Goal: Task Accomplishment & Management: Manage account settings

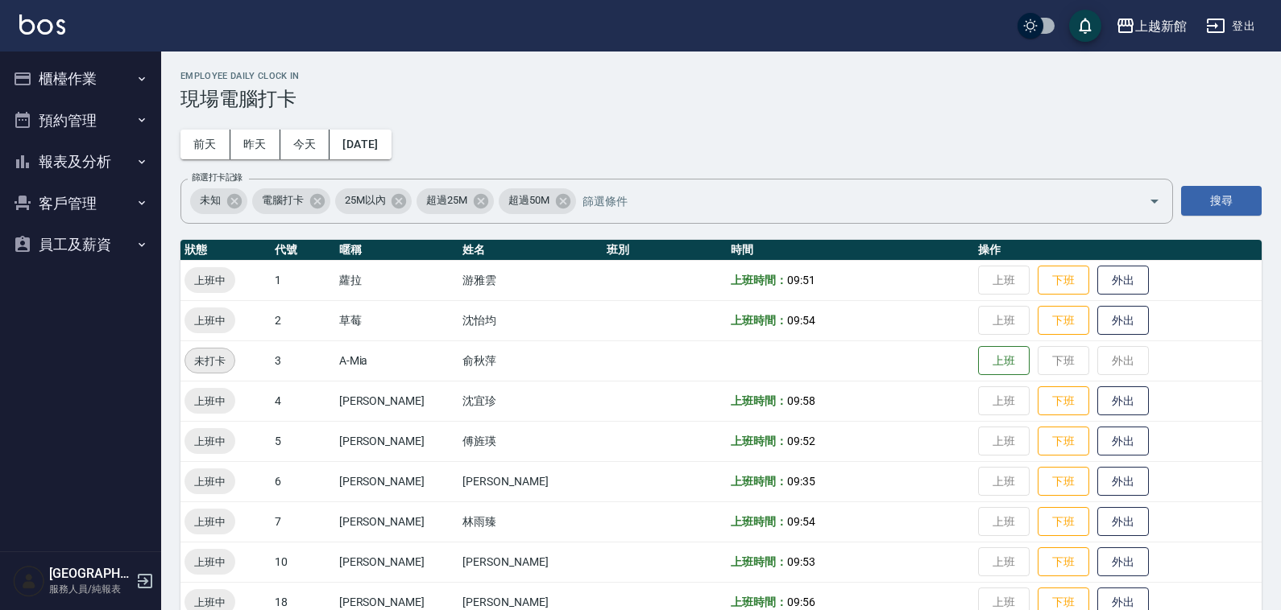
scroll to position [292, 0]
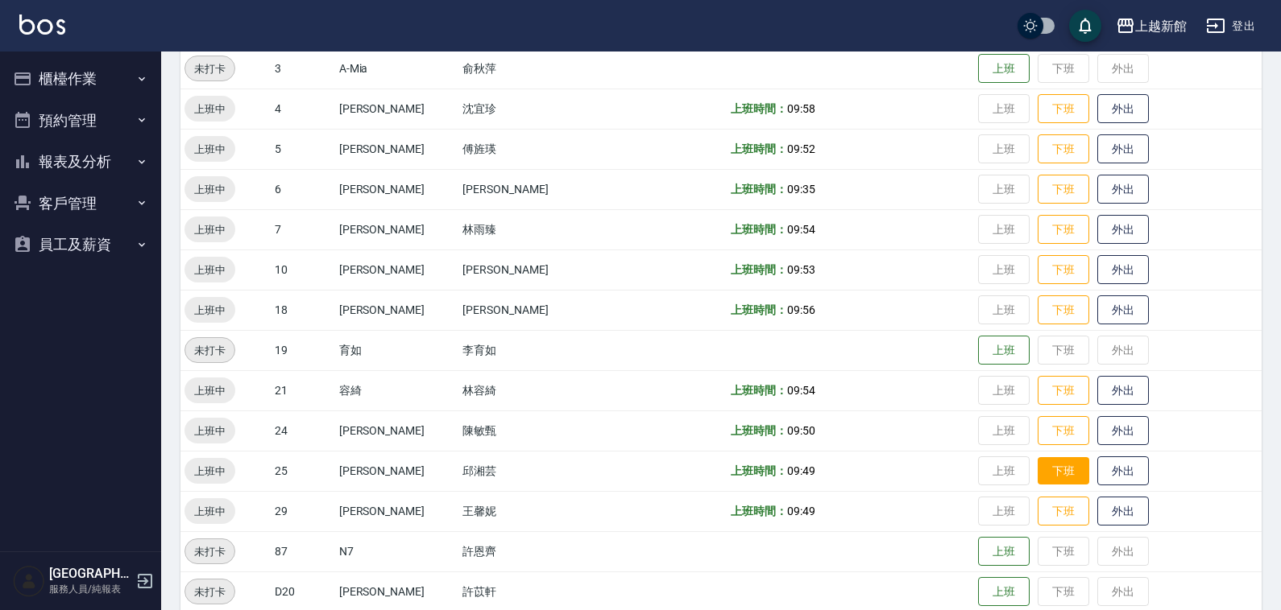
click at [1039, 474] on button "下班" at bounding box center [1063, 471] width 52 height 28
click at [1037, 155] on button "下班" at bounding box center [1063, 149] width 52 height 28
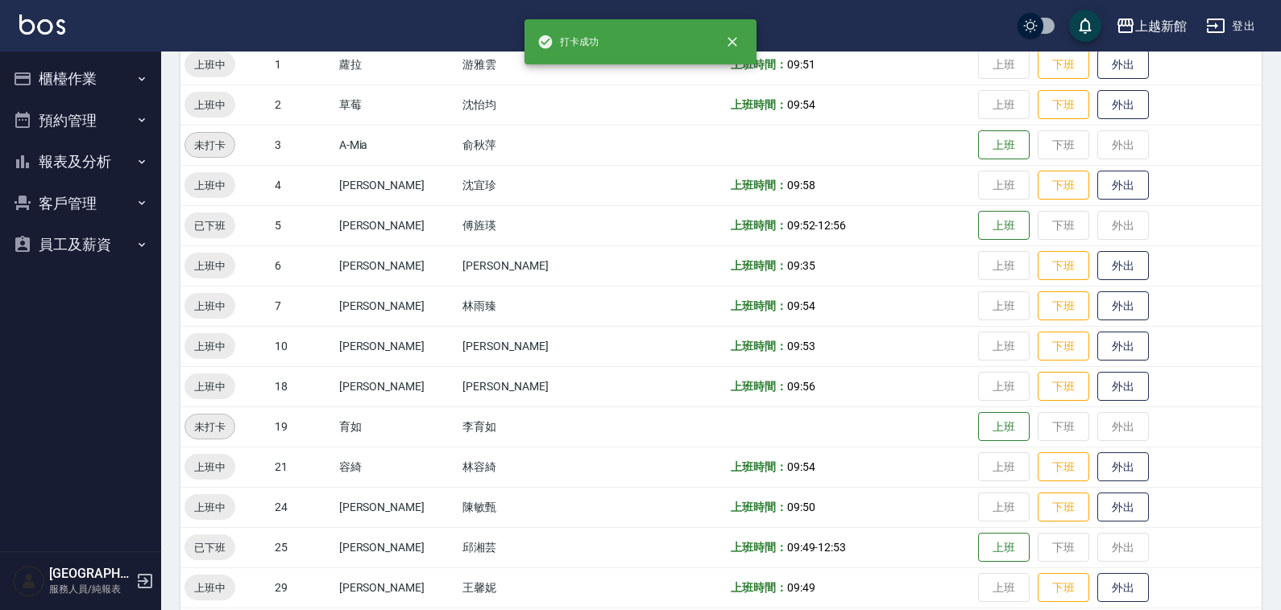
scroll to position [91, 0]
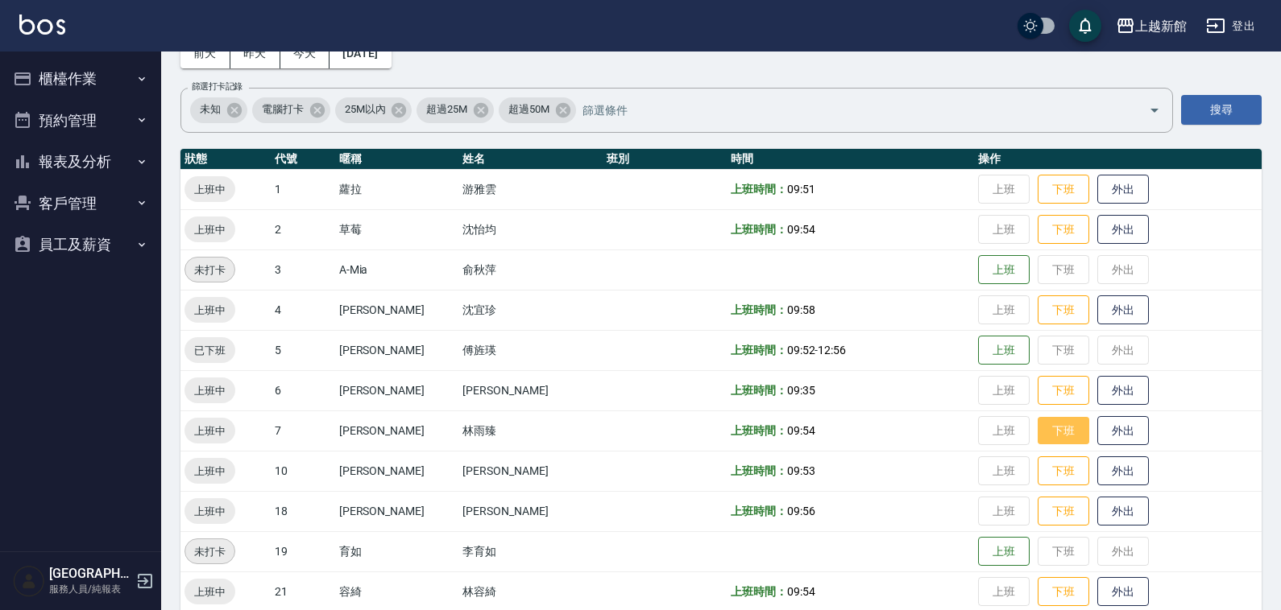
click at [1045, 417] on button "下班" at bounding box center [1063, 431] width 52 height 28
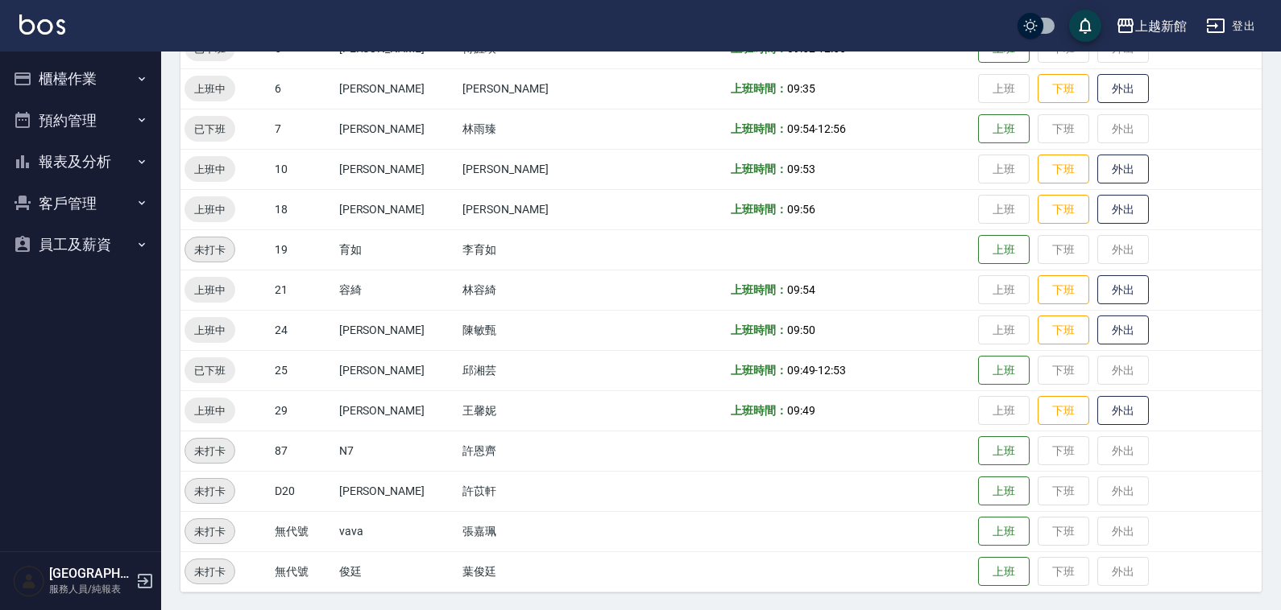
scroll to position [292, 0]
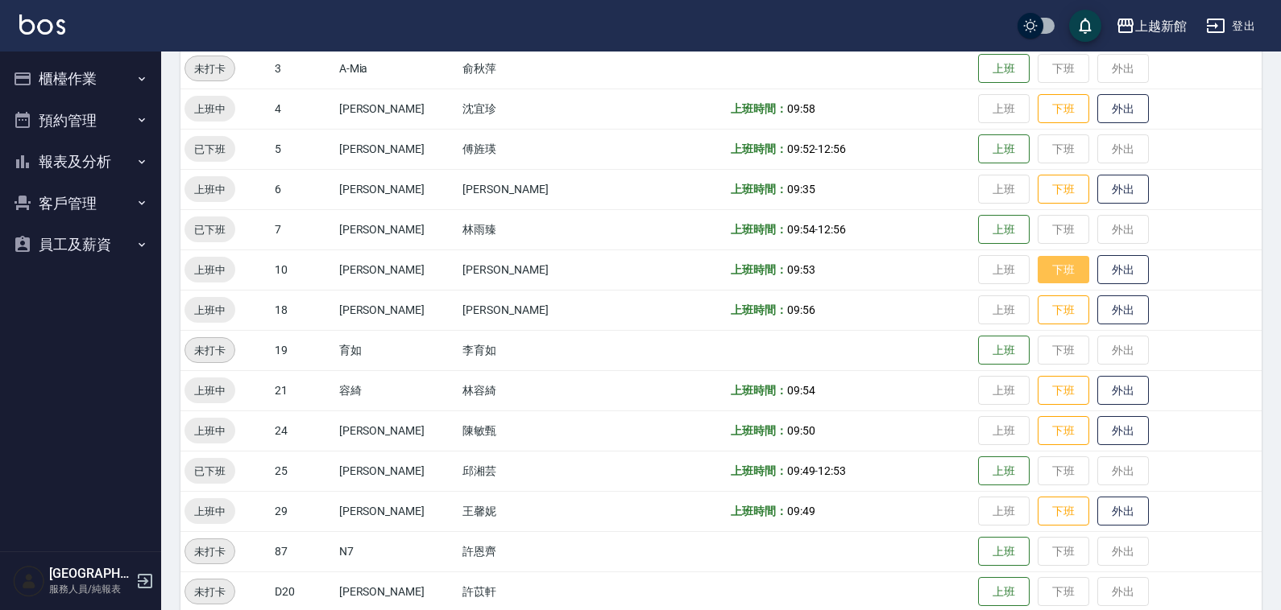
click at [1037, 271] on button "下班" at bounding box center [1063, 270] width 52 height 28
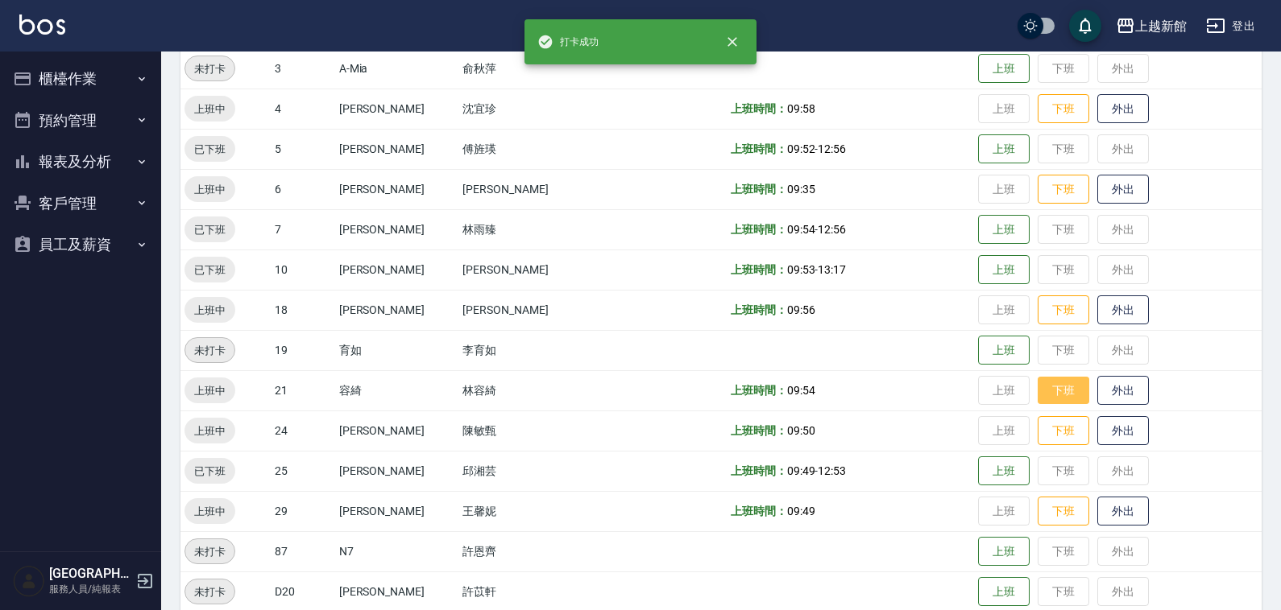
click at [1037, 391] on button "下班" at bounding box center [1063, 391] width 52 height 28
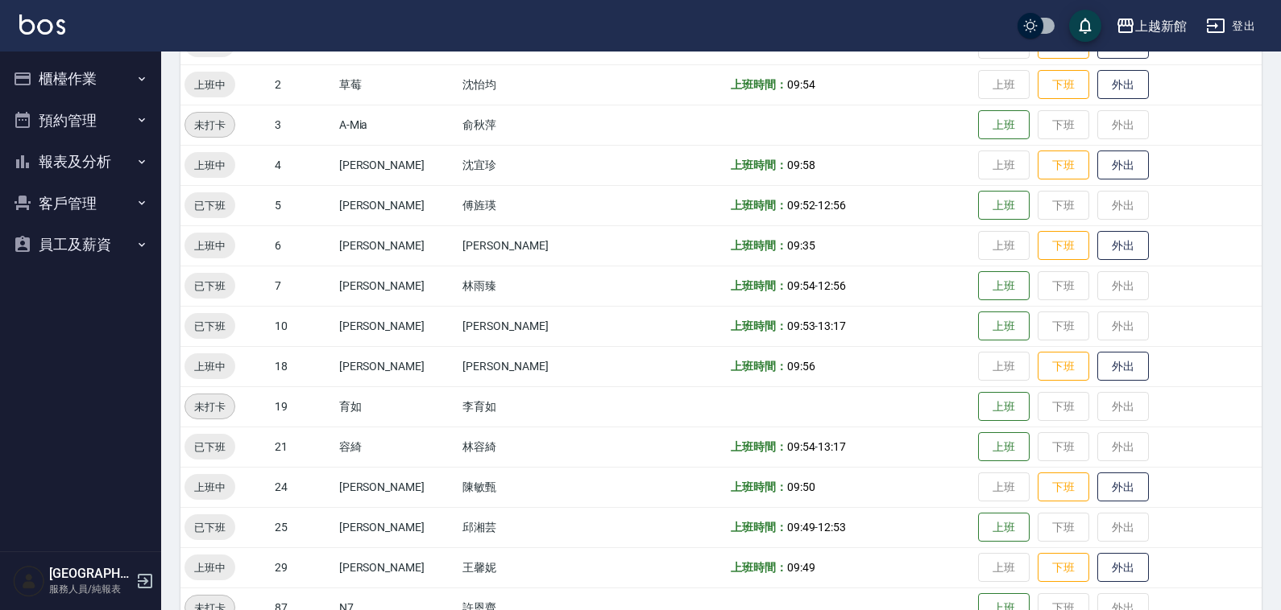
scroll to position [192, 0]
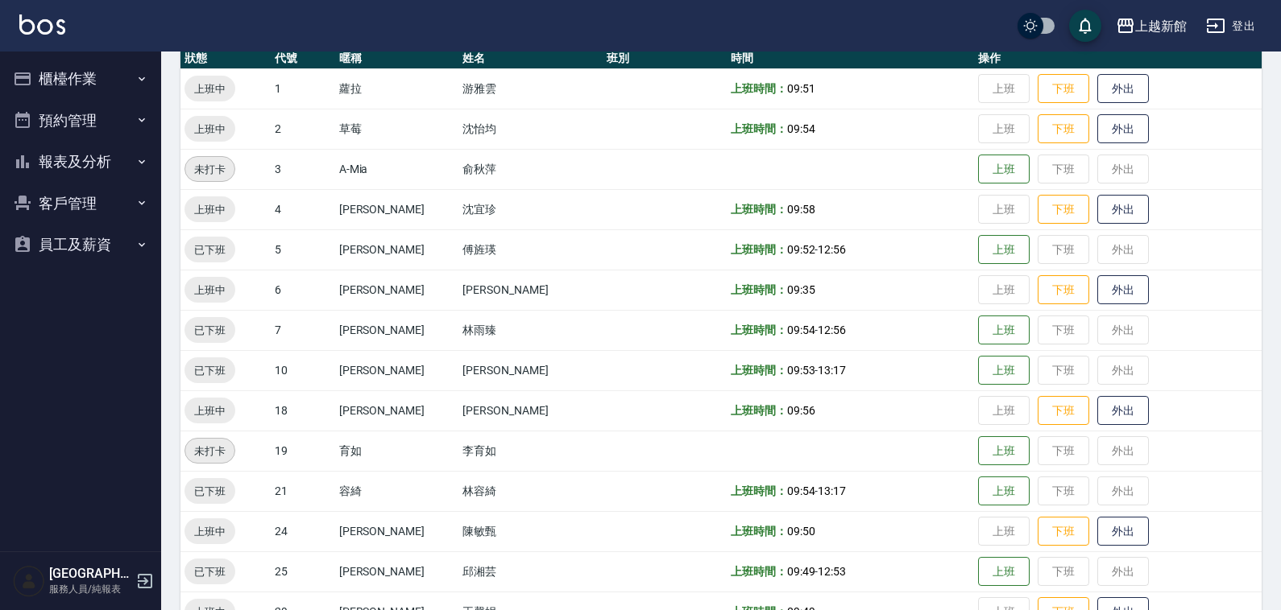
click at [123, 195] on button "客戶管理" at bounding box center [80, 204] width 148 height 42
click at [91, 258] on link "客戶列表" at bounding box center [80, 248] width 148 height 37
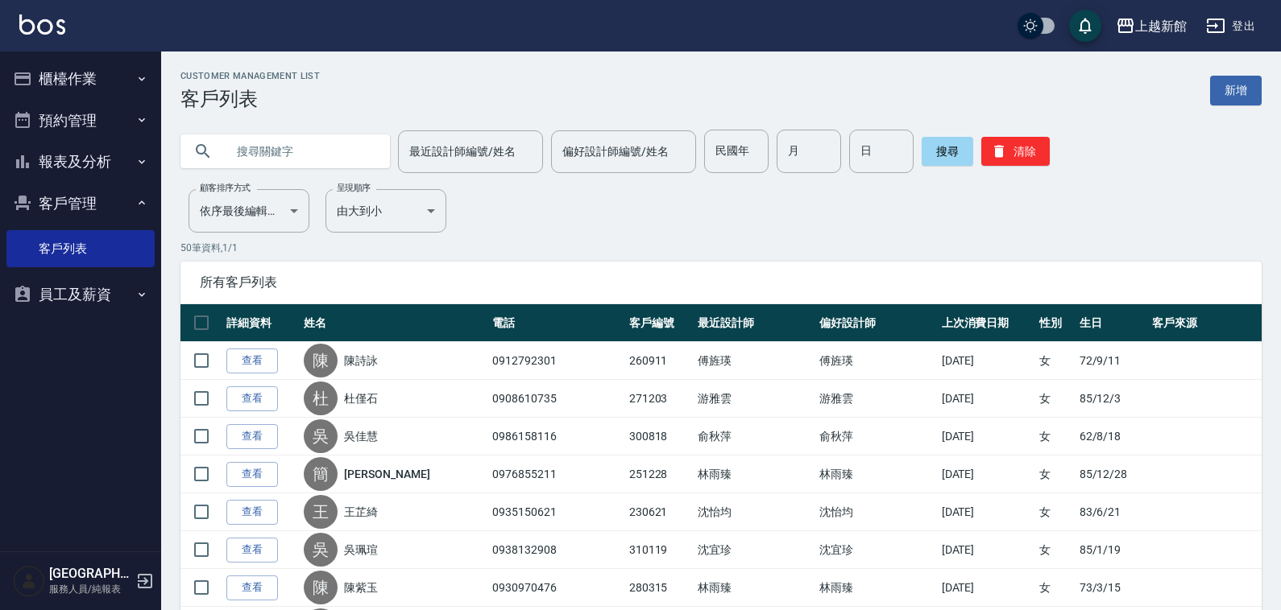
drag, startPoint x: 360, startPoint y: 142, endPoint x: 343, endPoint y: 151, distance: 19.1
click at [356, 145] on div at bounding box center [284, 151] width 209 height 34
click at [341, 151] on input "text" at bounding box center [300, 151] width 151 height 43
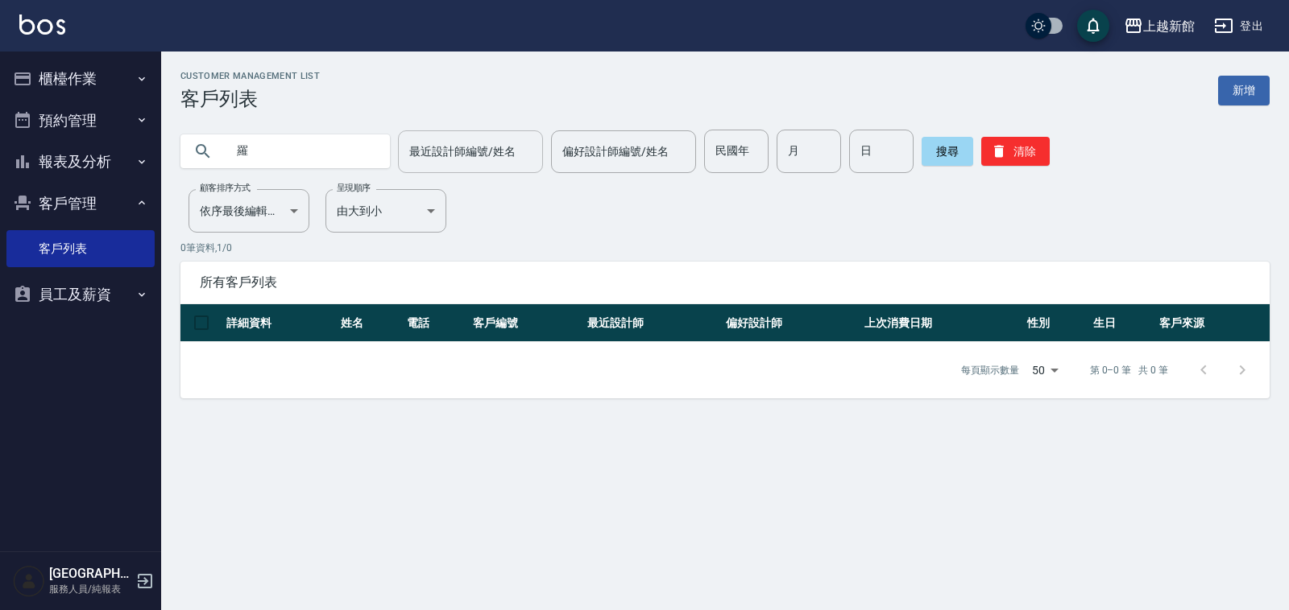
type input "羅"
click at [465, 150] on input "最近設計師編號/姓名" at bounding box center [470, 152] width 130 height 28
type input "草莓-2"
click at [288, 155] on input "羅" at bounding box center [300, 151] width 151 height 43
type input "羅"
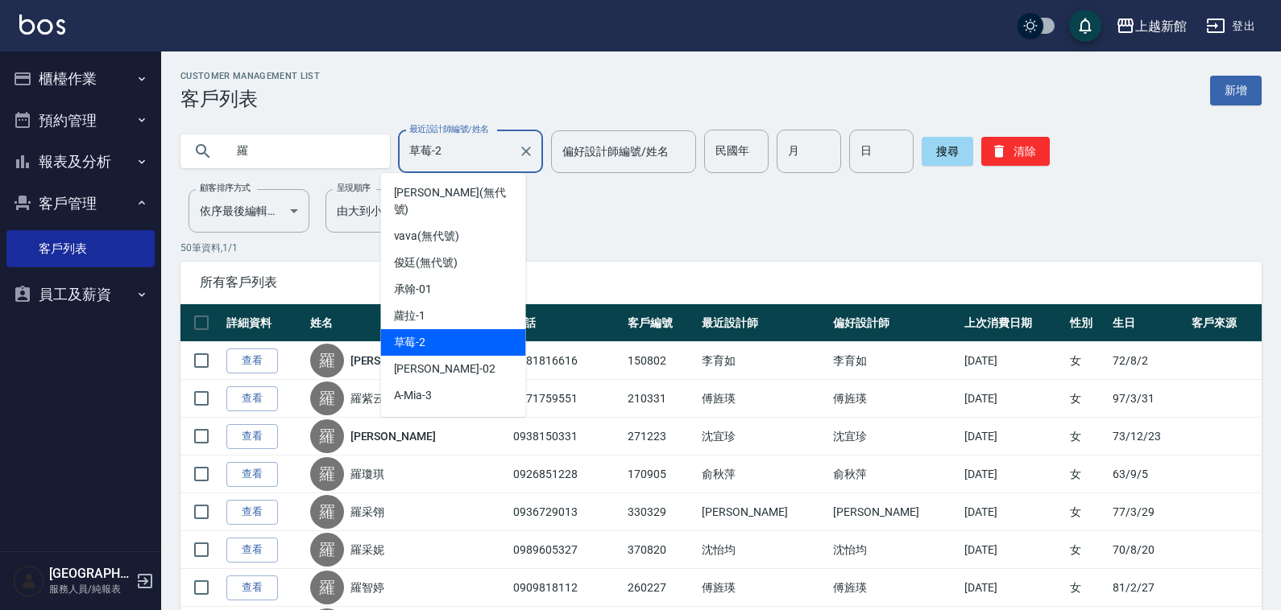
drag, startPoint x: 469, startPoint y: 155, endPoint x: 461, endPoint y: 151, distance: 9.4
click at [468, 157] on input "草莓-2" at bounding box center [458, 152] width 106 height 28
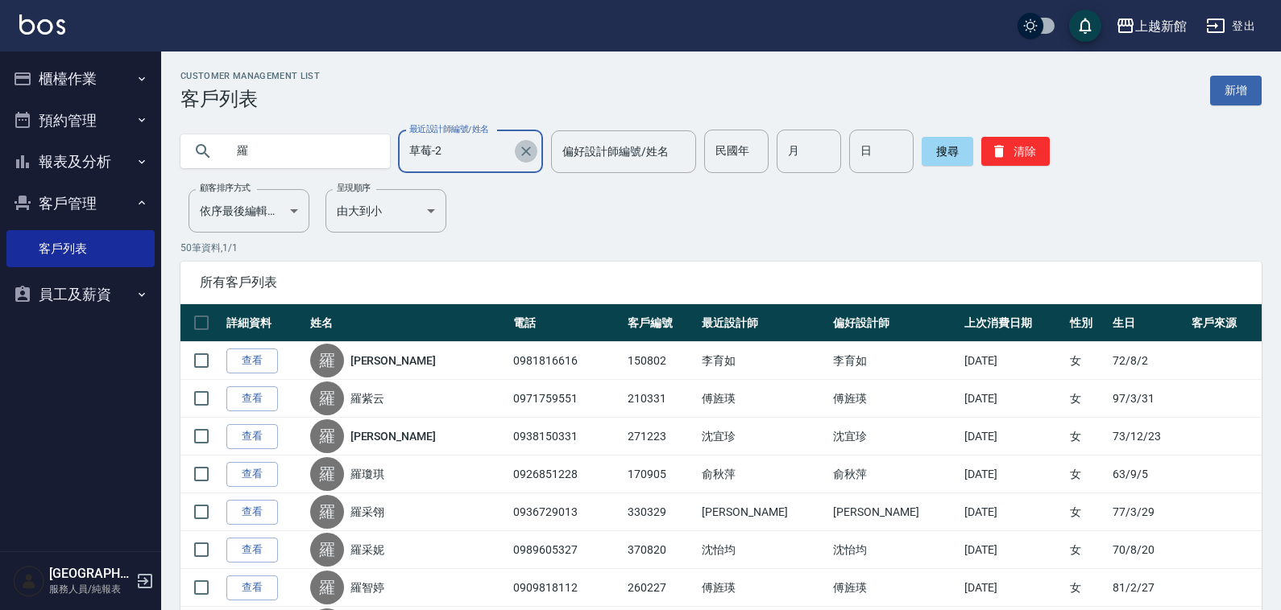
click at [518, 151] on icon "Clear" at bounding box center [526, 151] width 16 height 16
click at [320, 149] on input "羅" at bounding box center [300, 151] width 151 height 43
type input "羅"
click at [1008, 163] on button "清除" at bounding box center [1015, 151] width 68 height 29
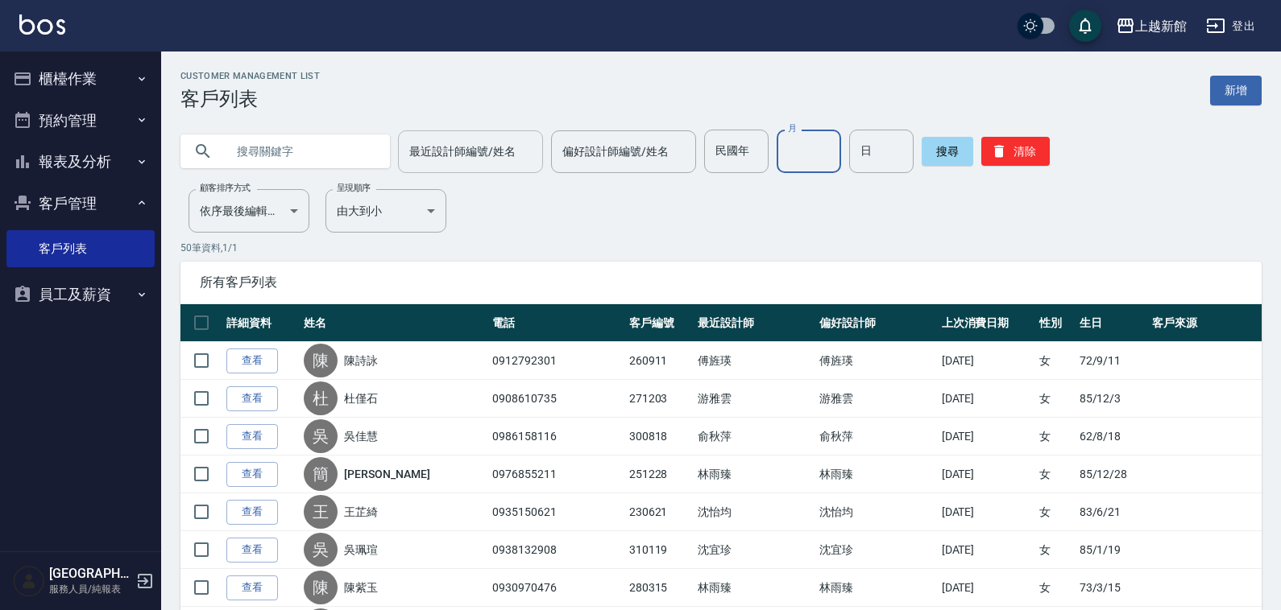
click at [776, 158] on input "月" at bounding box center [808, 151] width 64 height 43
type input "10"
type input "16"
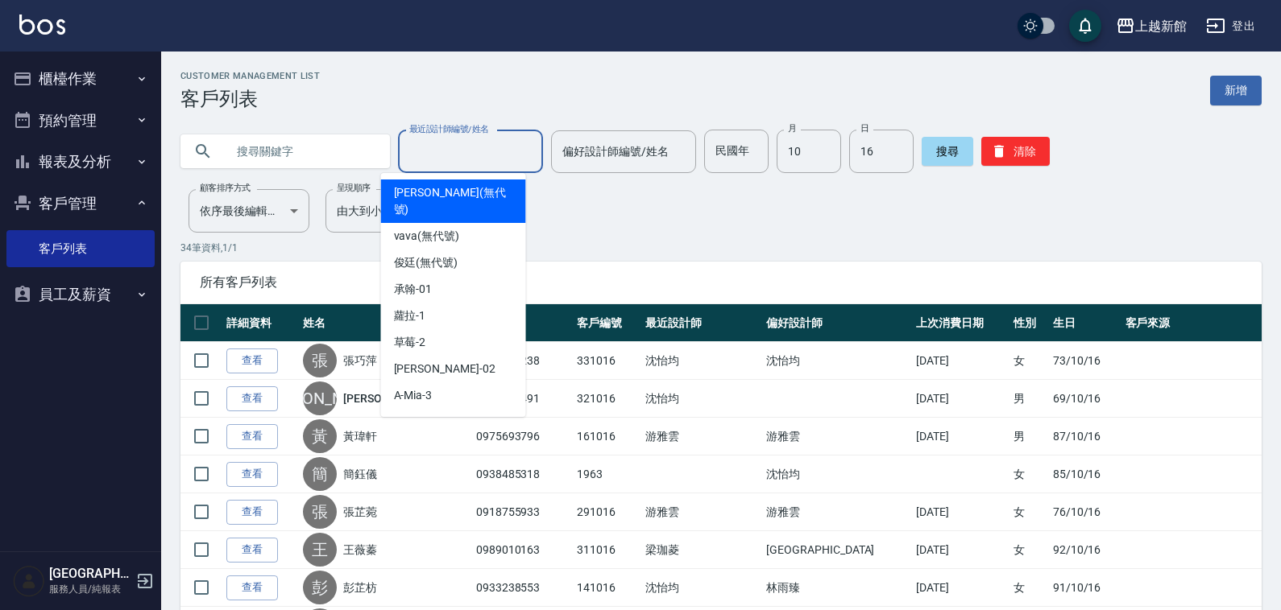
click at [476, 141] on div "最近設計師編號/姓名 最近設計師編號/姓名" at bounding box center [470, 151] width 145 height 43
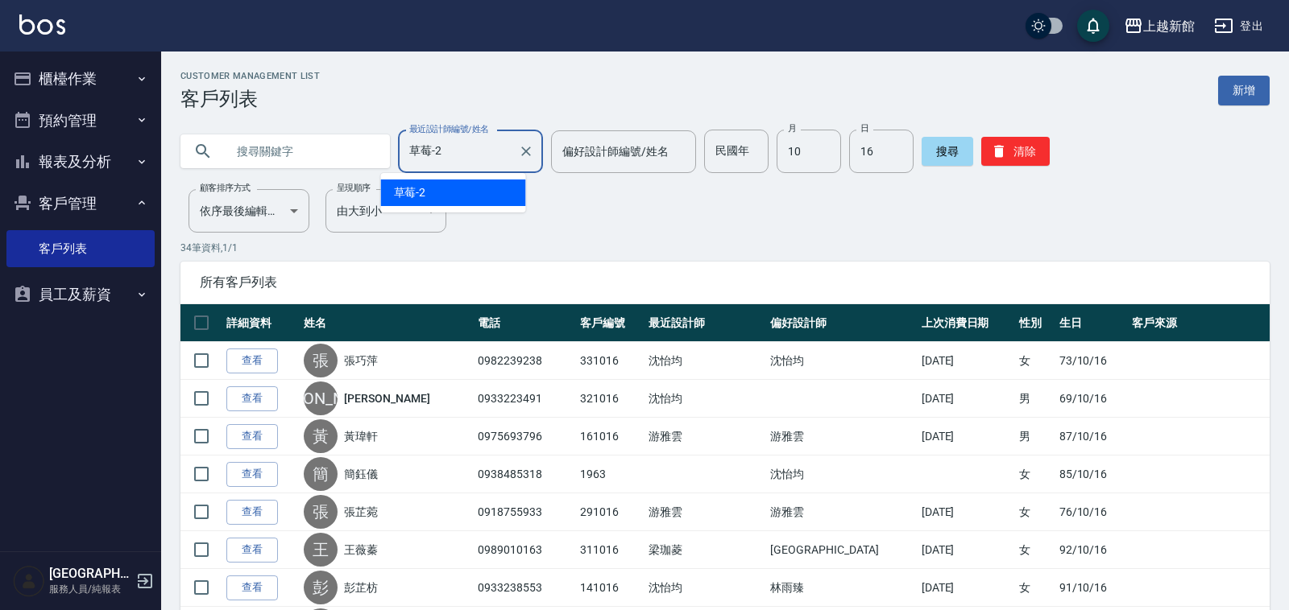
type input "草莓-2"
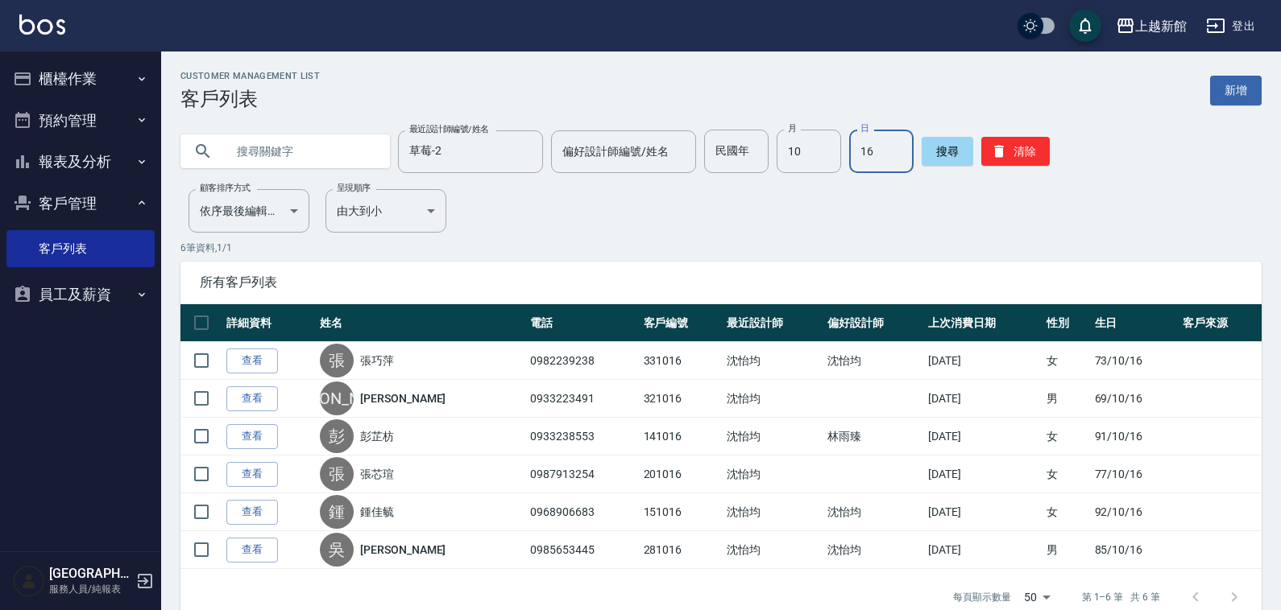
click at [871, 143] on input "16" at bounding box center [881, 151] width 64 height 43
type input "12"
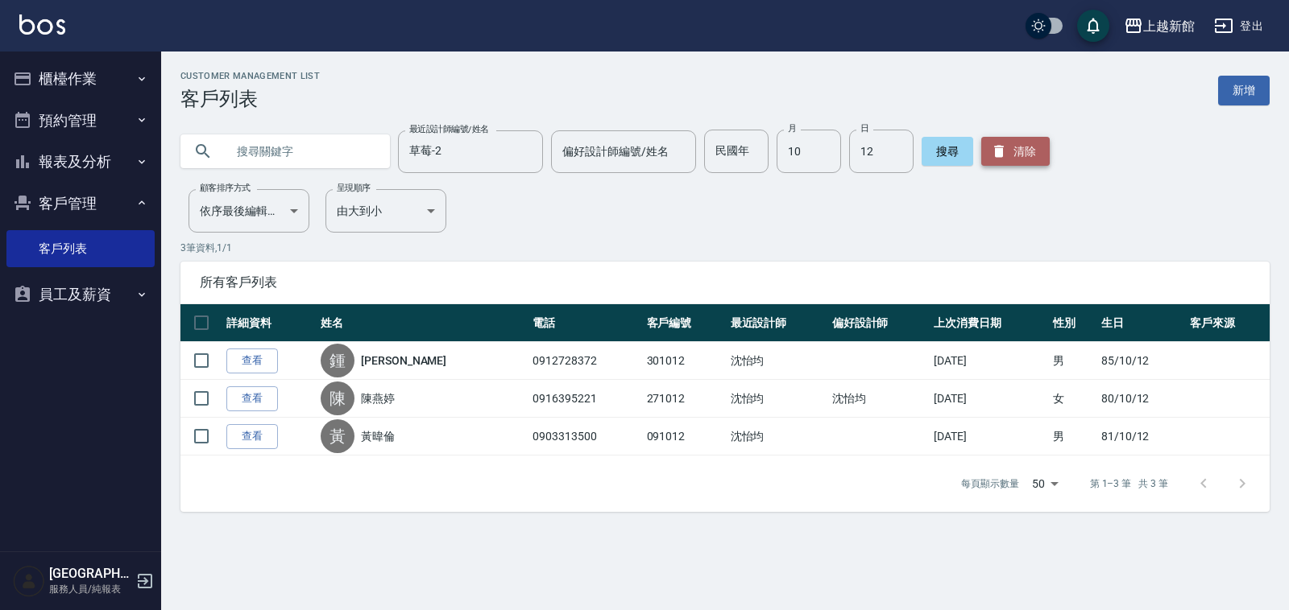
click at [1013, 147] on button "清除" at bounding box center [1015, 151] width 68 height 29
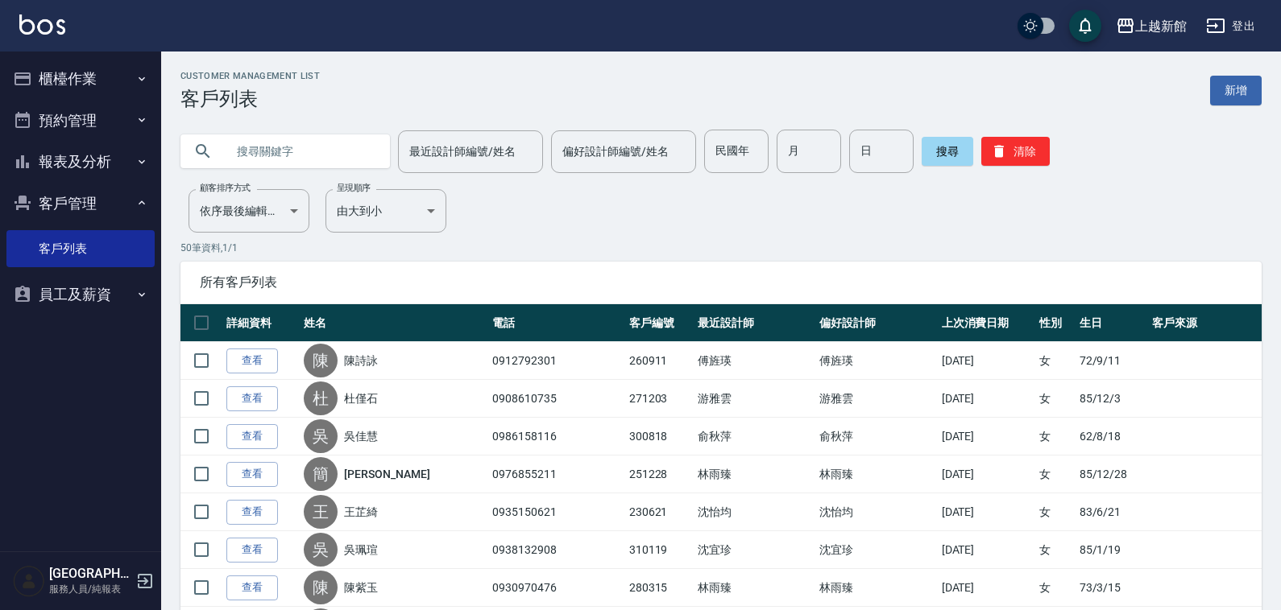
click at [147, 586] on icon "button" at bounding box center [144, 581] width 19 height 19
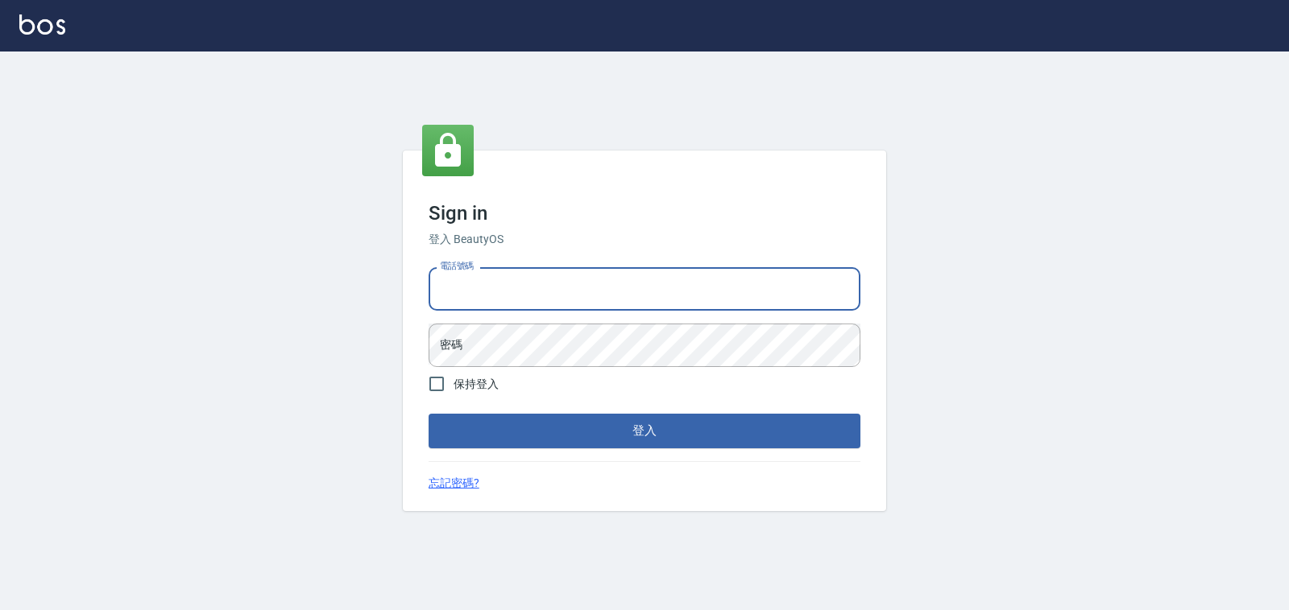
click at [604, 294] on input "電話號碼" at bounding box center [644, 288] width 432 height 43
type input "0989043922"
click at [428, 414] on button "登入" at bounding box center [644, 431] width 432 height 34
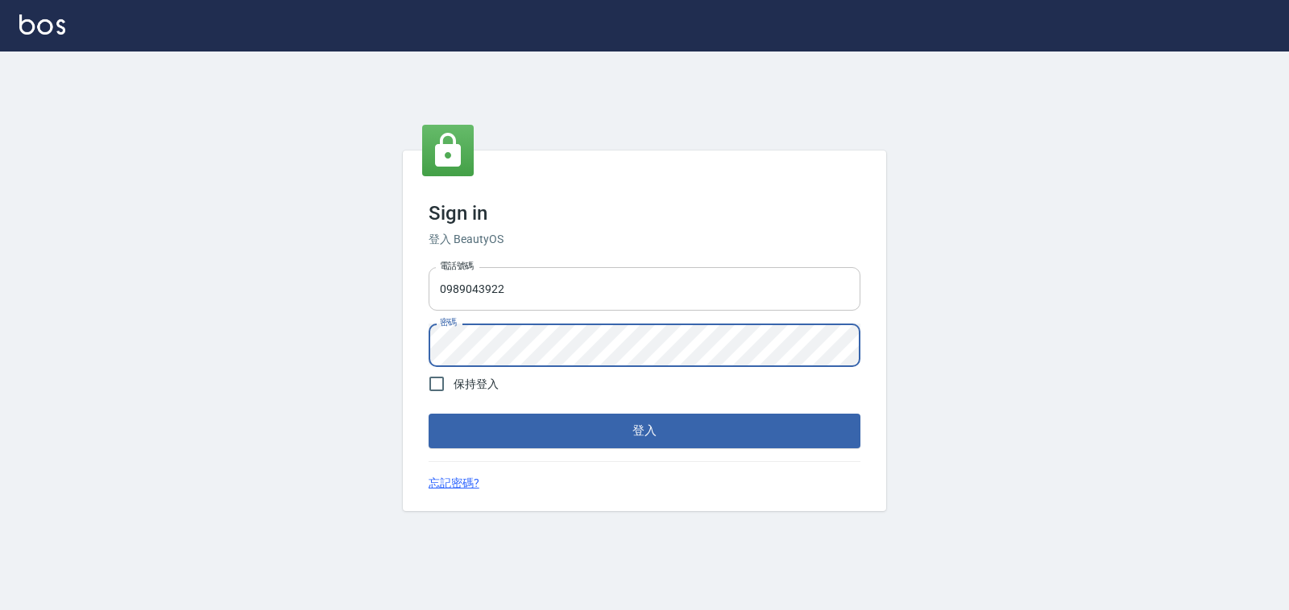
click at [428, 414] on button "登入" at bounding box center [644, 431] width 432 height 34
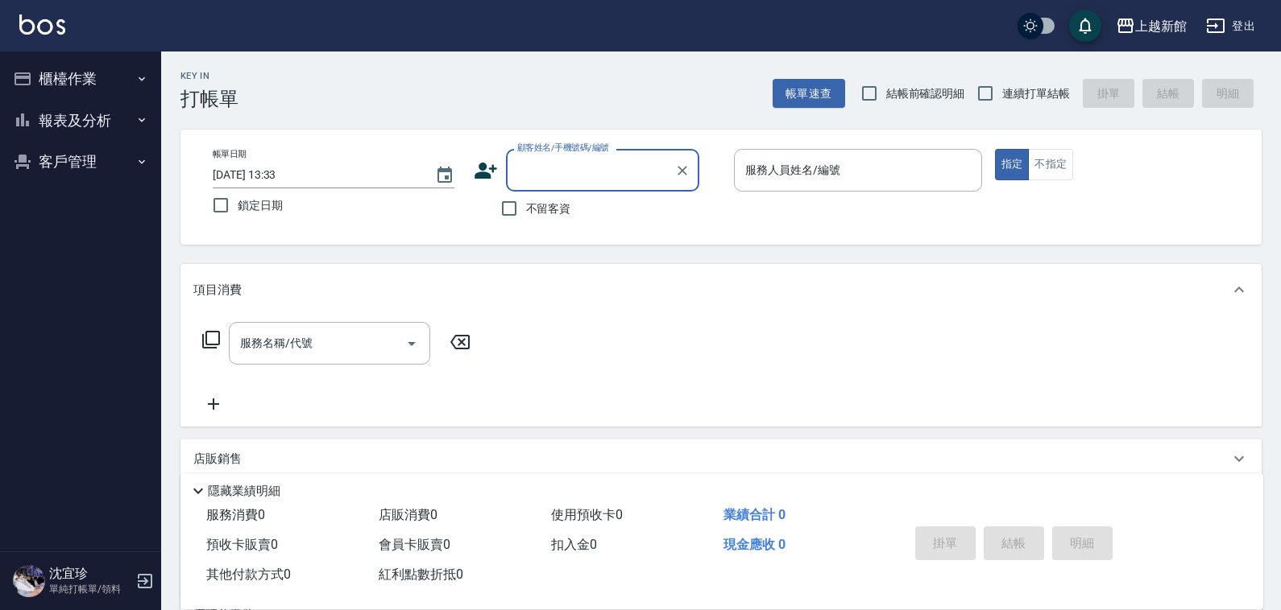
drag, startPoint x: 81, startPoint y: 78, endPoint x: 89, endPoint y: 114, distance: 36.3
click at [85, 83] on button "櫃檯作業" at bounding box center [80, 79] width 148 height 42
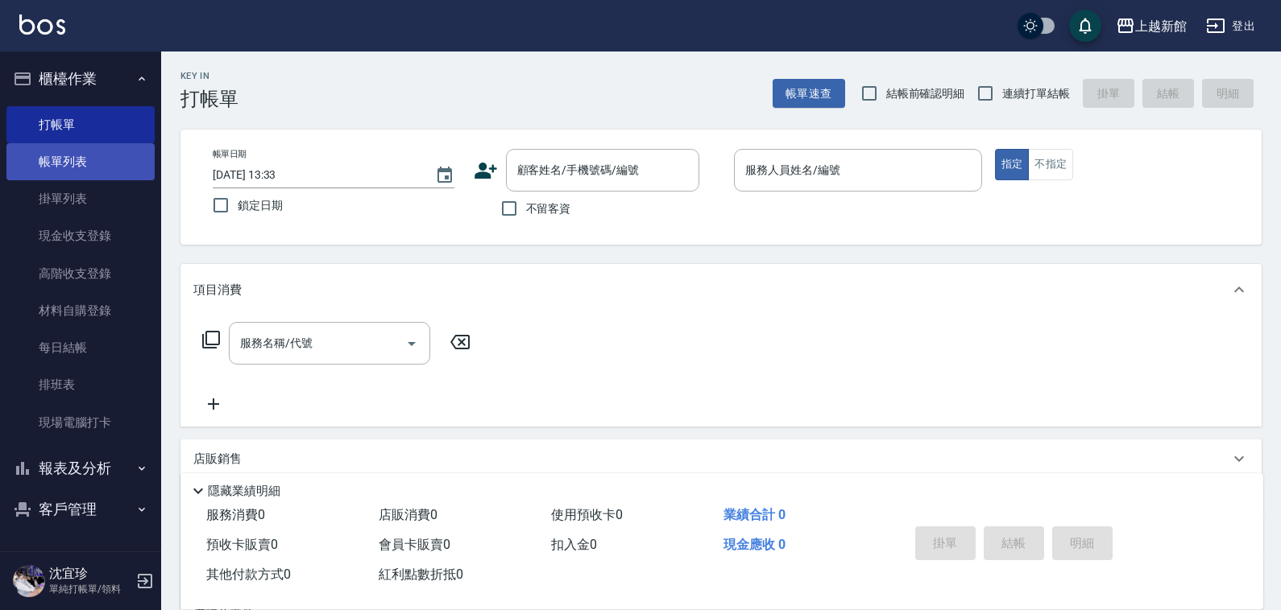
click at [85, 155] on link "帳單列表" at bounding box center [80, 161] width 148 height 37
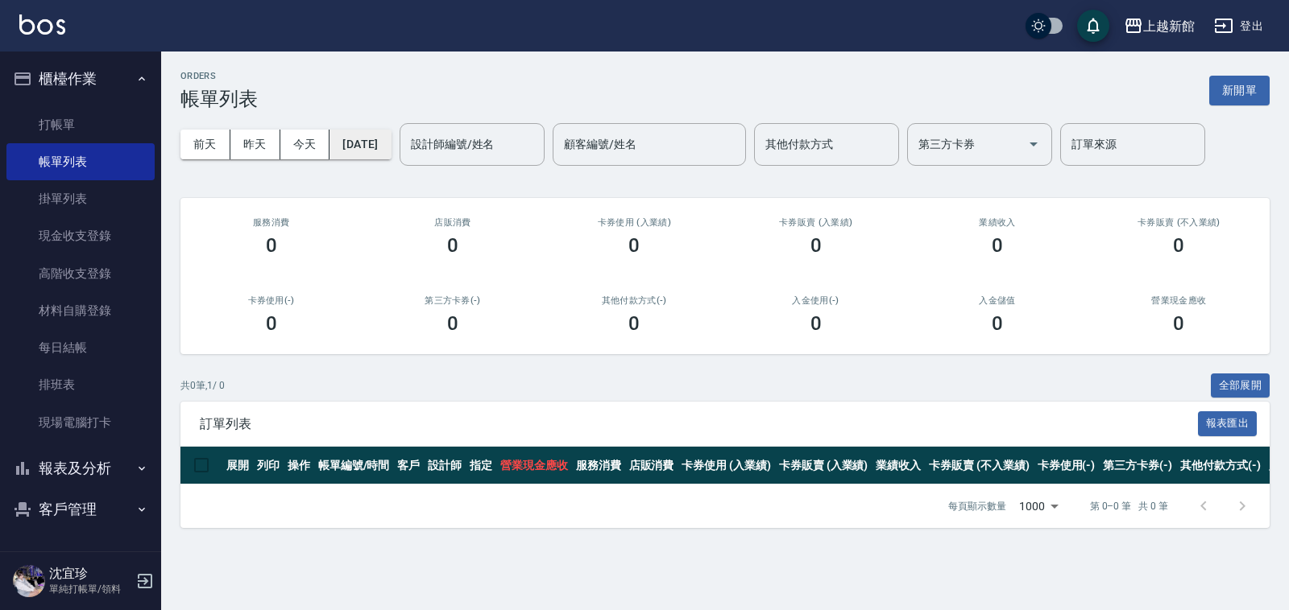
click at [349, 150] on button "2025/10/09" at bounding box center [359, 145] width 61 height 30
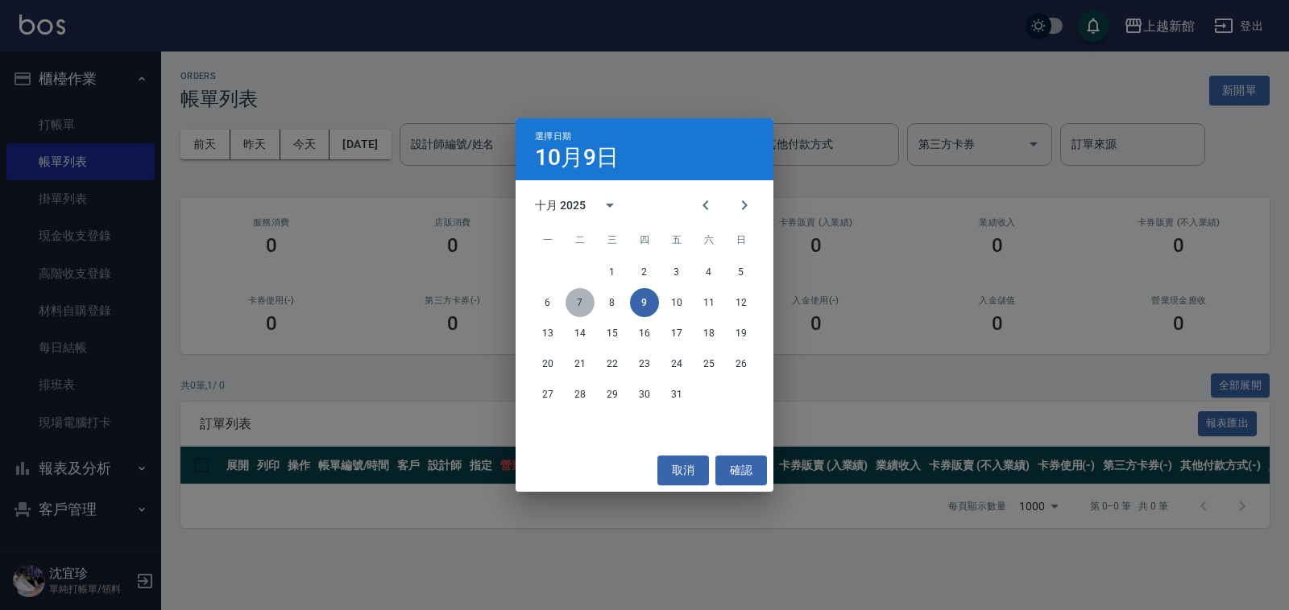
click at [573, 307] on button "7" at bounding box center [579, 302] width 29 height 29
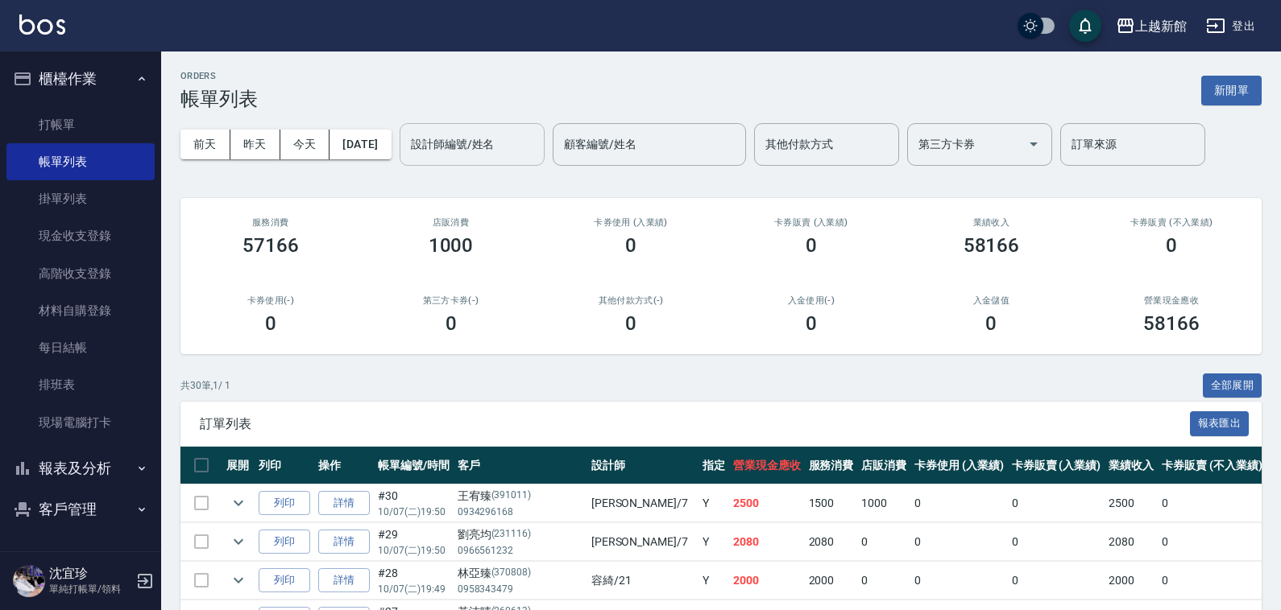
click at [544, 158] on div "設計師編號/姓名" at bounding box center [471, 144] width 145 height 43
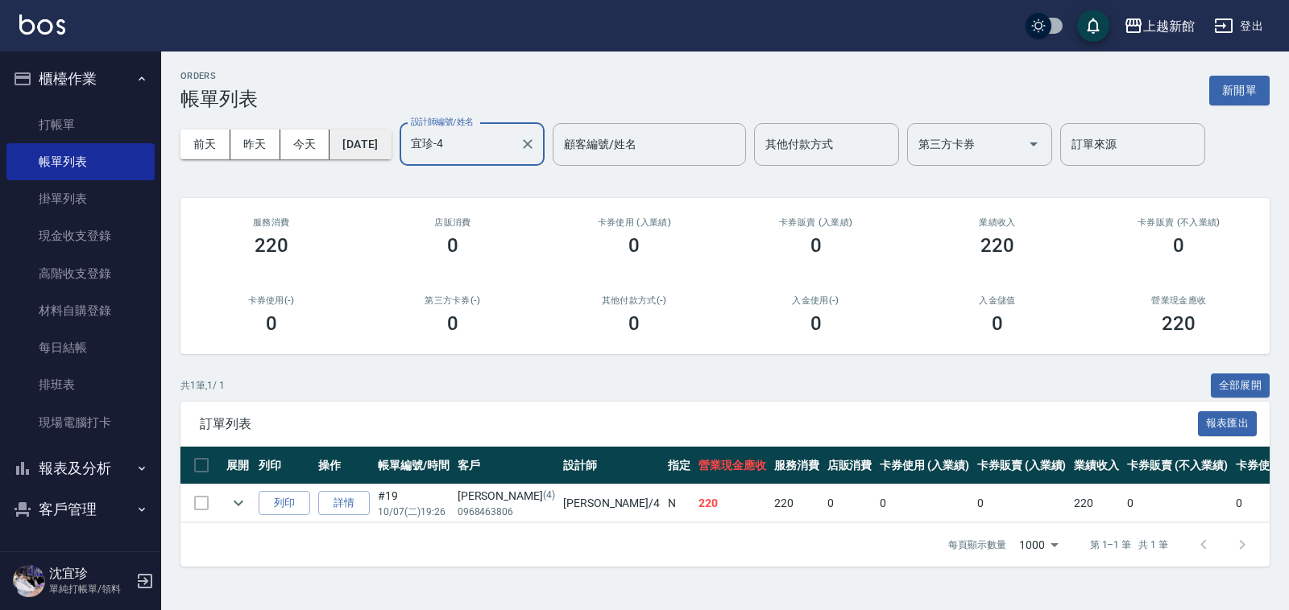
type input "宜珍-4"
click at [381, 143] on button "2025/10/07" at bounding box center [359, 145] width 61 height 30
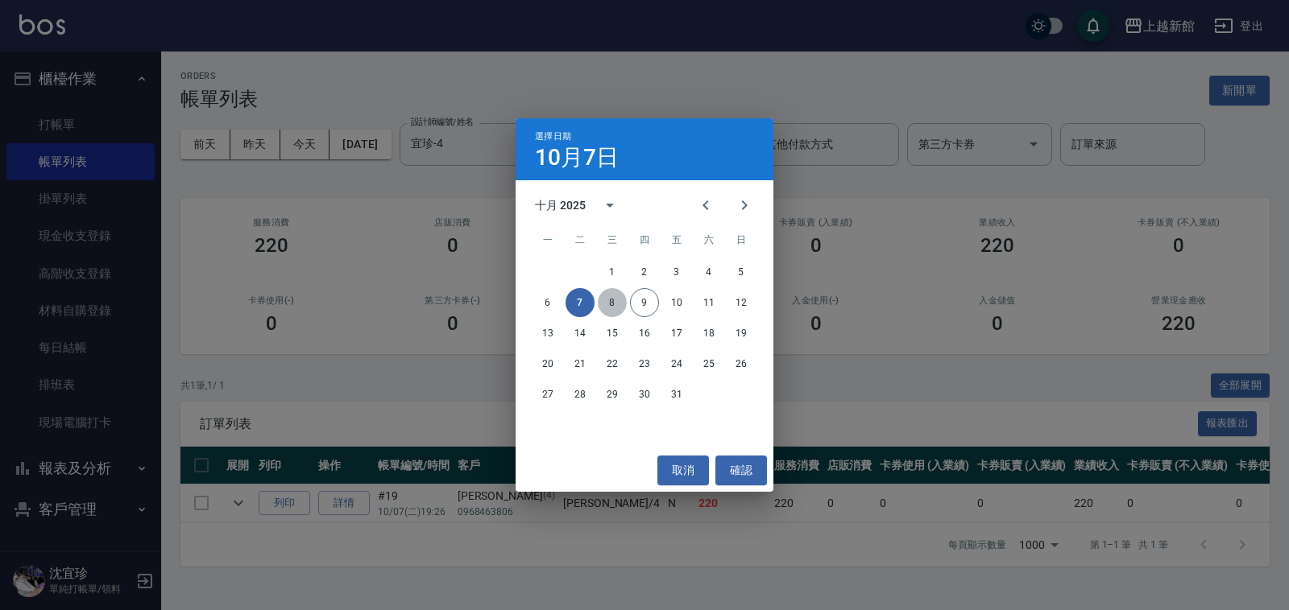
click at [614, 302] on button "8" at bounding box center [612, 302] width 29 height 29
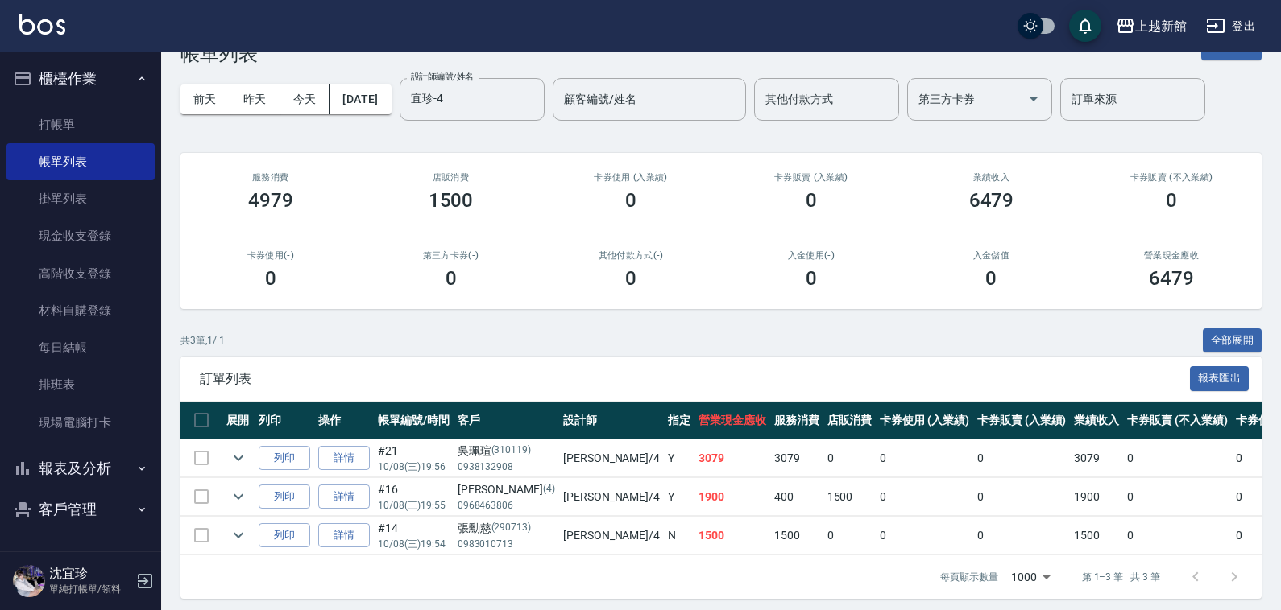
scroll to position [69, 0]
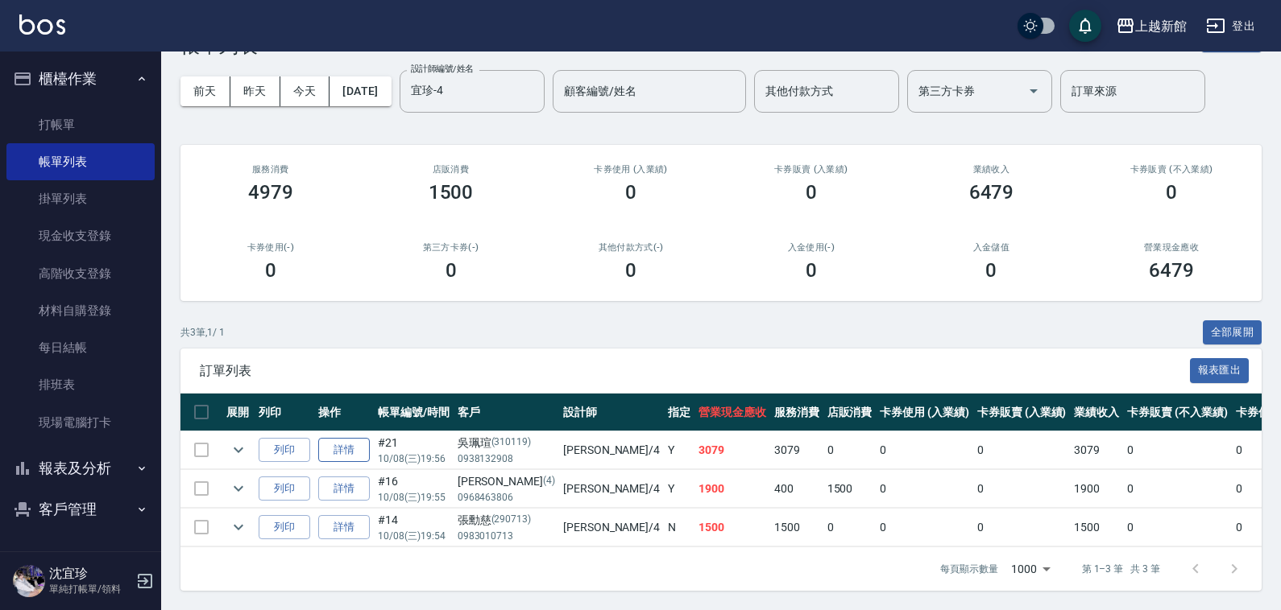
click at [353, 443] on link "詳情" at bounding box center [344, 450] width 52 height 25
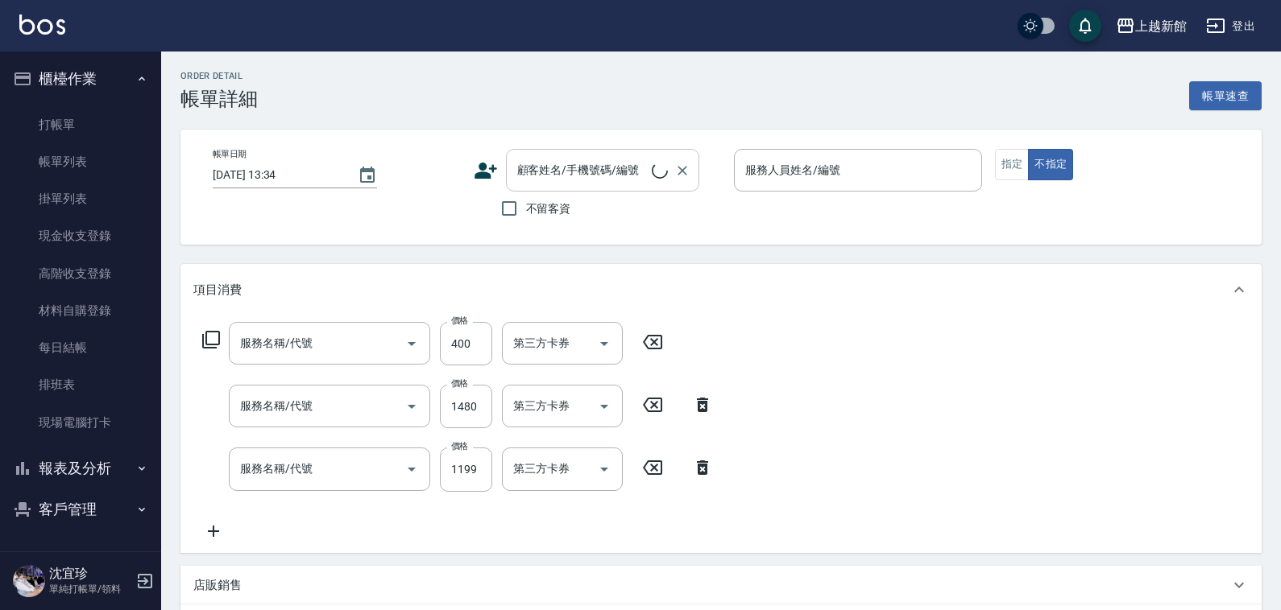
type input "2025/10/08 19:56"
type input "宜珍-4"
click at [488, 173] on icon at bounding box center [491, 174] width 10 height 10
type input "天天護髮(503)"
type input "設計染髮(404)"
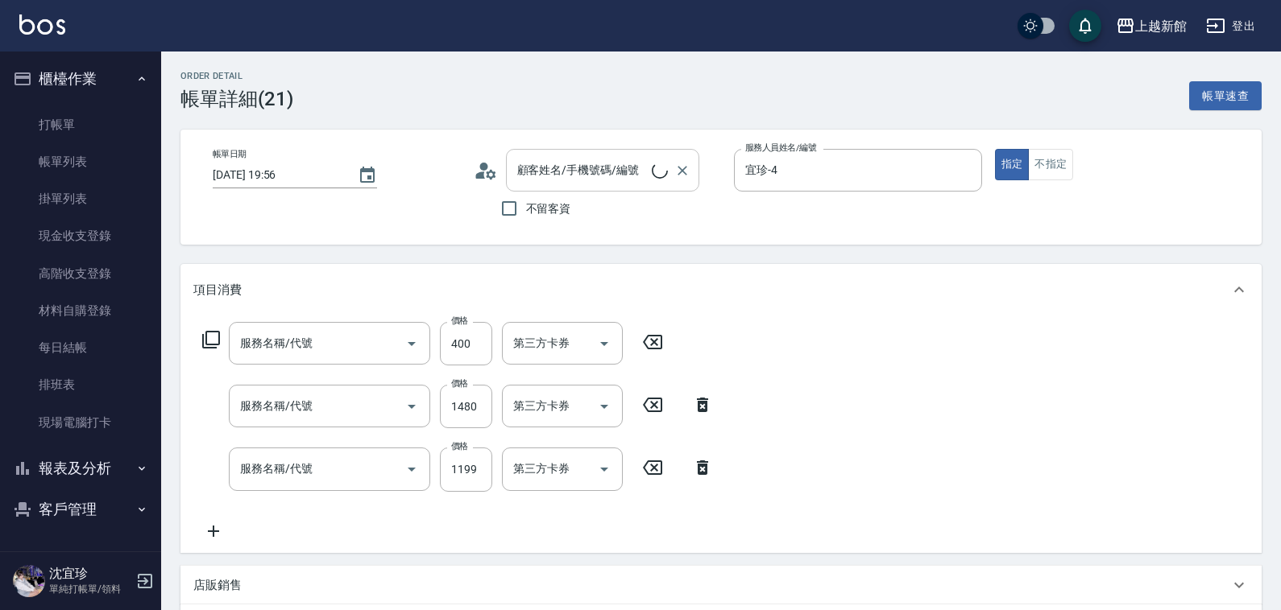
type input "設計燙髮(302)"
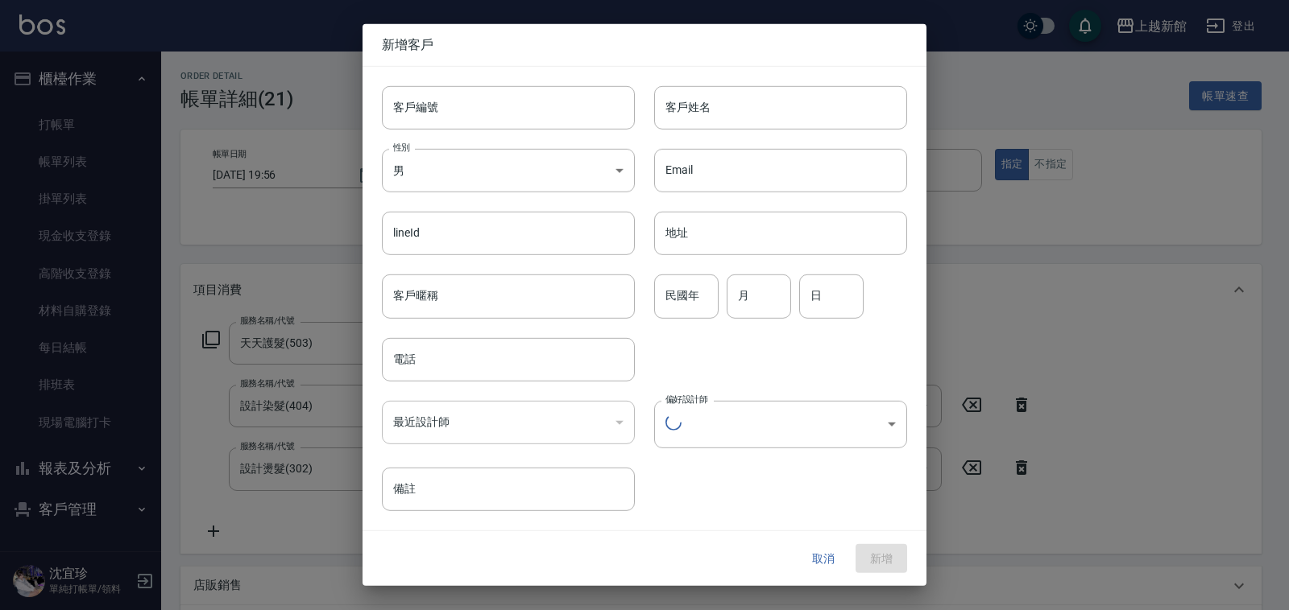
type input "吳珮瑄/0938132908/310119"
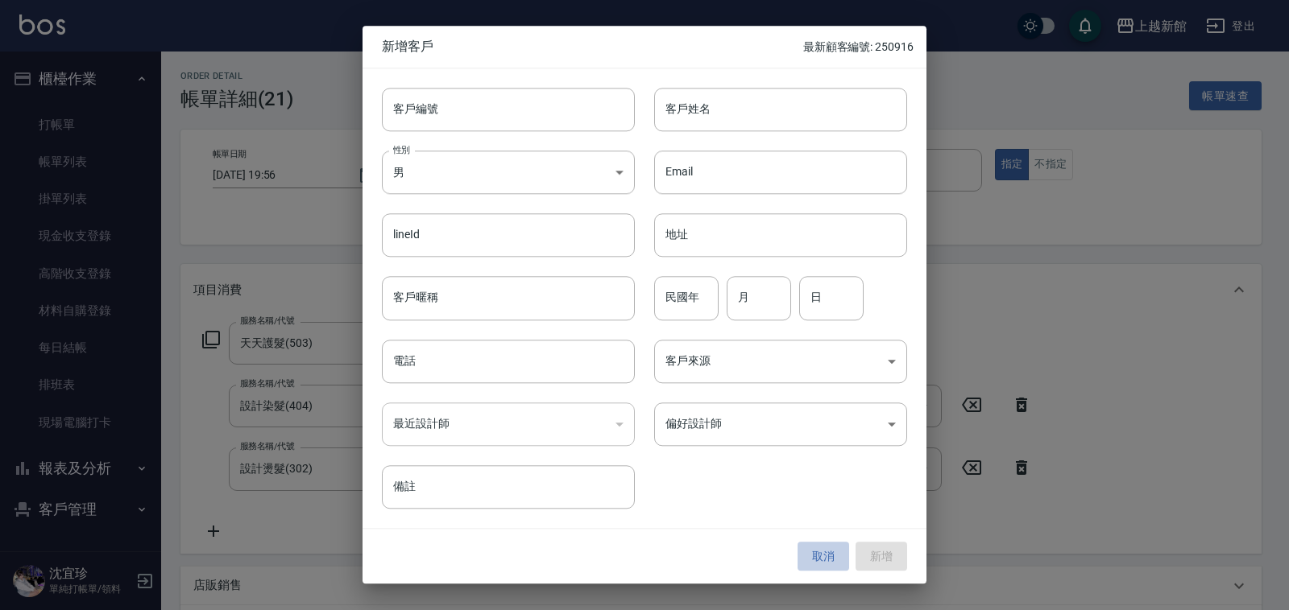
click at [832, 557] on button "取消" at bounding box center [823, 557] width 52 height 30
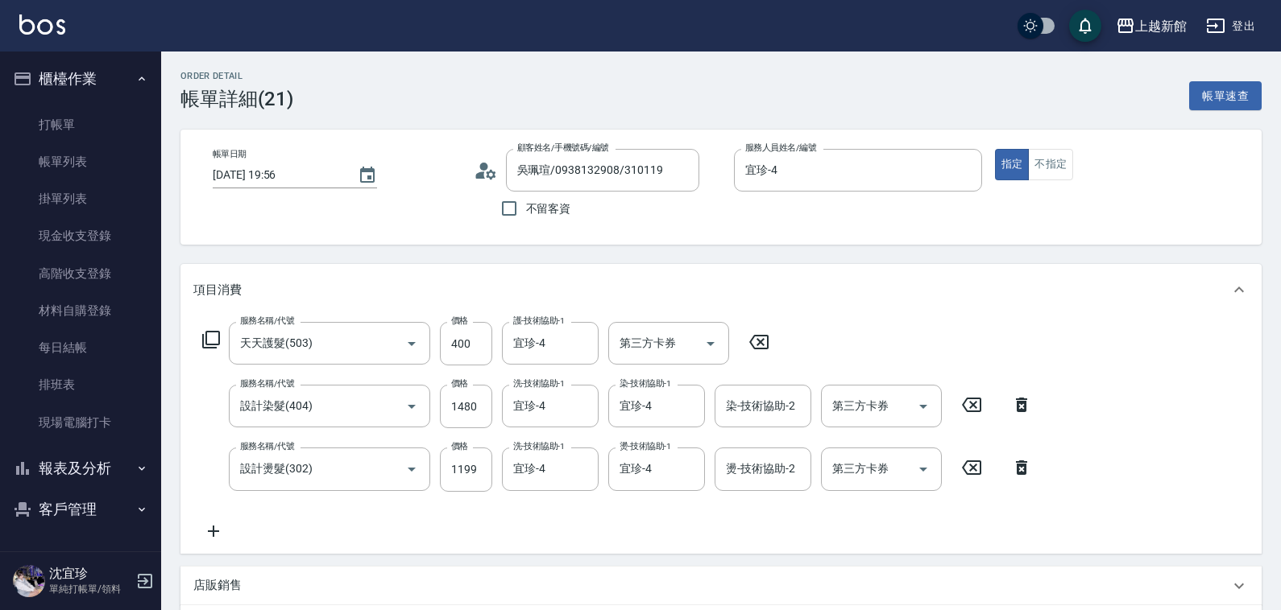
click at [494, 168] on icon at bounding box center [486, 171] width 24 height 24
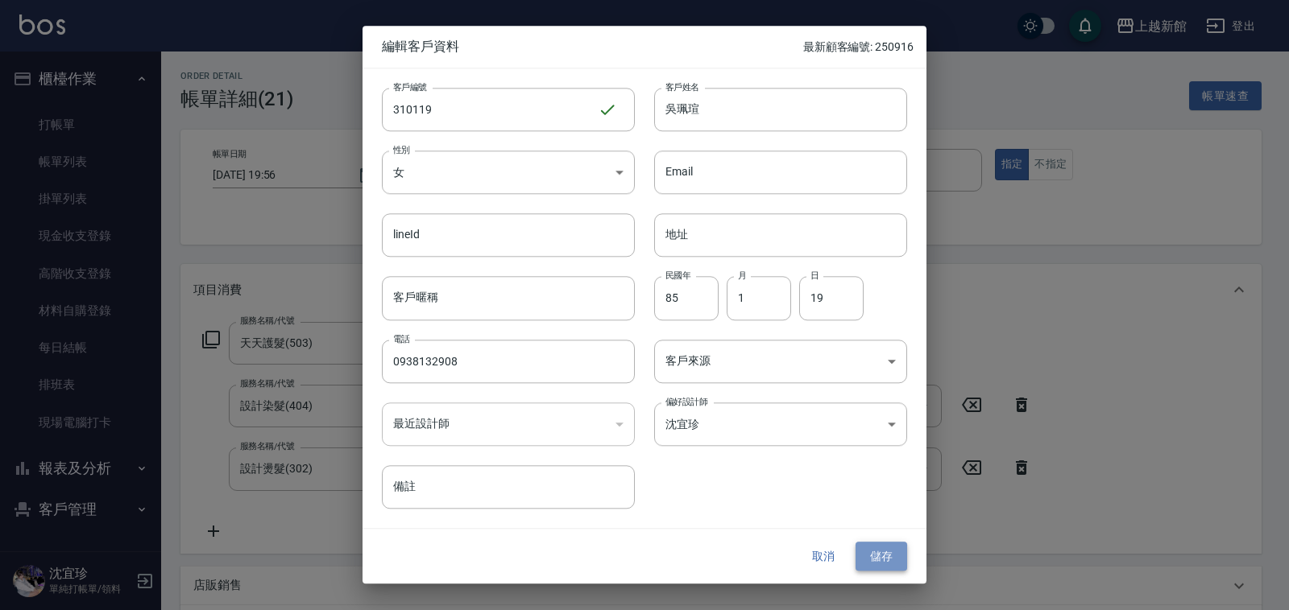
click at [875, 566] on button "儲存" at bounding box center [881, 557] width 52 height 30
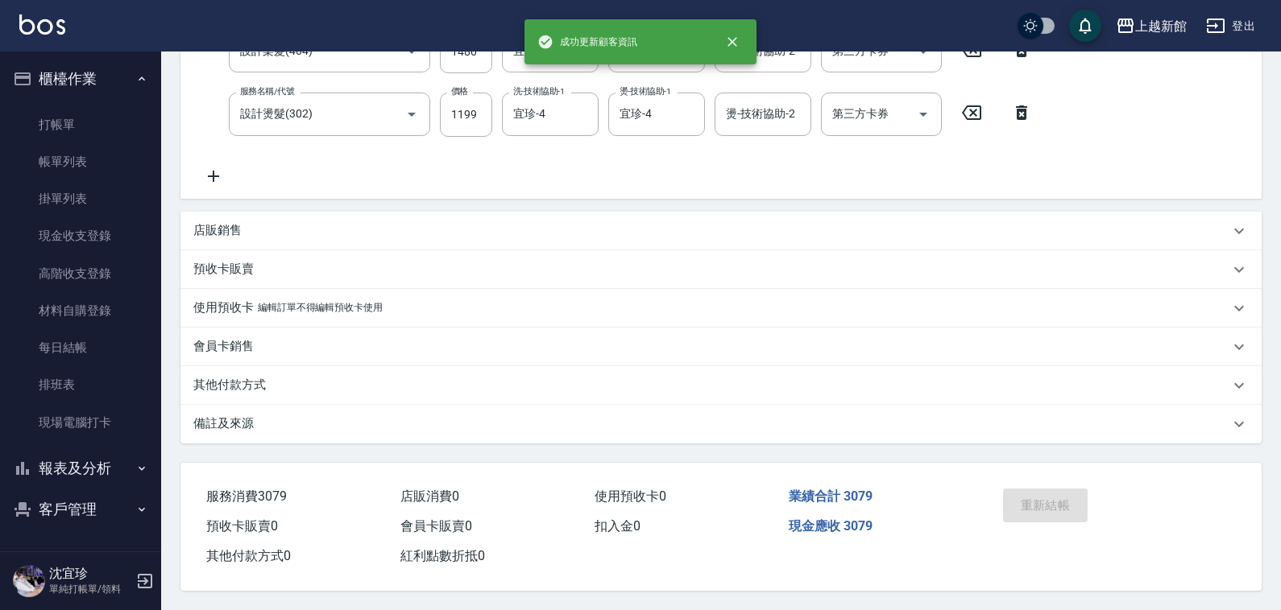
scroll to position [360, 0]
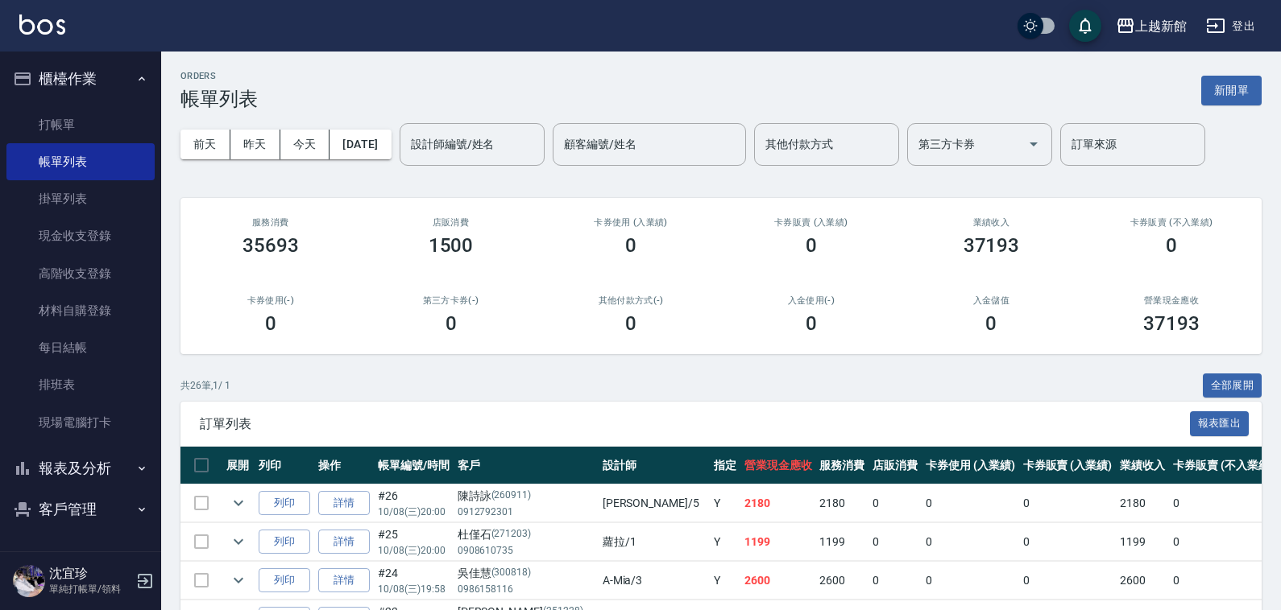
click at [139, 585] on icon "button" at bounding box center [145, 581] width 14 height 14
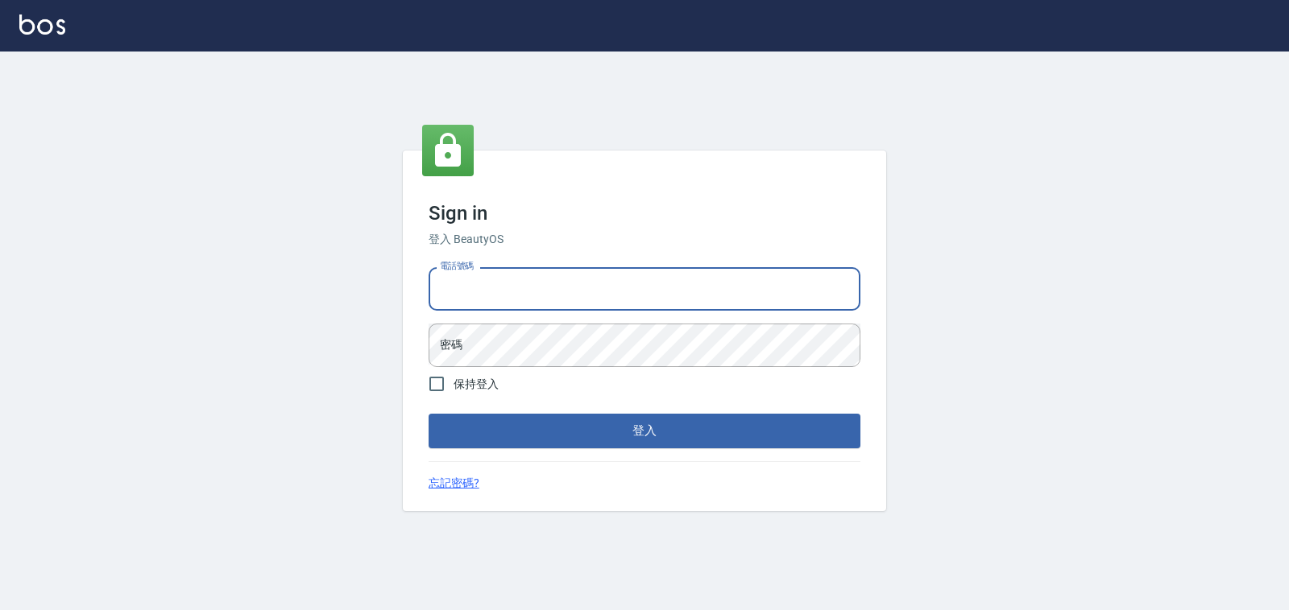
drag, startPoint x: 572, startPoint y: 296, endPoint x: 590, endPoint y: 286, distance: 20.2
click at [573, 295] on input "電話號碼" at bounding box center [644, 288] width 432 height 43
type input "4265909"
click at [428, 414] on button "登入" at bounding box center [644, 431] width 432 height 34
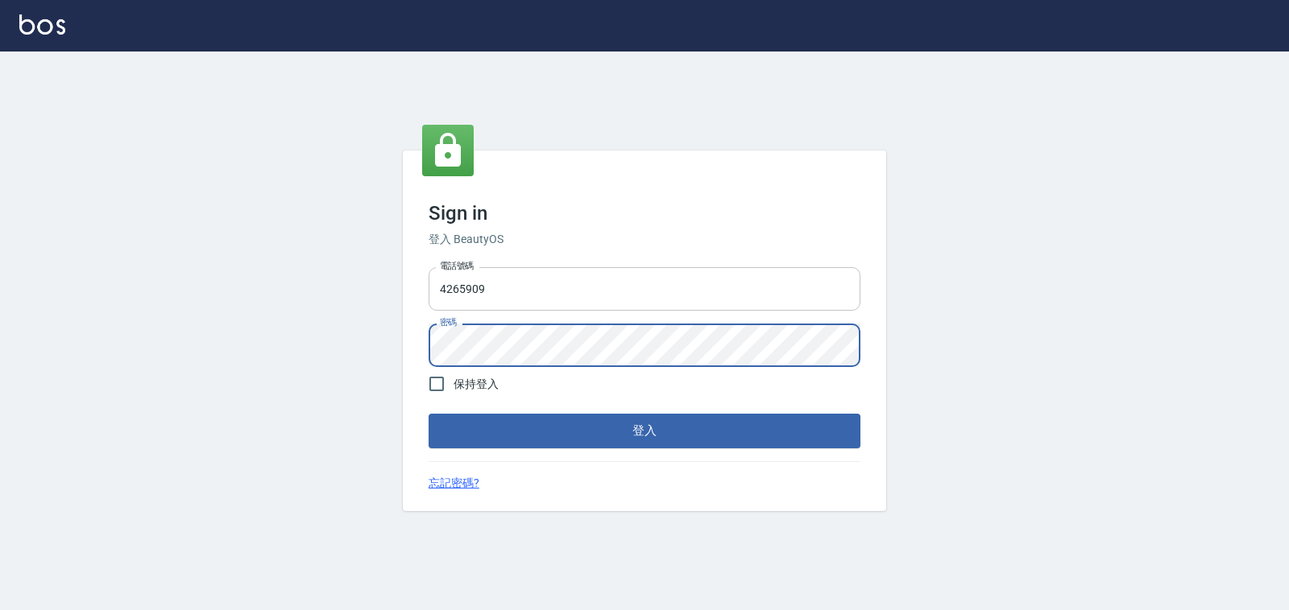
click at [428, 414] on button "登入" at bounding box center [644, 431] width 432 height 34
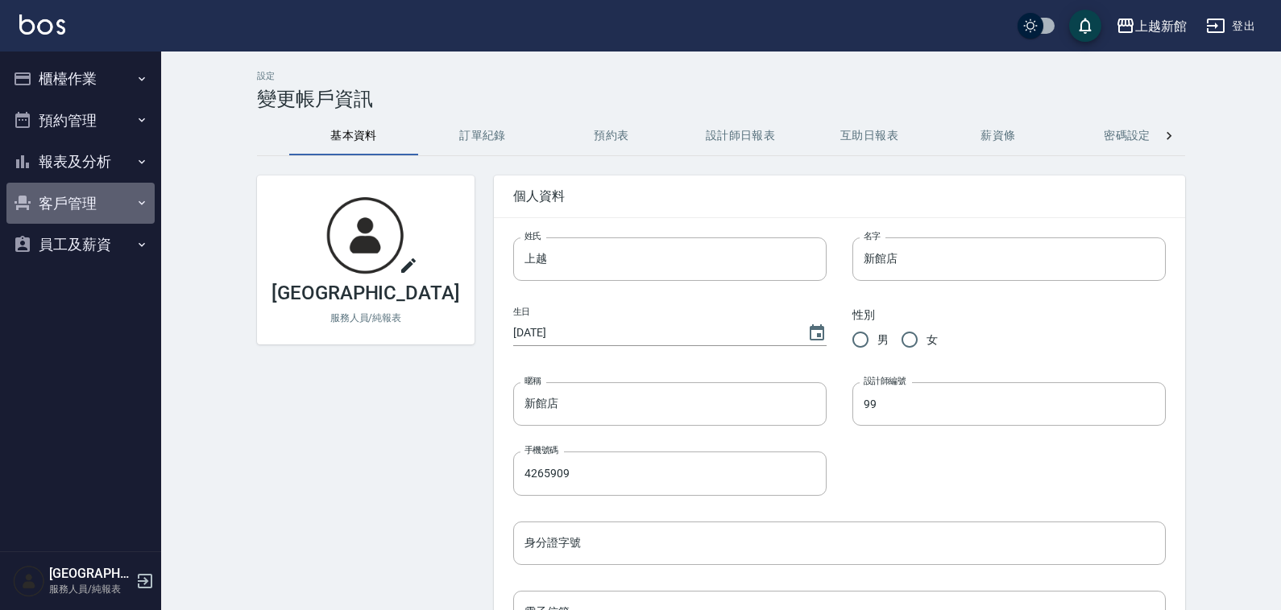
click at [87, 211] on button "客戶管理" at bounding box center [80, 204] width 148 height 42
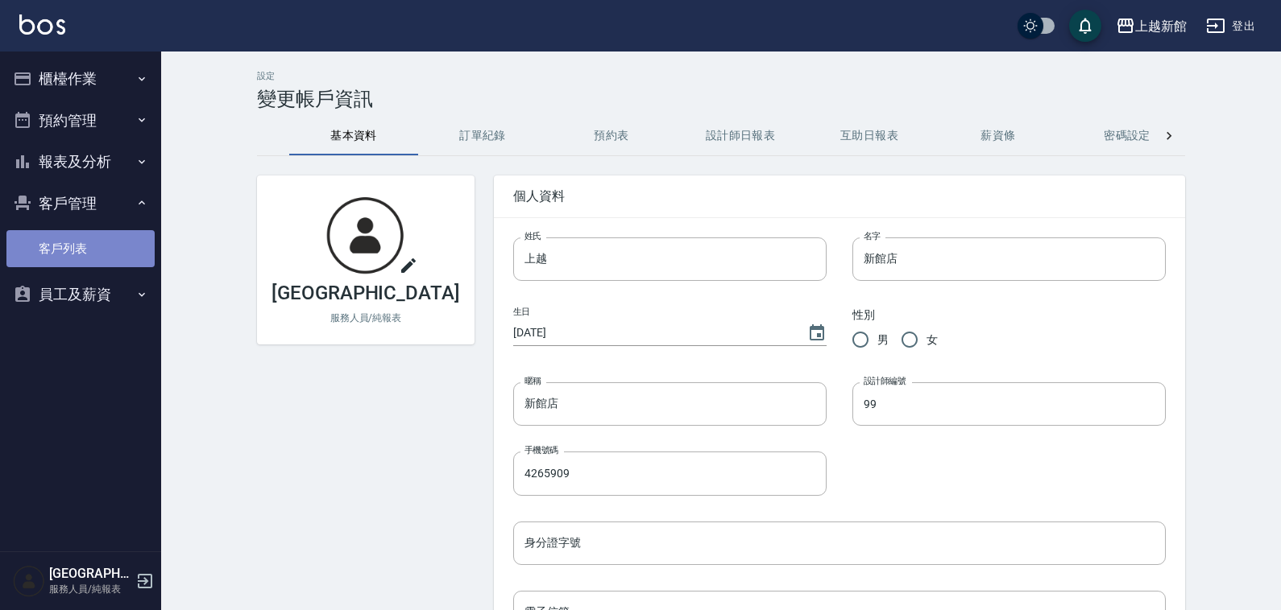
click at [109, 251] on link "客戶列表" at bounding box center [80, 248] width 148 height 37
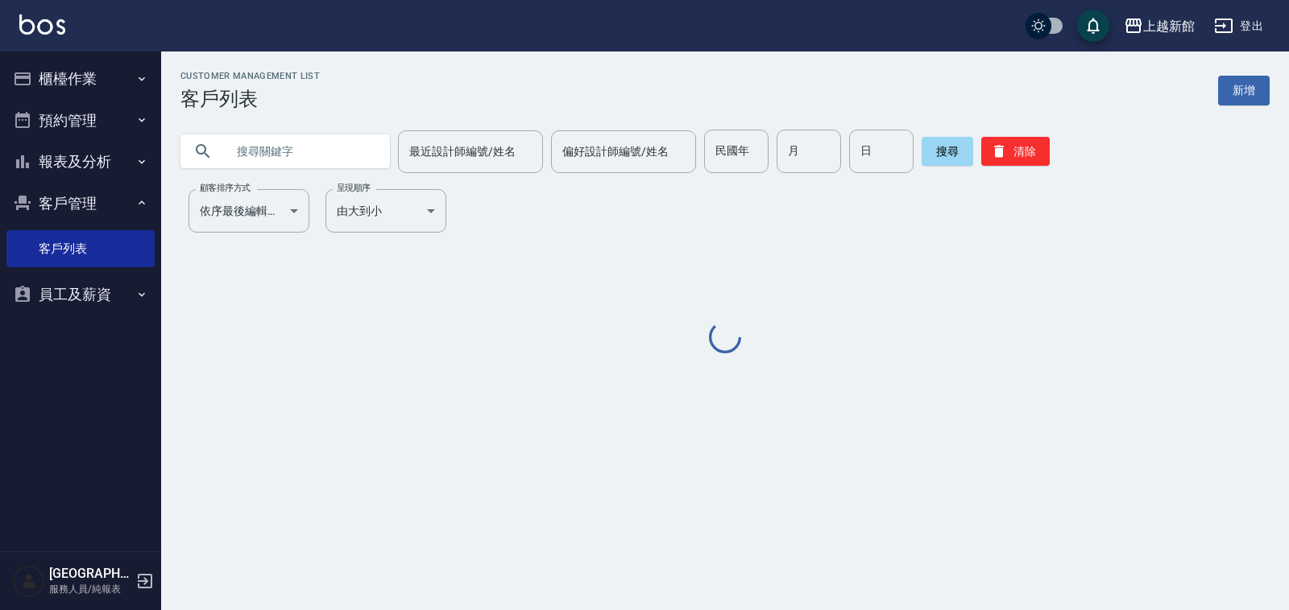
click at [327, 159] on input "text" at bounding box center [300, 151] width 151 height 43
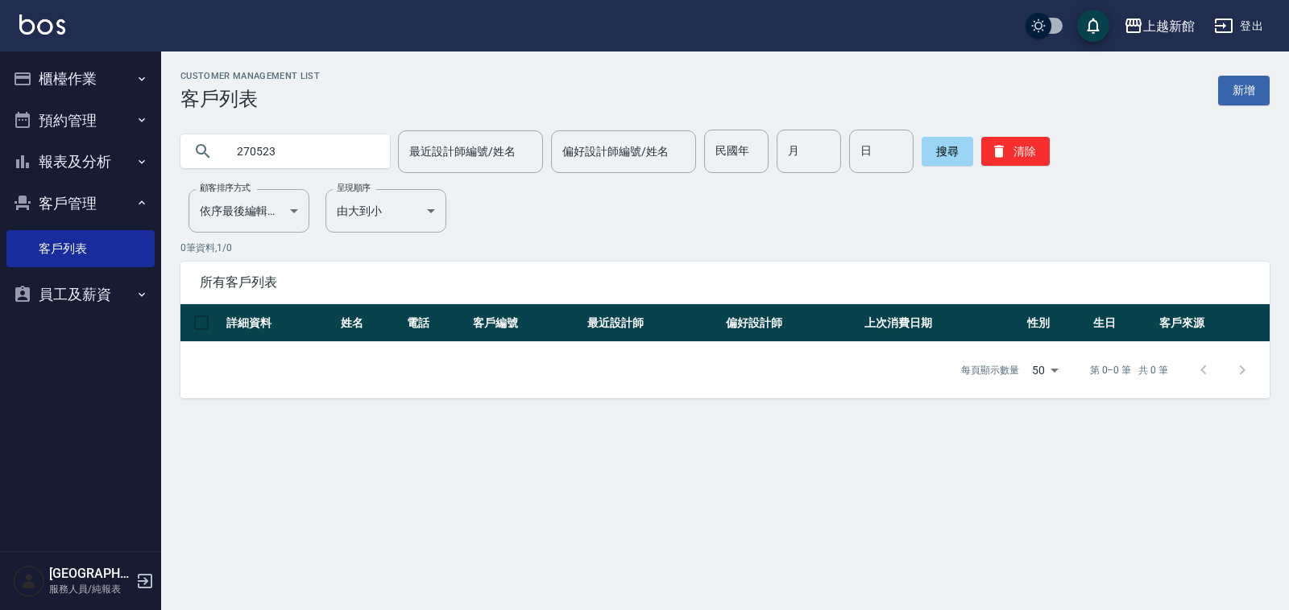
click at [350, 155] on input "270523" at bounding box center [300, 151] width 151 height 43
type input "2"
click at [90, 93] on button "櫃檯作業" at bounding box center [80, 79] width 148 height 42
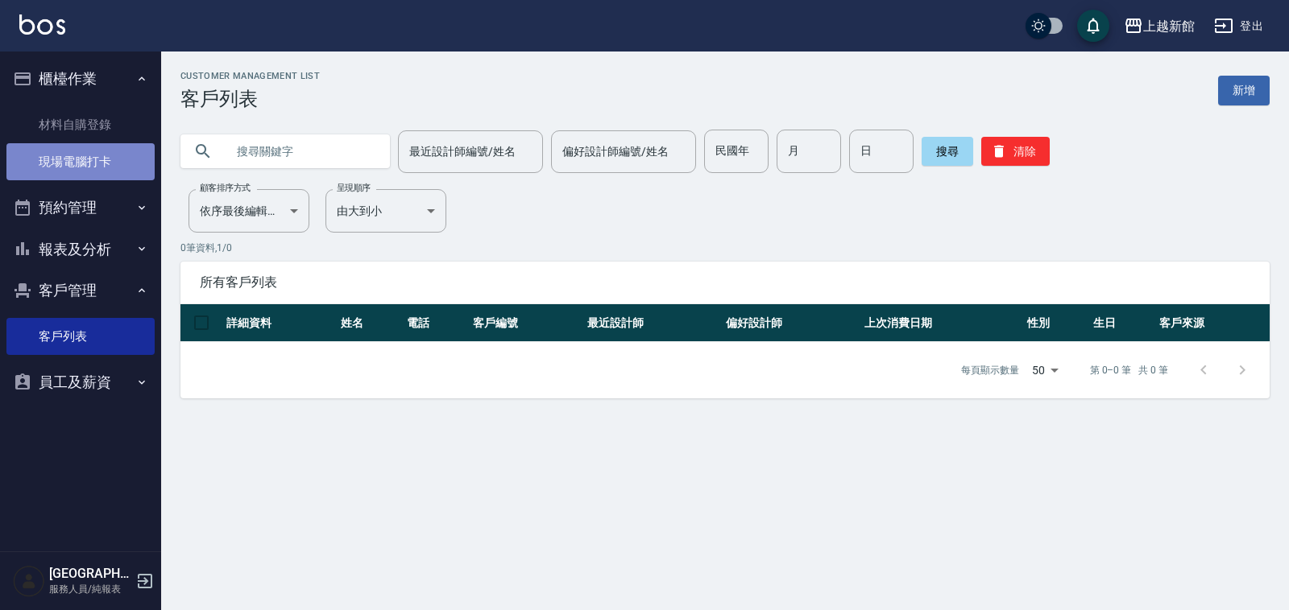
click at [105, 163] on link "現場電腦打卡" at bounding box center [80, 161] width 148 height 37
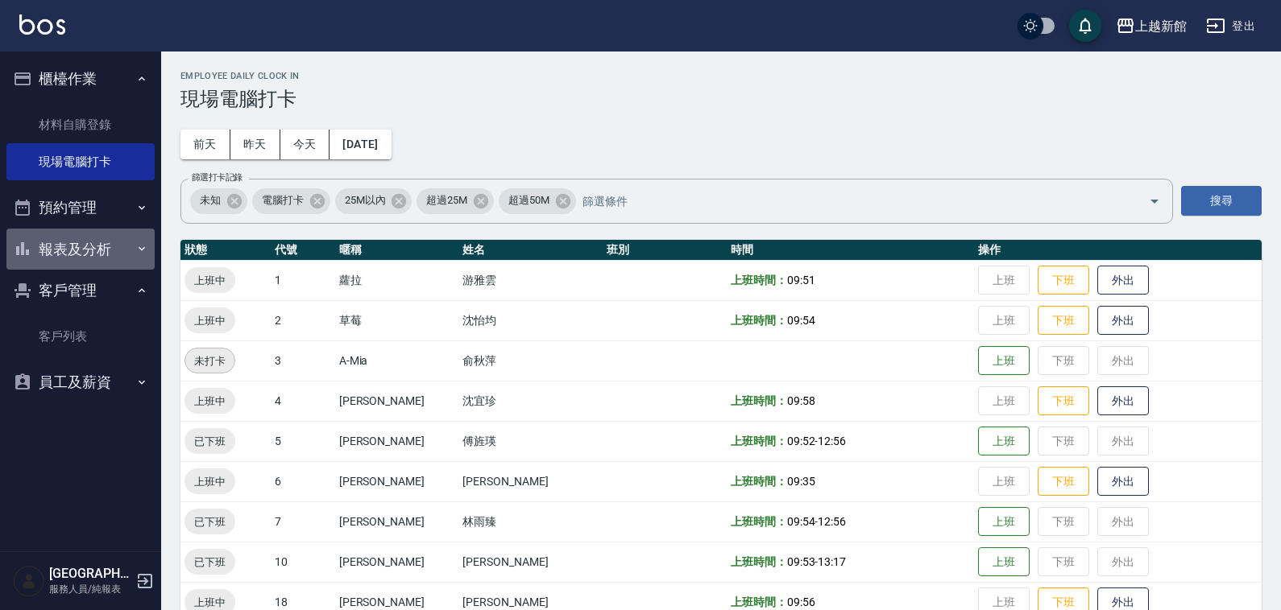
click at [101, 238] on button "報表及分析" at bounding box center [80, 250] width 148 height 42
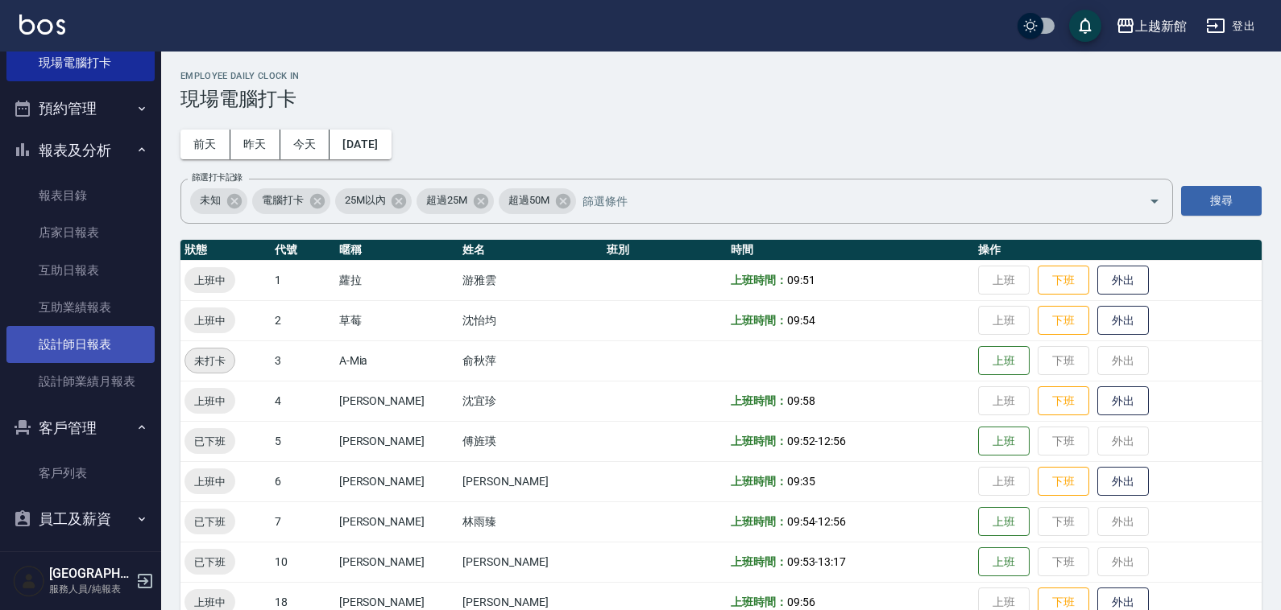
scroll to position [106, 0]
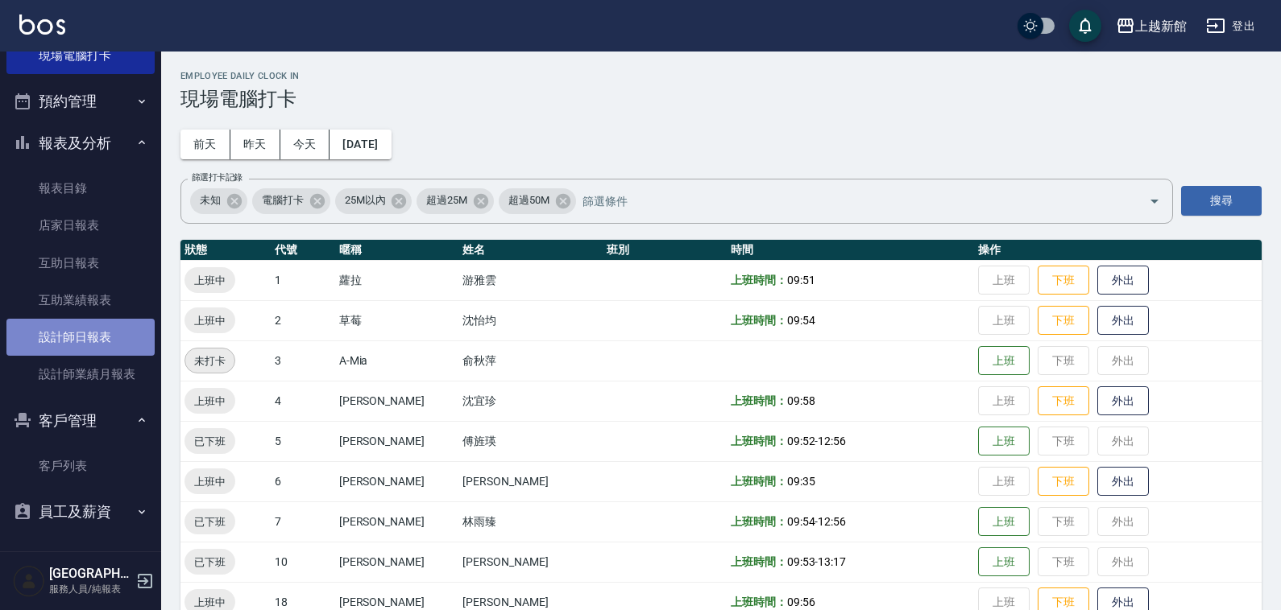
click at [97, 353] on link "設計師日報表" at bounding box center [80, 337] width 148 height 37
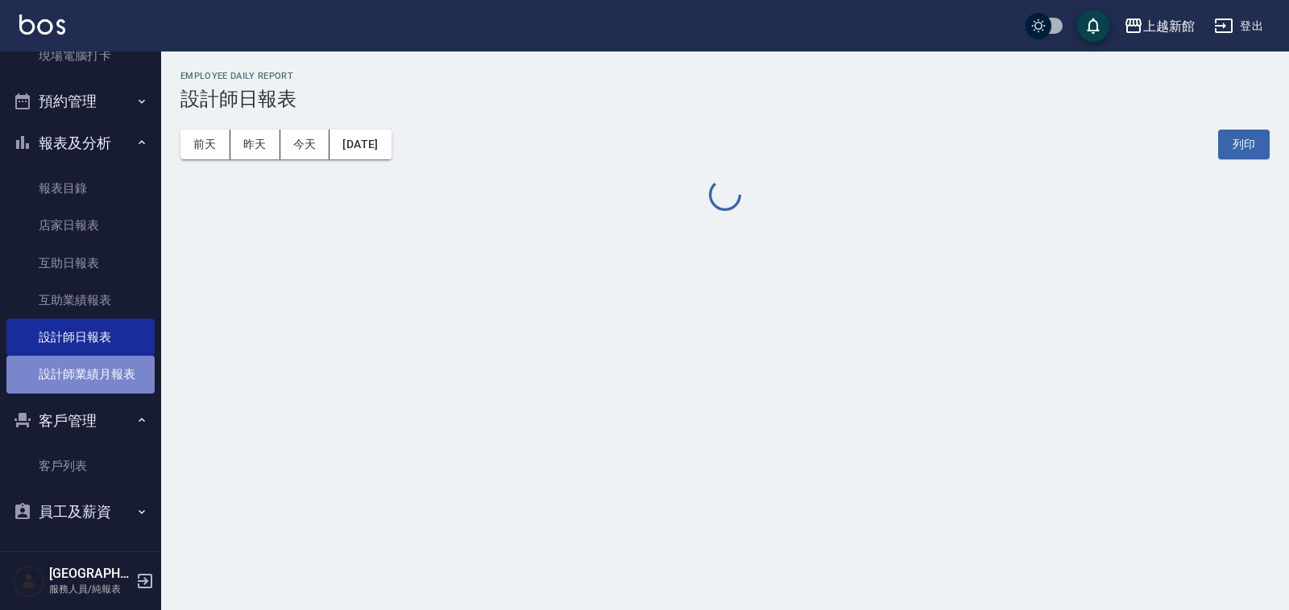
click at [94, 367] on link "設計師業績月報表" at bounding box center [80, 374] width 148 height 37
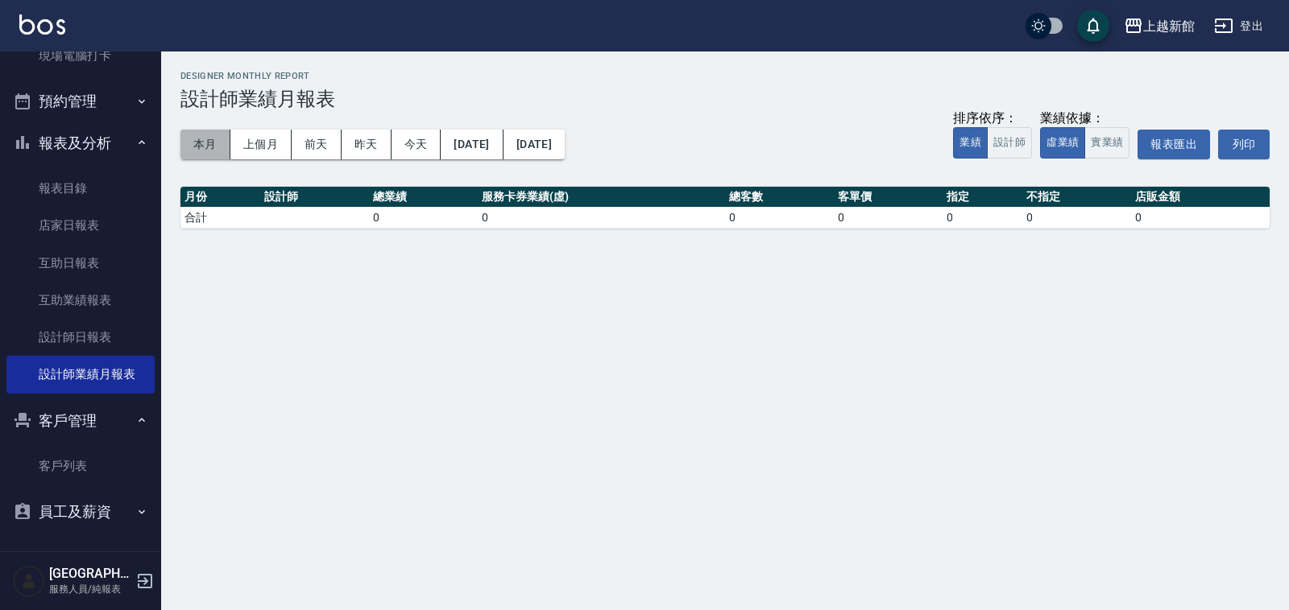
click at [203, 146] on button "本月" at bounding box center [205, 145] width 50 height 30
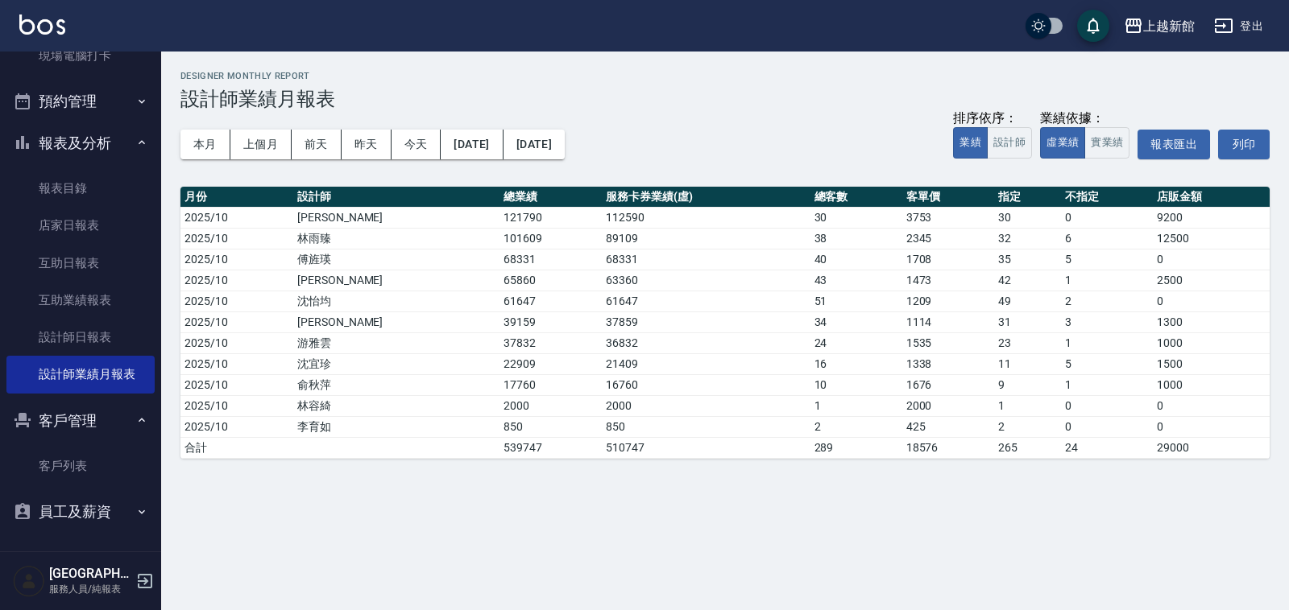
click at [78, 487] on ul "客戶列表" at bounding box center [80, 466] width 148 height 50
click at [90, 473] on link "客戶列表" at bounding box center [80, 466] width 148 height 37
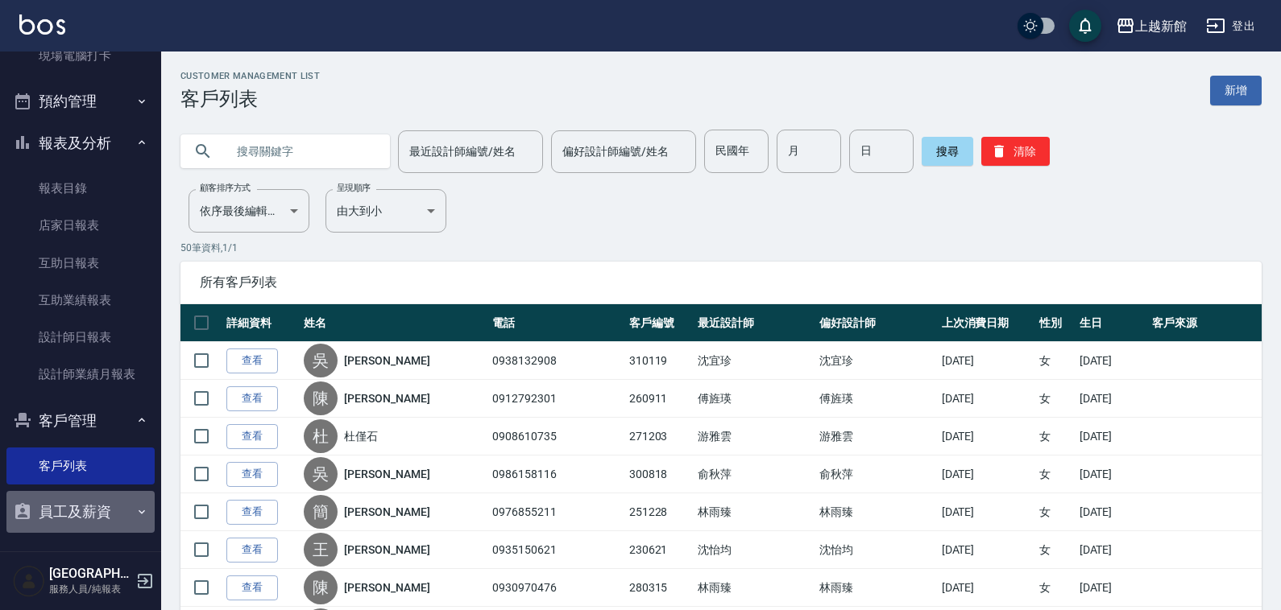
click at [81, 509] on button "員工及薪資" at bounding box center [80, 512] width 148 height 42
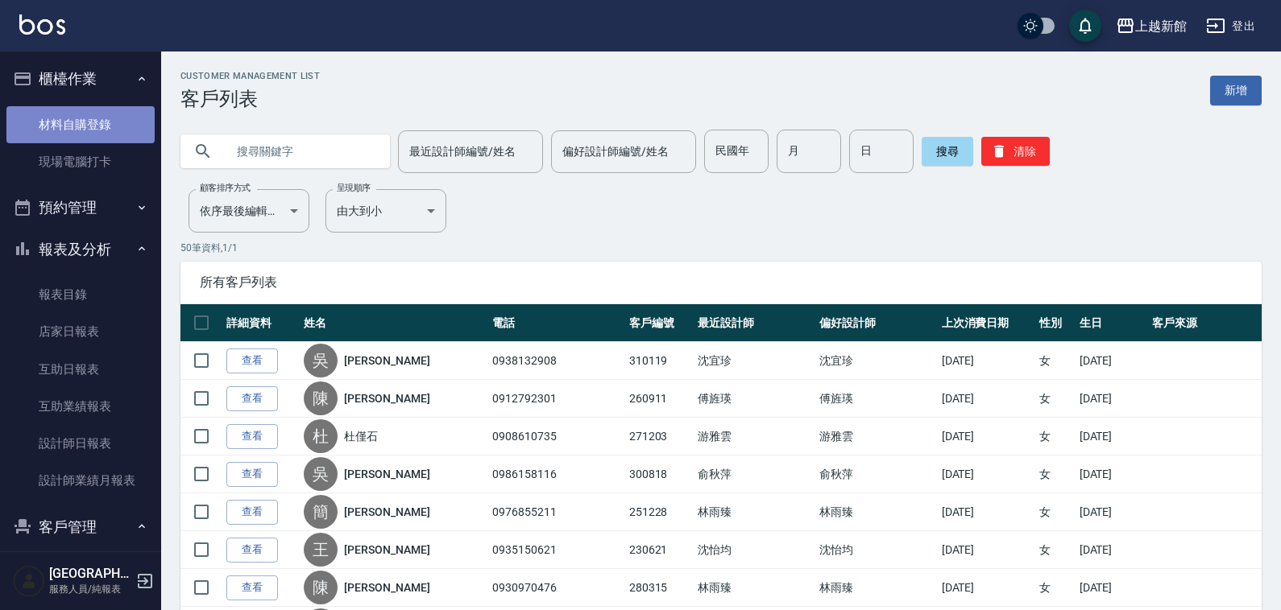
click at [93, 109] on link "材料自購登錄" at bounding box center [80, 124] width 148 height 37
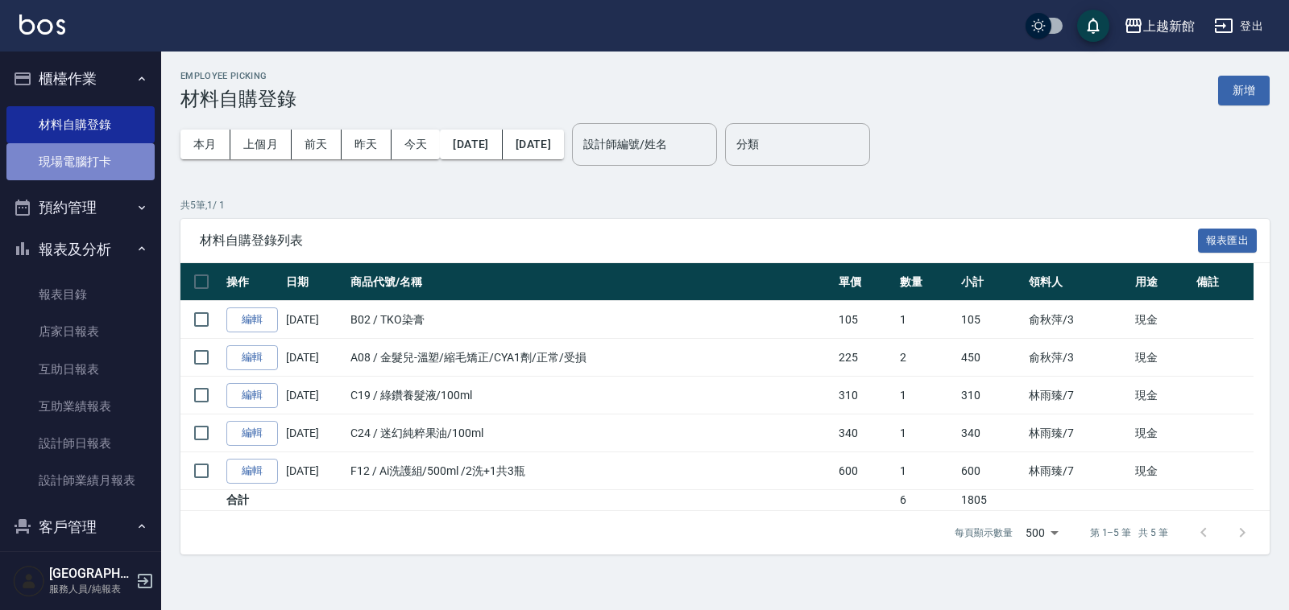
click at [89, 151] on link "現場電腦打卡" at bounding box center [80, 161] width 148 height 37
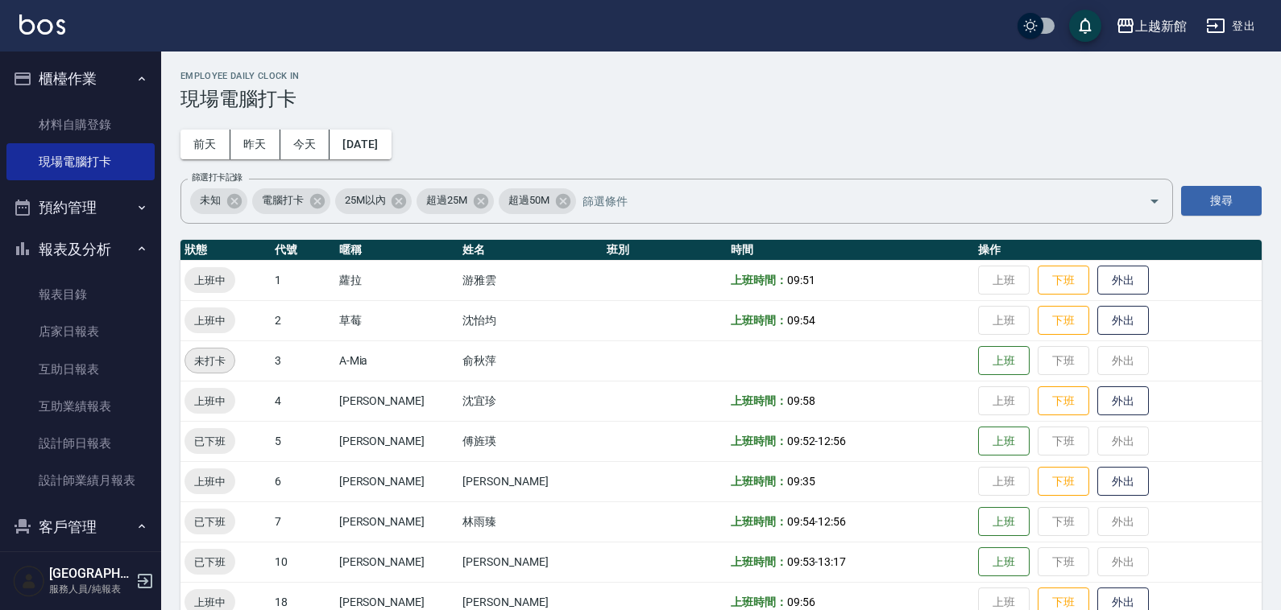
click at [138, 592] on div "上越新館店 服務人員/純報表" at bounding box center [80, 581] width 161 height 58
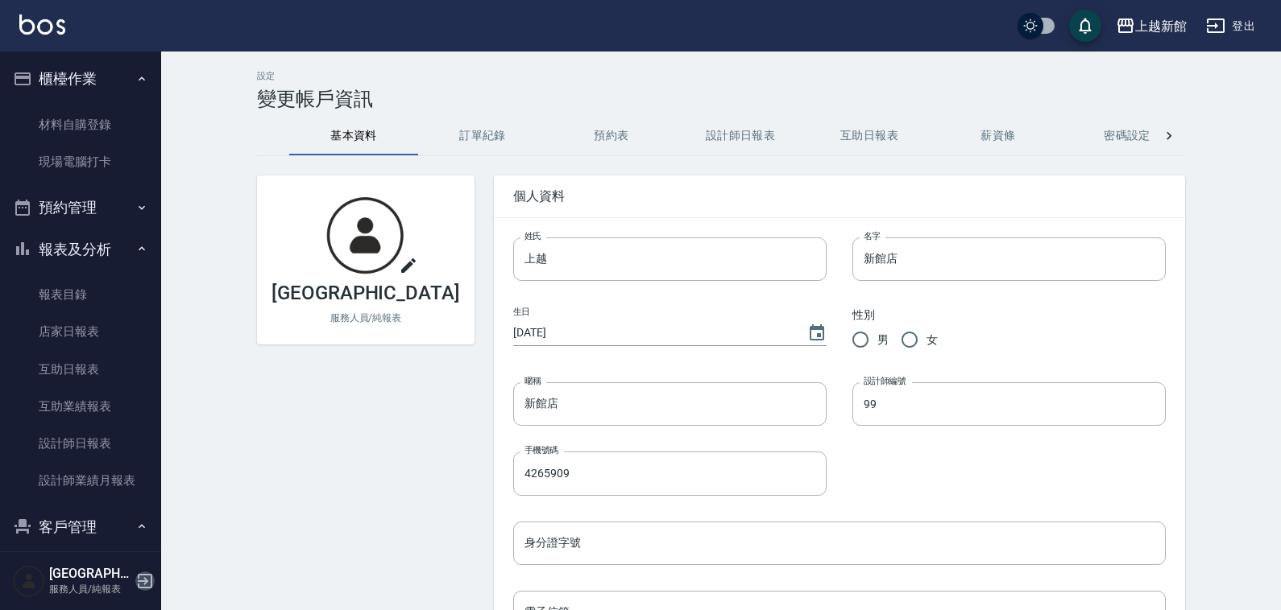
click at [147, 582] on icon "button" at bounding box center [144, 581] width 19 height 19
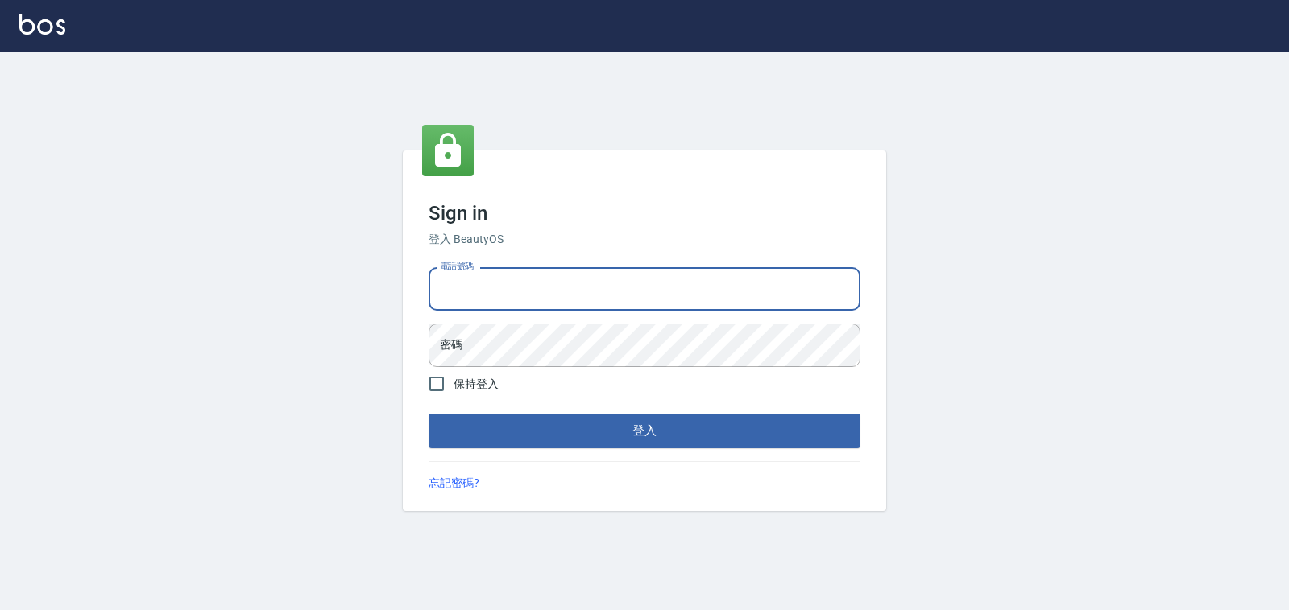
click at [651, 288] on input "電話號碼" at bounding box center [644, 288] width 432 height 43
type input "0989043922"
click at [428, 414] on button "登入" at bounding box center [644, 431] width 432 height 34
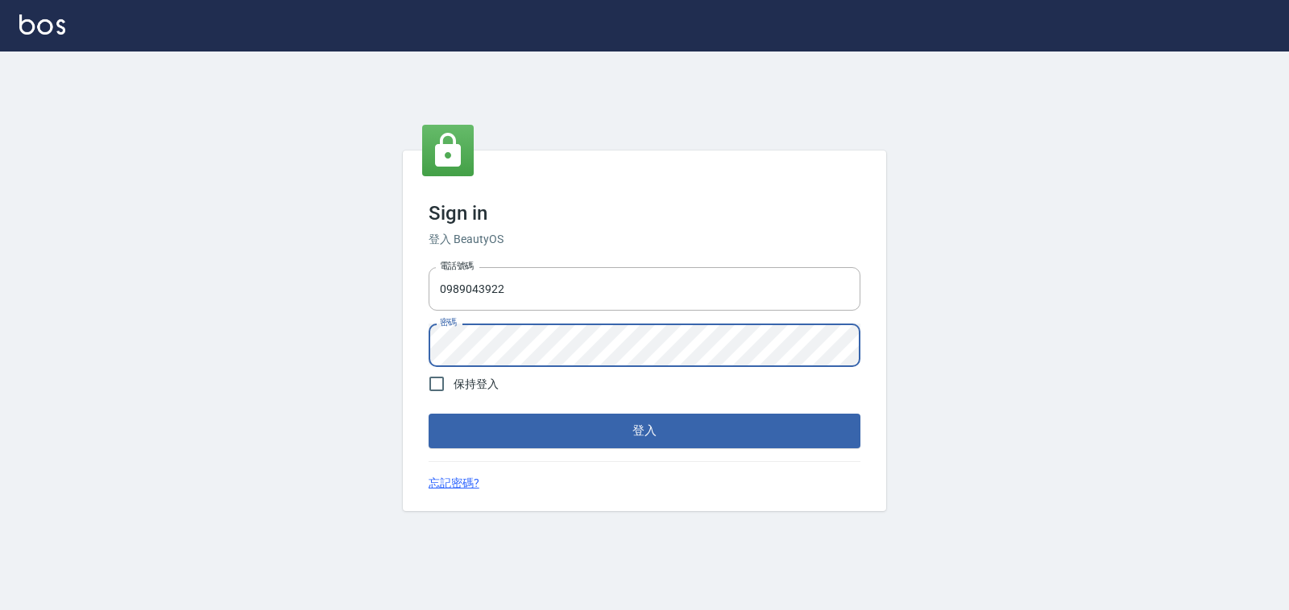
click at [428, 414] on button "登入" at bounding box center [644, 431] width 432 height 34
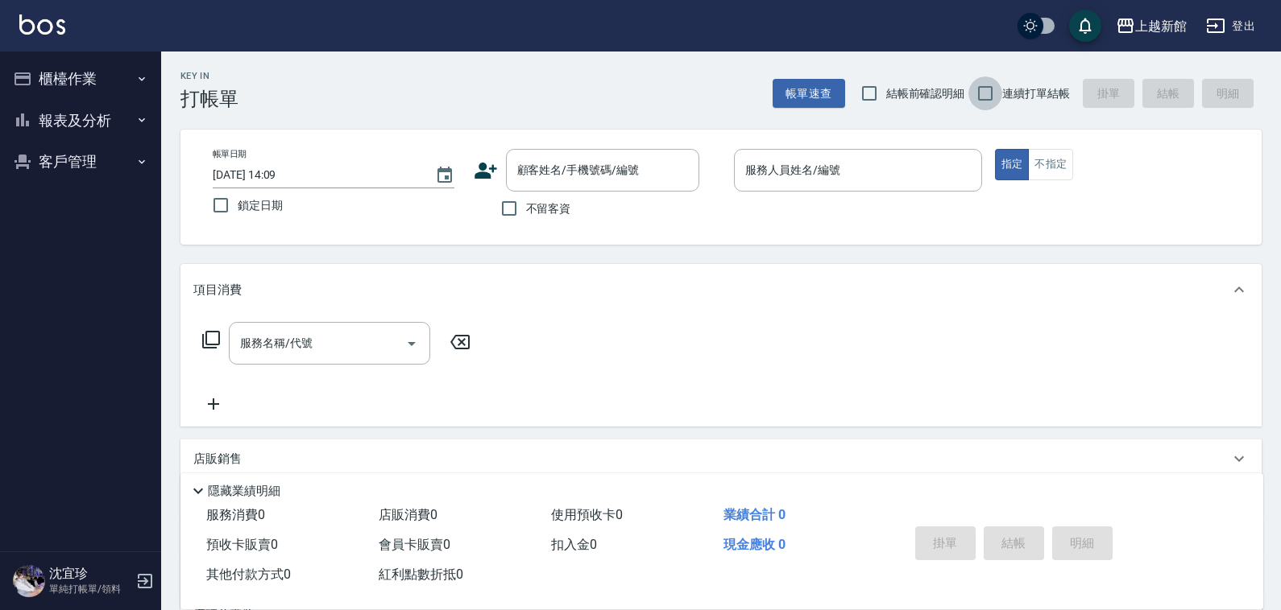
drag, startPoint x: 999, startPoint y: 94, endPoint x: 866, endPoint y: 114, distance: 135.1
click at [999, 94] on input "連續打單結帳" at bounding box center [985, 94] width 34 height 34
checkbox input "true"
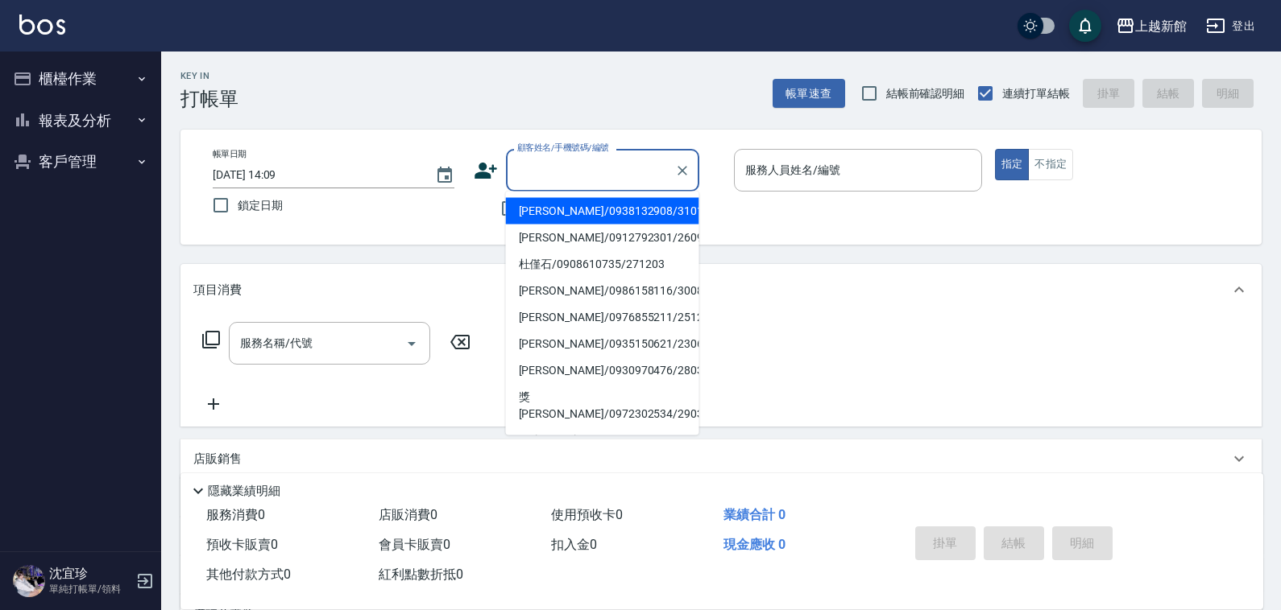
click at [589, 180] on input "顧客姓名/手機號碼/編號" at bounding box center [590, 170] width 155 height 28
type input "陳詩詠/0912792301/260911"
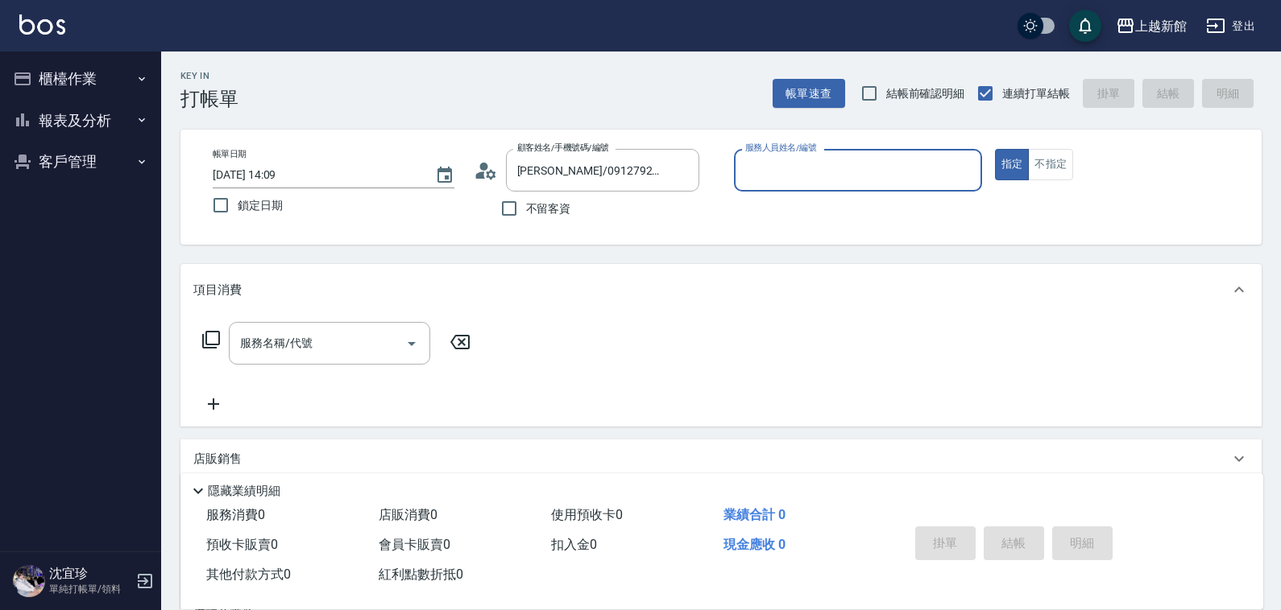
click at [995, 149] on button "指定" at bounding box center [1012, 164] width 35 height 31
type button "true"
type input "旌瑛-5"
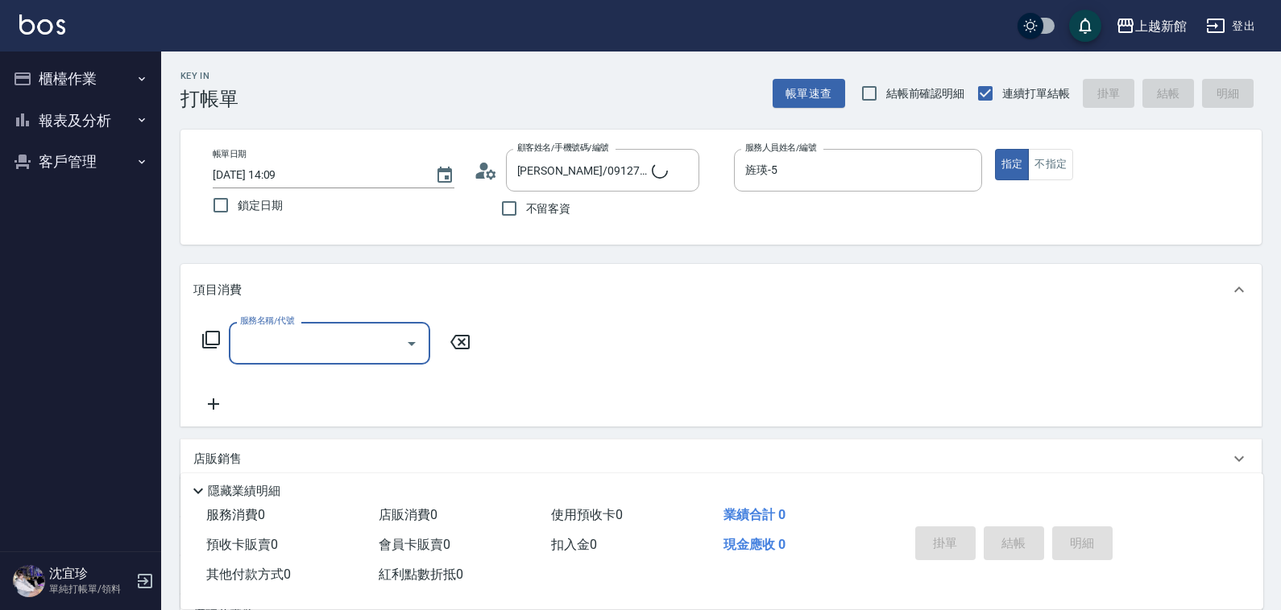
type input "黃婕寧/6_黃婕寧/6"
type input "黃婕寧-6"
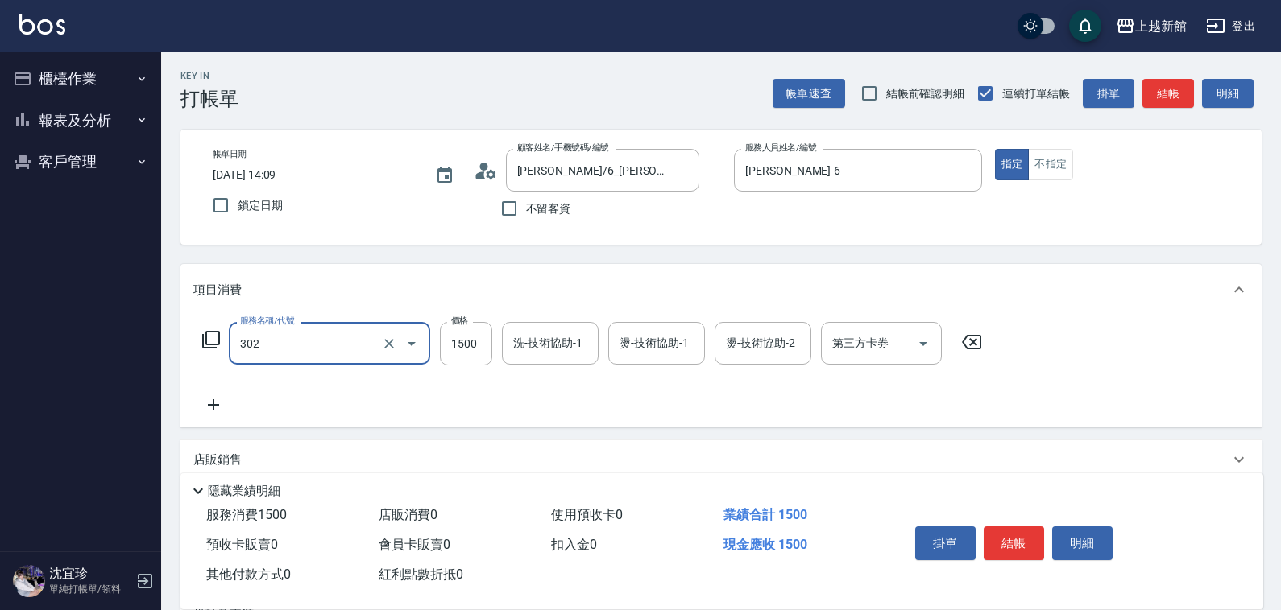
type input "設計燙髮(302)"
type input "4000"
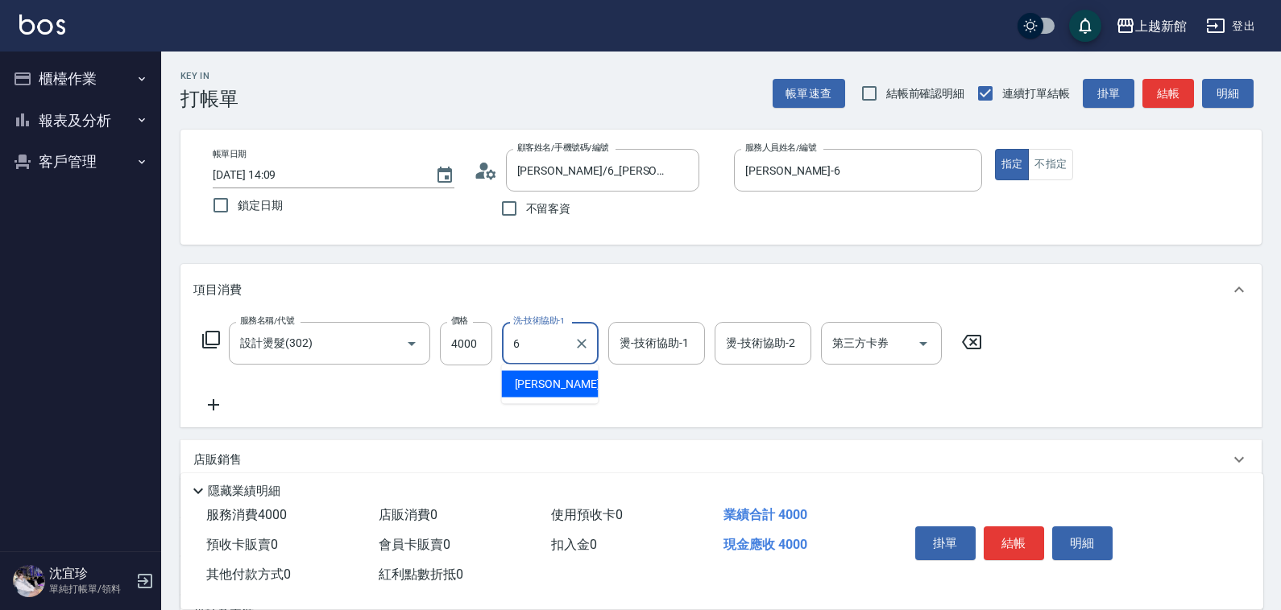
type input "黃婕寧-6"
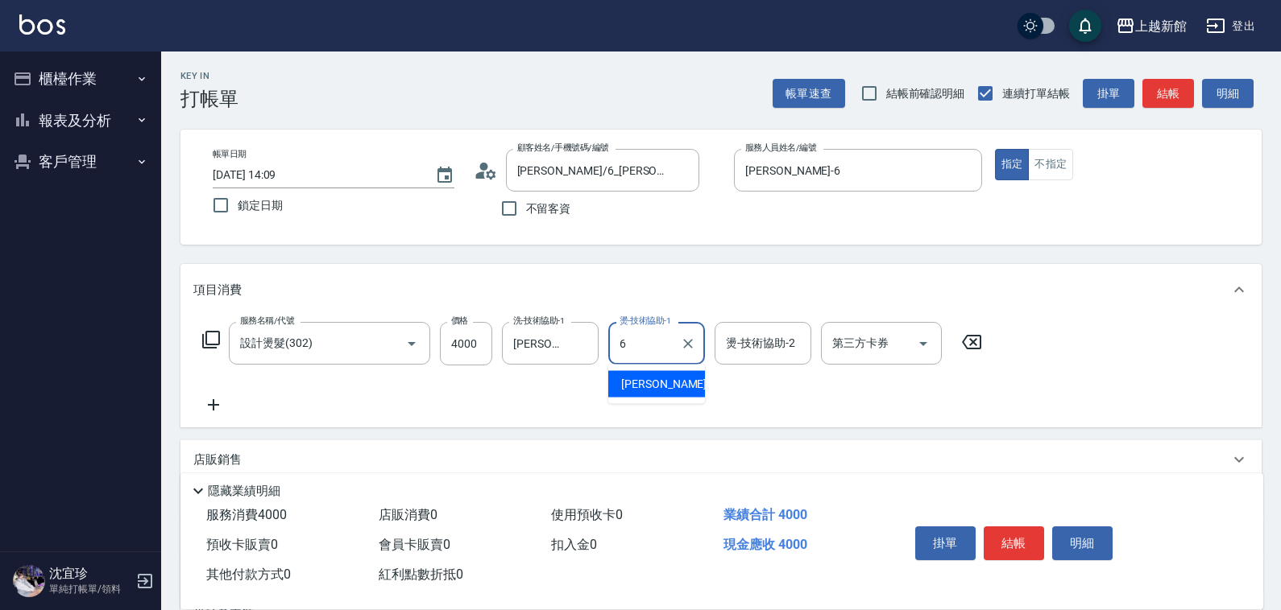
type input "黃婕寧-6"
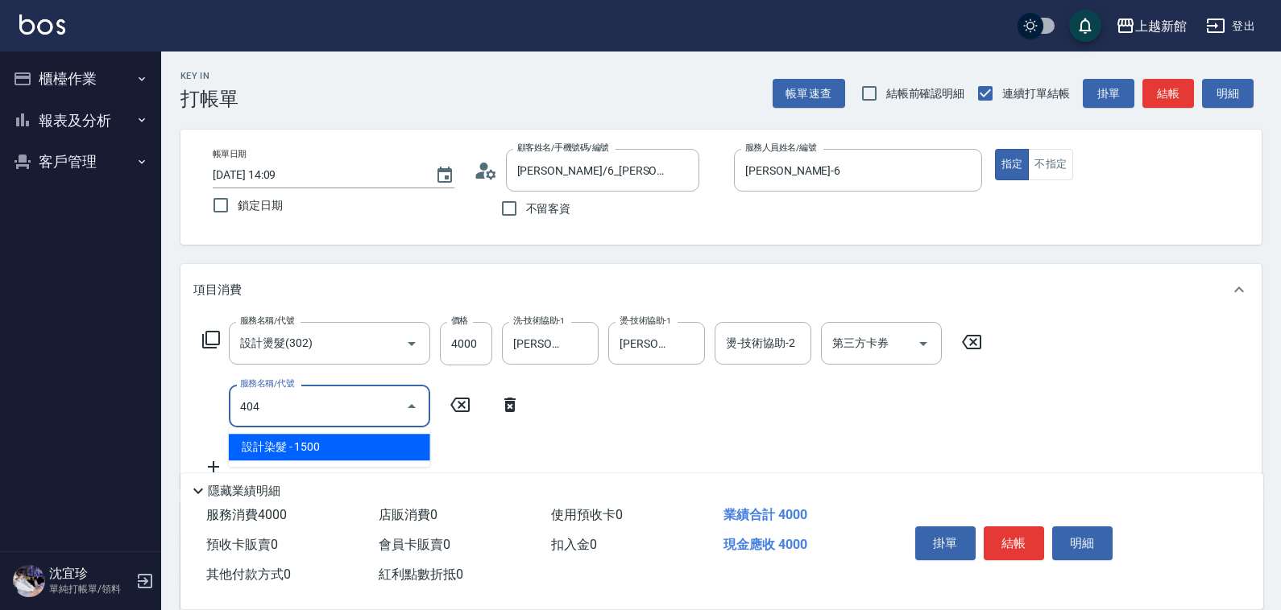
type input "設計染髮(404)"
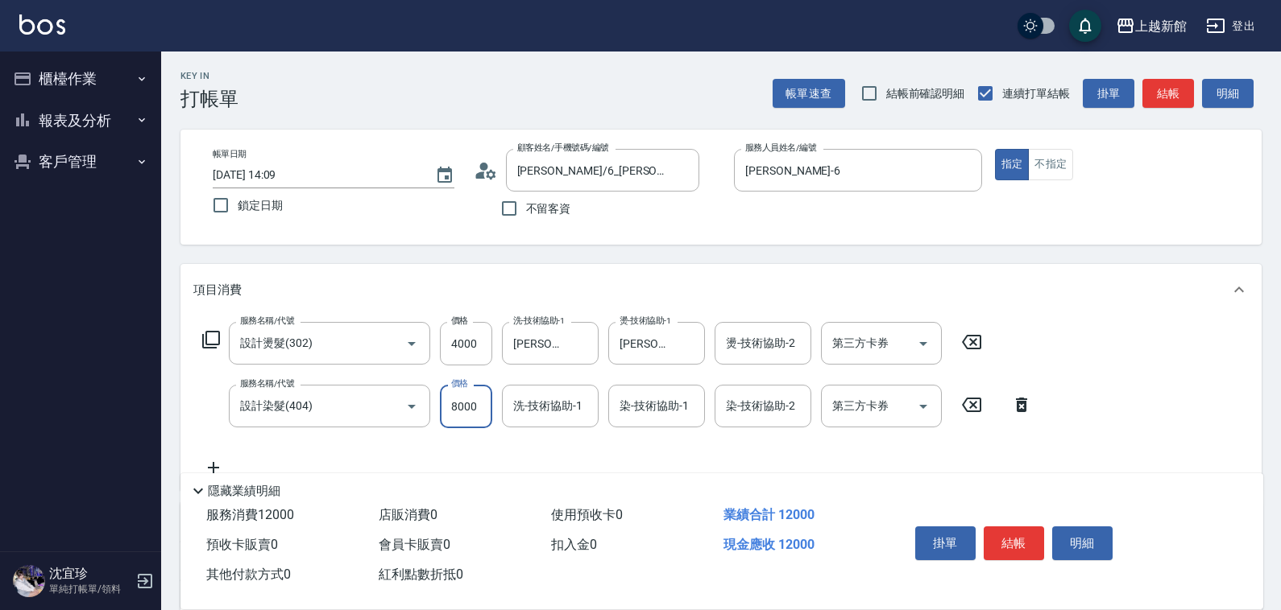
type input "8000"
type input "黃婕寧-6"
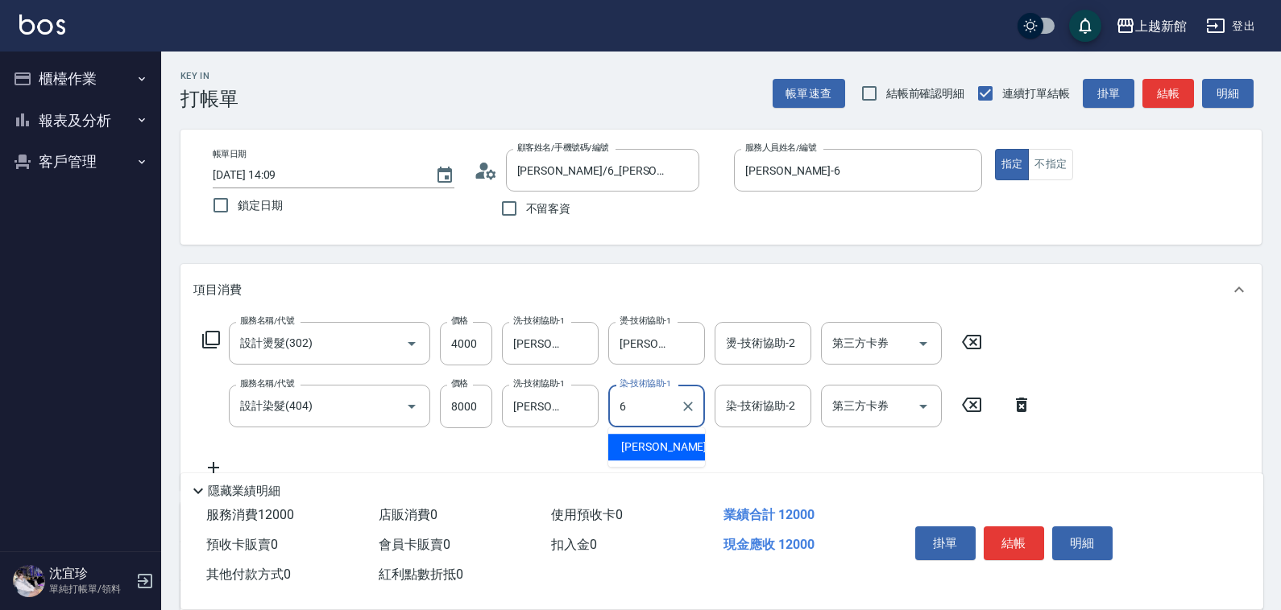
type input "黃婕寧-6"
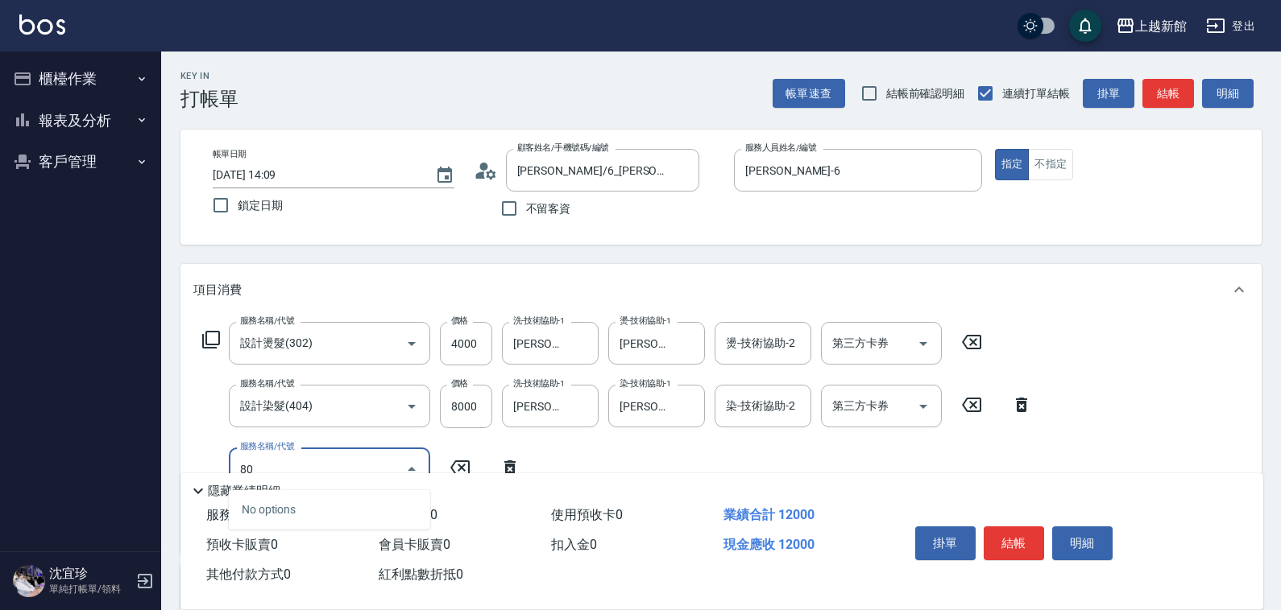
type input "8"
type input "髮片重整(704)"
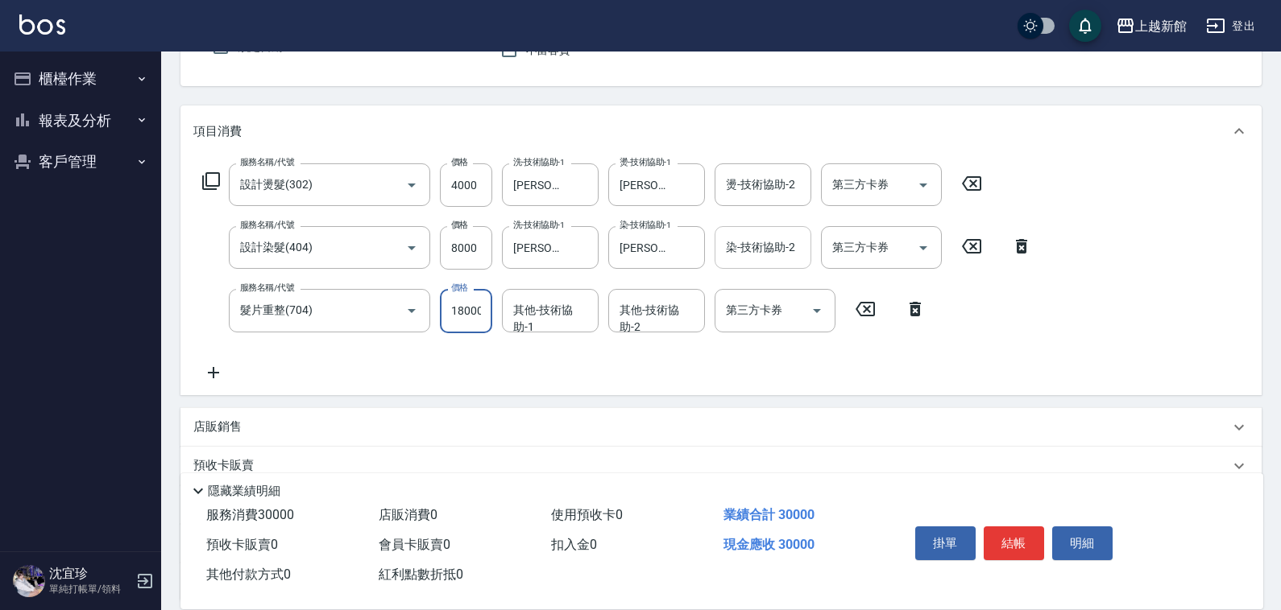
scroll to position [302, 0]
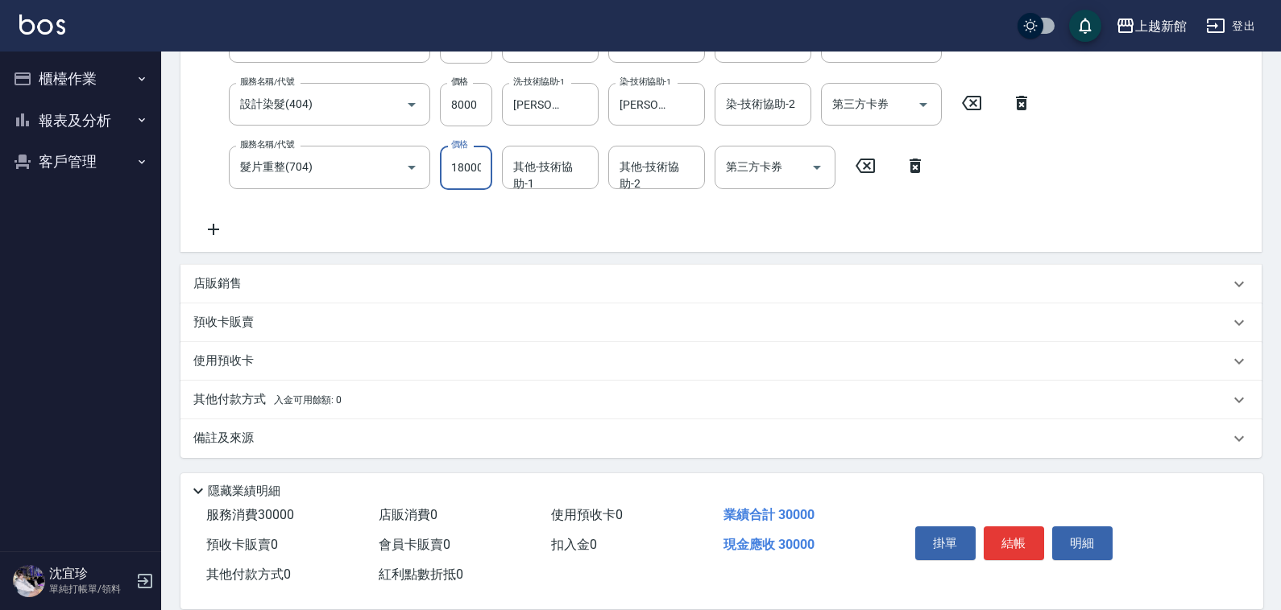
drag, startPoint x: 461, startPoint y: 171, endPoint x: 478, endPoint y: 167, distance: 17.4
click at [461, 171] on input "18000" at bounding box center [466, 167] width 52 height 43
type input "8000"
type input "黃婕寧-6"
drag, startPoint x: 585, startPoint y: 170, endPoint x: 561, endPoint y: 167, distance: 24.4
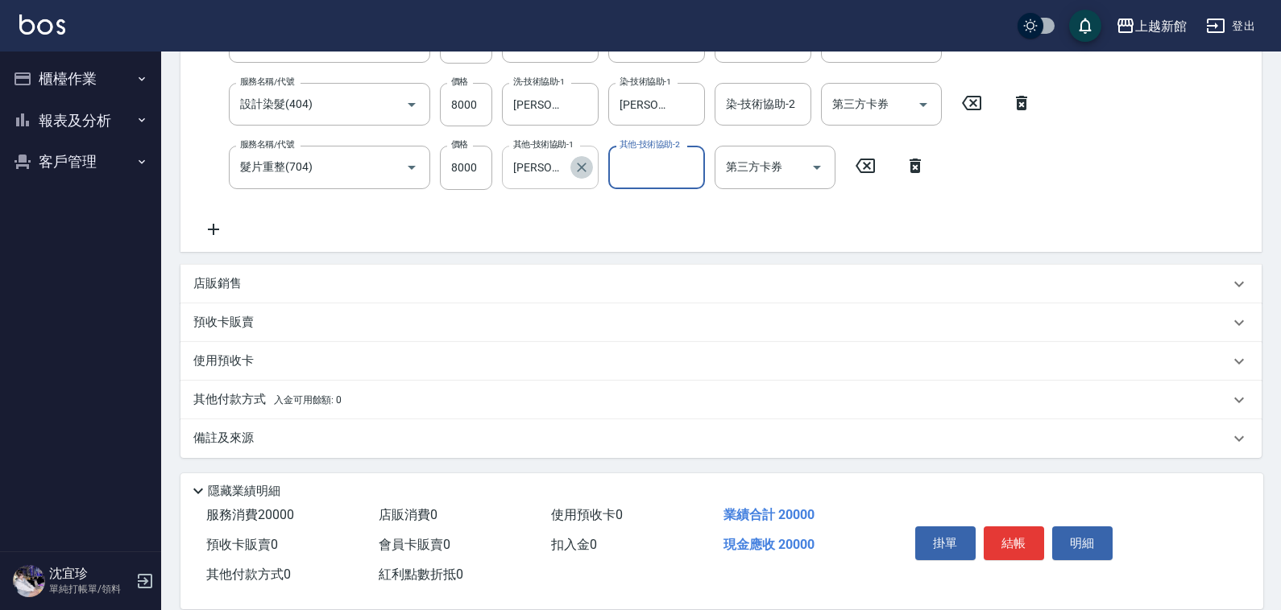
click at [582, 168] on icon "Clear" at bounding box center [581, 167] width 16 height 16
click at [552, 166] on input "其他-技術協助-1" at bounding box center [550, 167] width 82 height 28
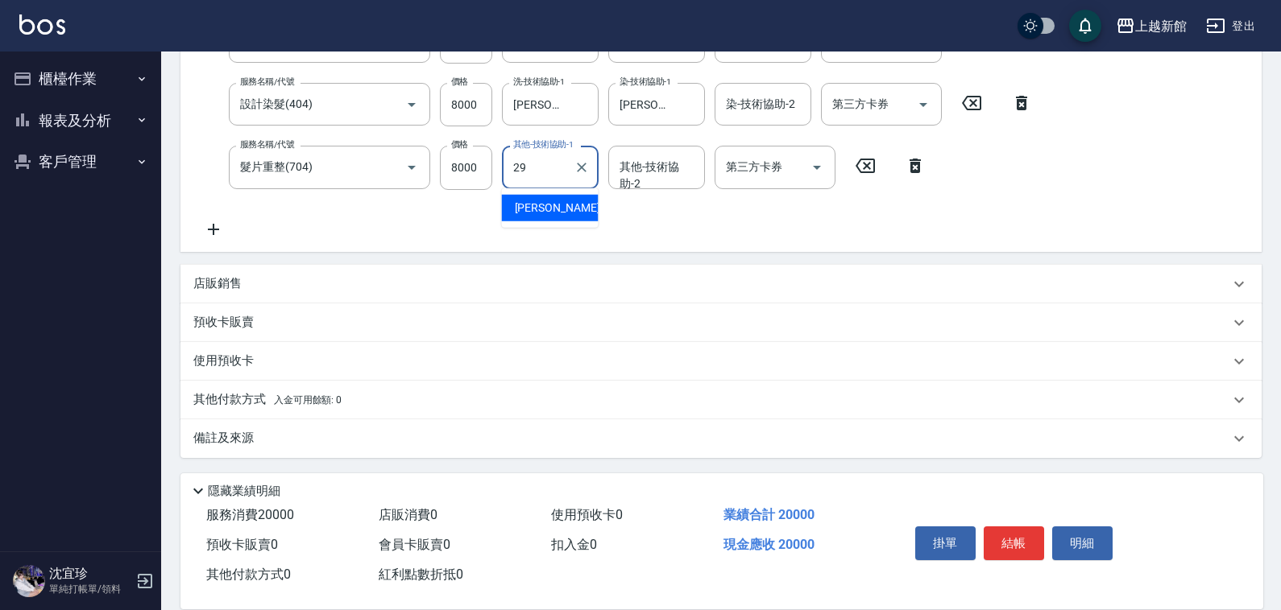
type input "馨妮-29"
click at [255, 401] on p "其他付款方式 入金可用餘額: 0" at bounding box center [267, 400] width 148 height 18
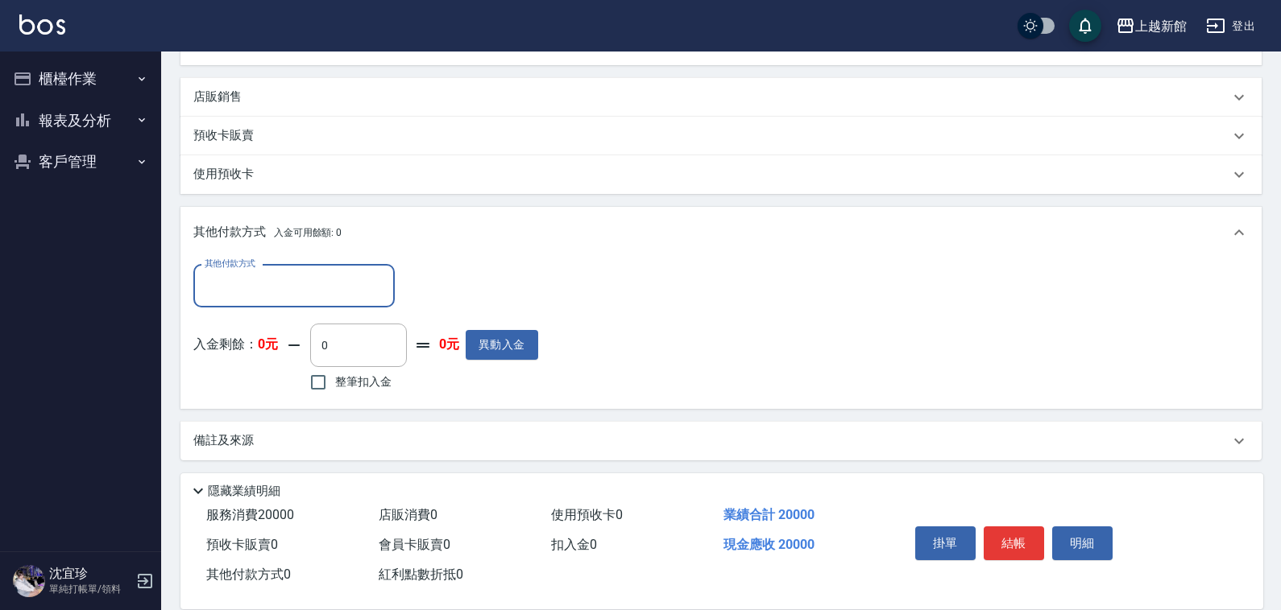
scroll to position [491, 0]
click at [344, 286] on input "其他付款方式" at bounding box center [294, 284] width 187 height 28
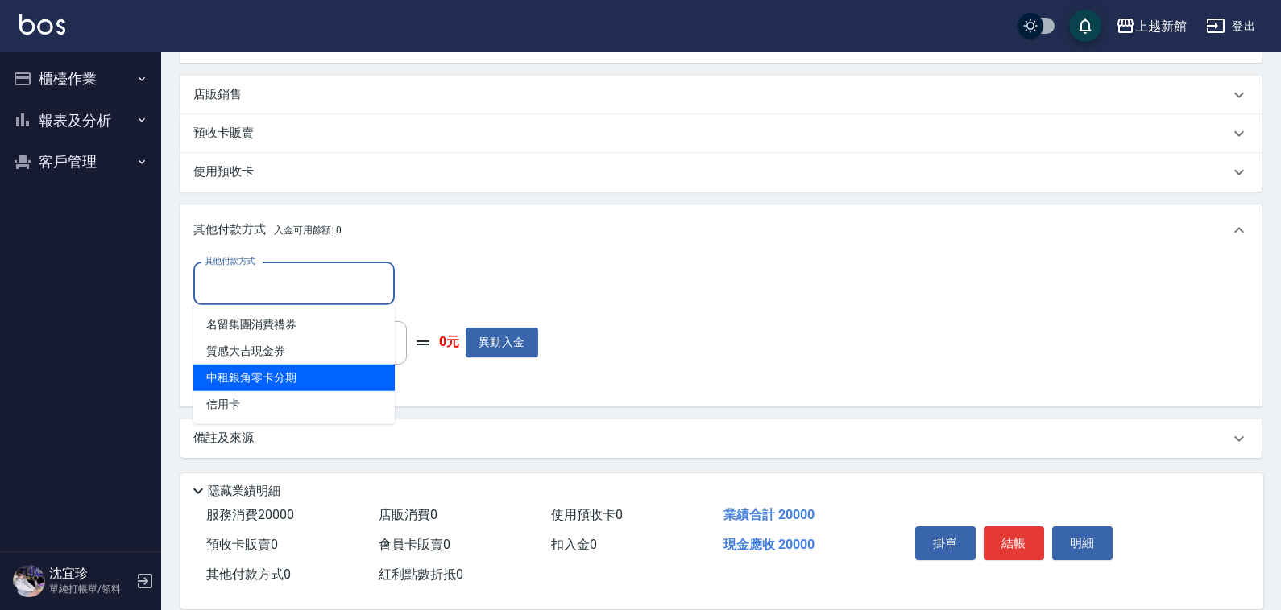
click at [300, 370] on span "中租銀角零卡分期" at bounding box center [293, 378] width 201 height 27
type input "中租銀角零卡分期"
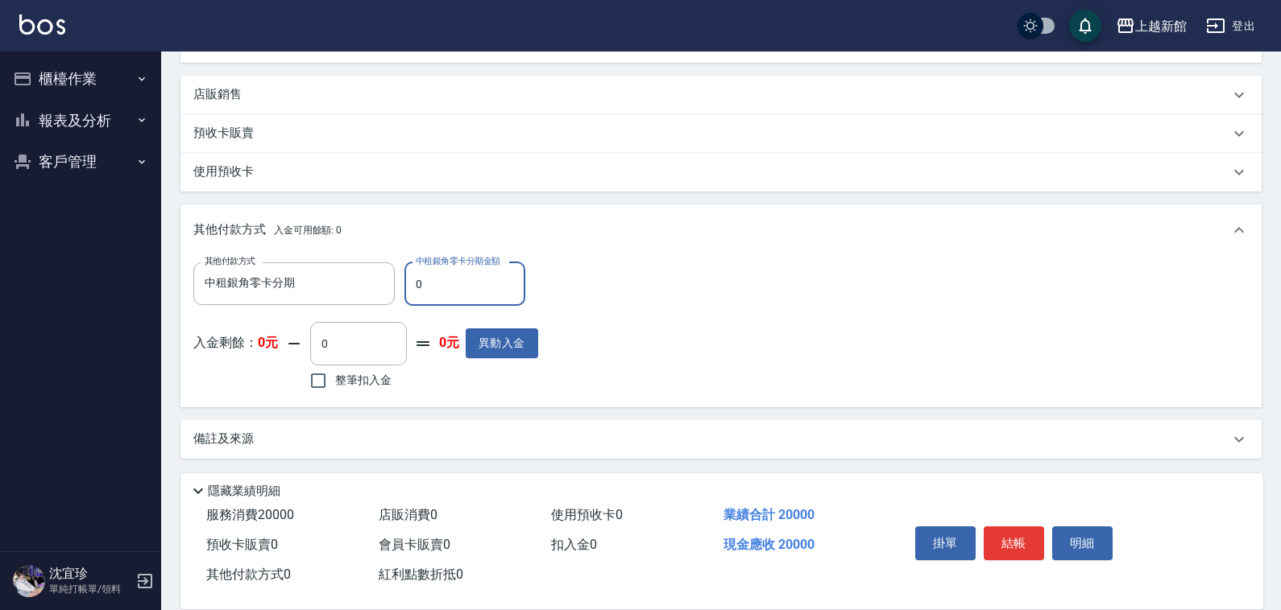
click at [484, 288] on input "0" at bounding box center [464, 284] width 121 height 43
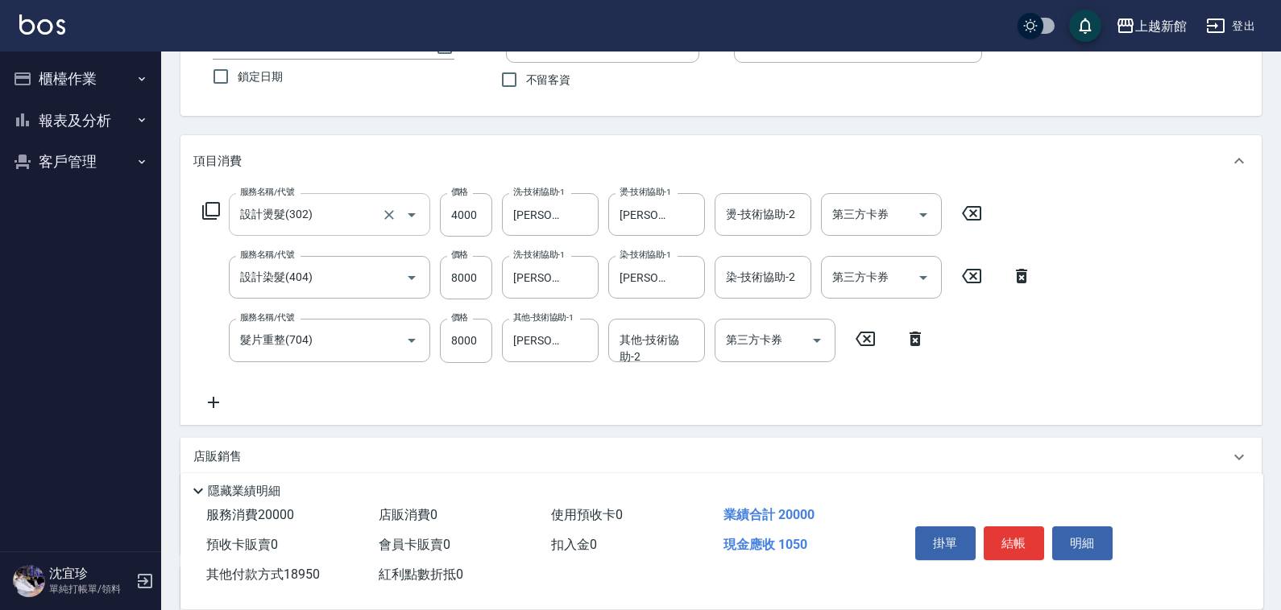
scroll to position [89, 0]
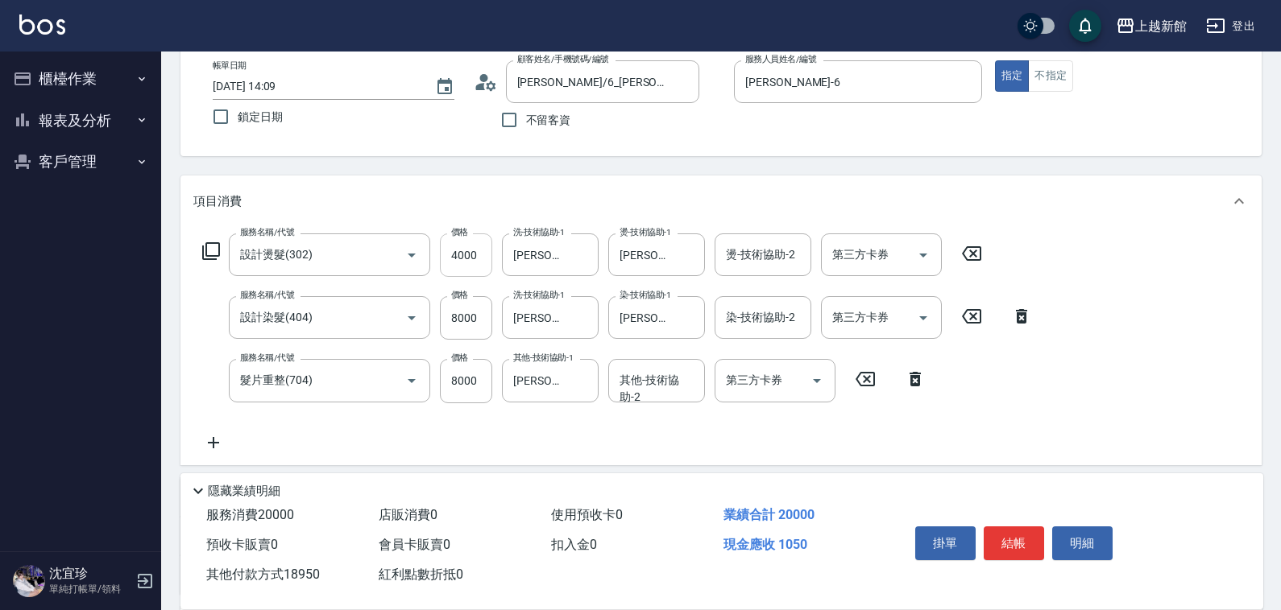
type input "18950"
click at [483, 263] on input "4000" at bounding box center [466, 255] width 52 height 43
click at [481, 258] on input "4000" at bounding box center [466, 255] width 52 height 43
type input "2"
type input "0"
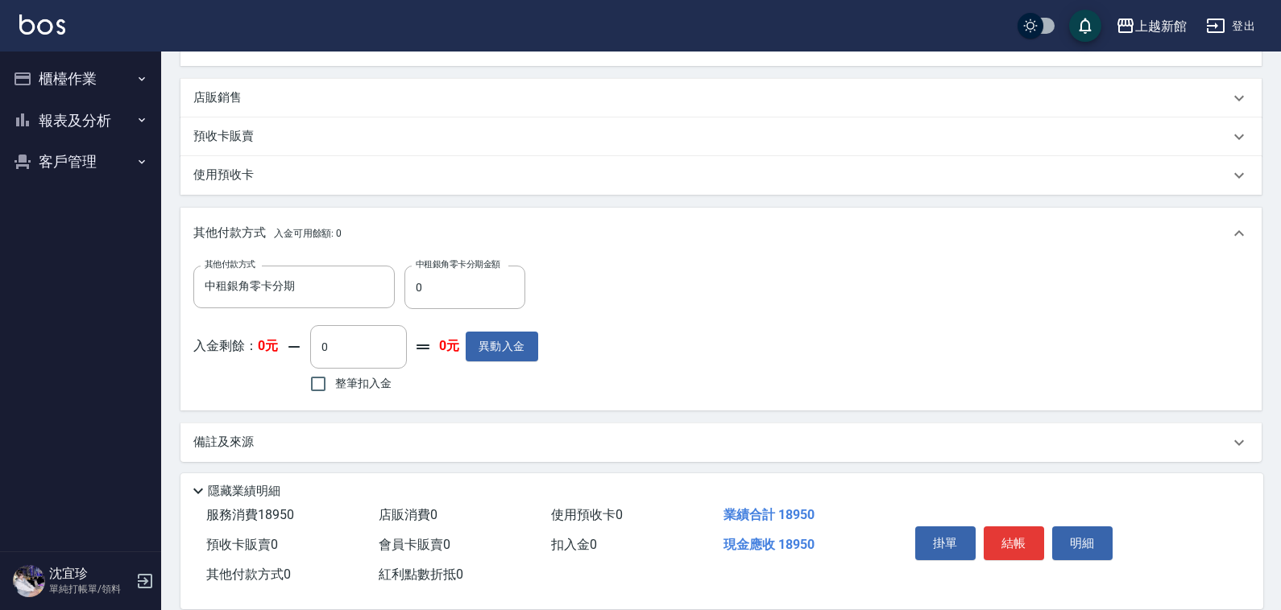
scroll to position [491, 0]
type input "2950"
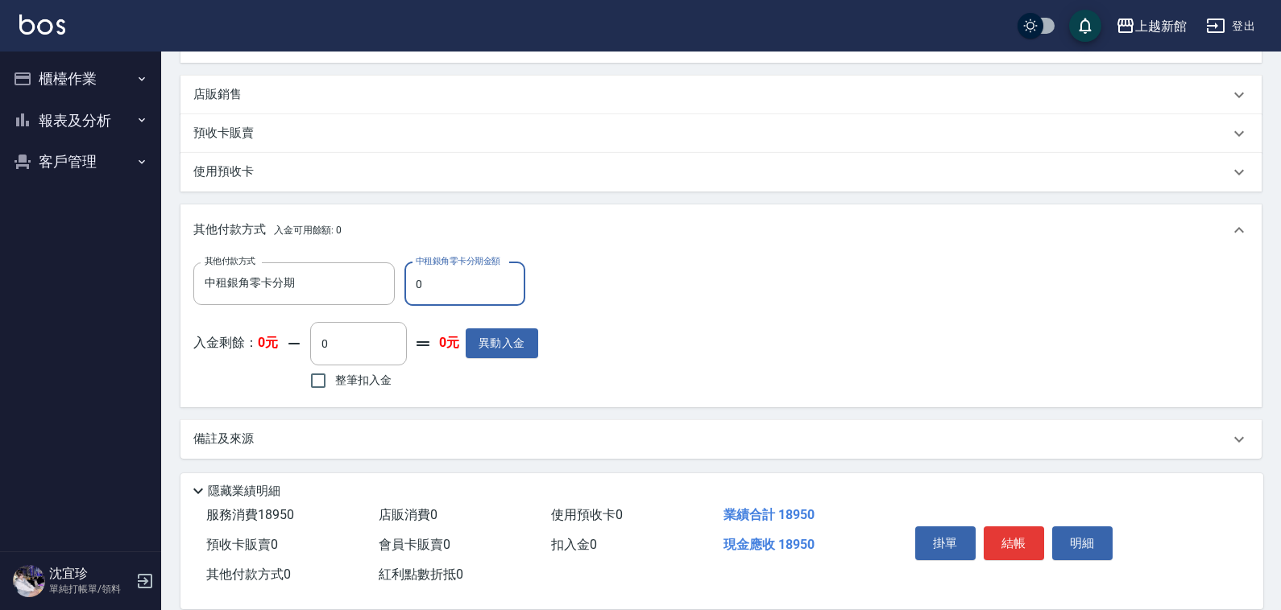
click at [471, 280] on input "0" at bounding box center [464, 284] width 121 height 43
type input "18950"
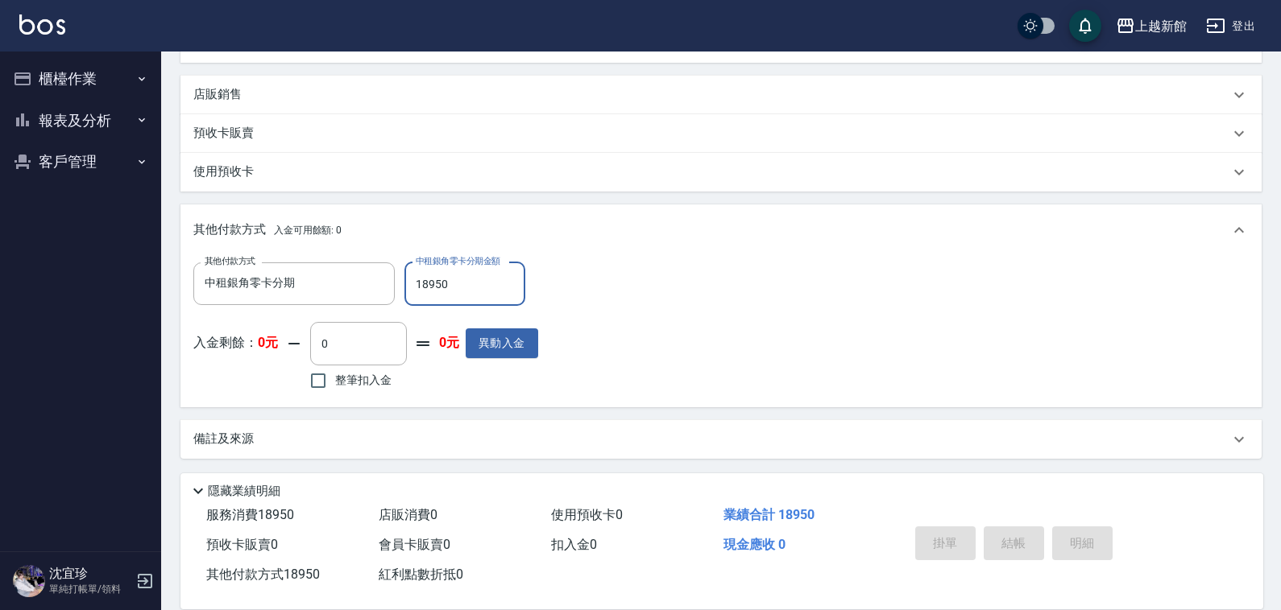
type input "2025/10/09 14:12"
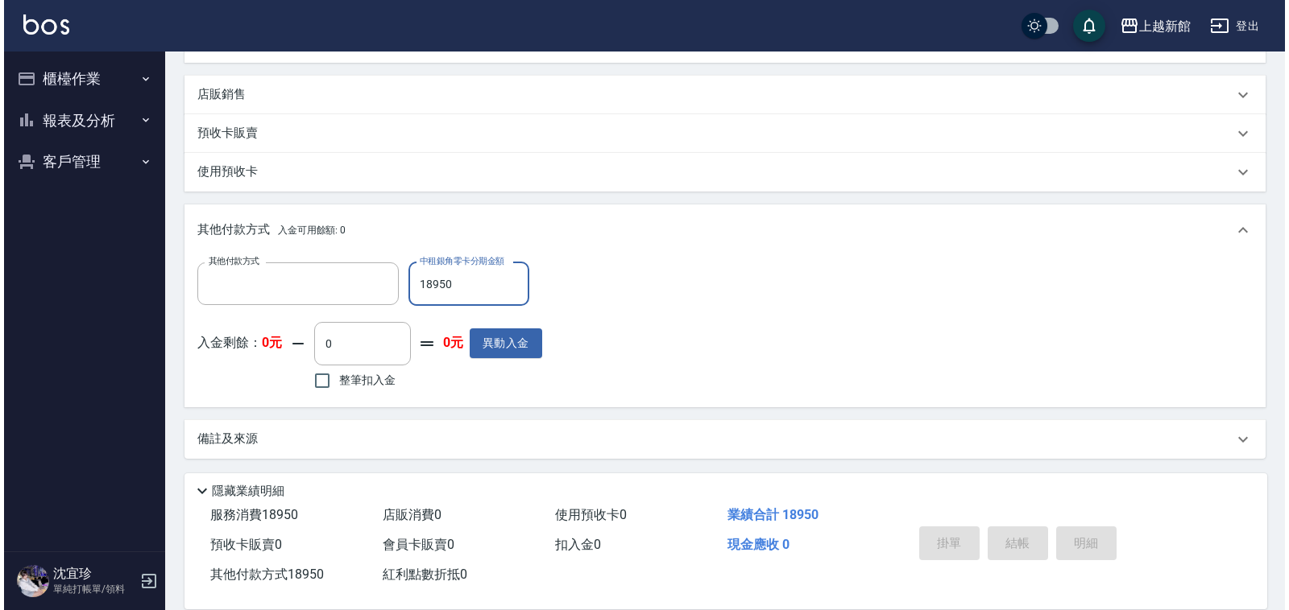
scroll to position [0, 0]
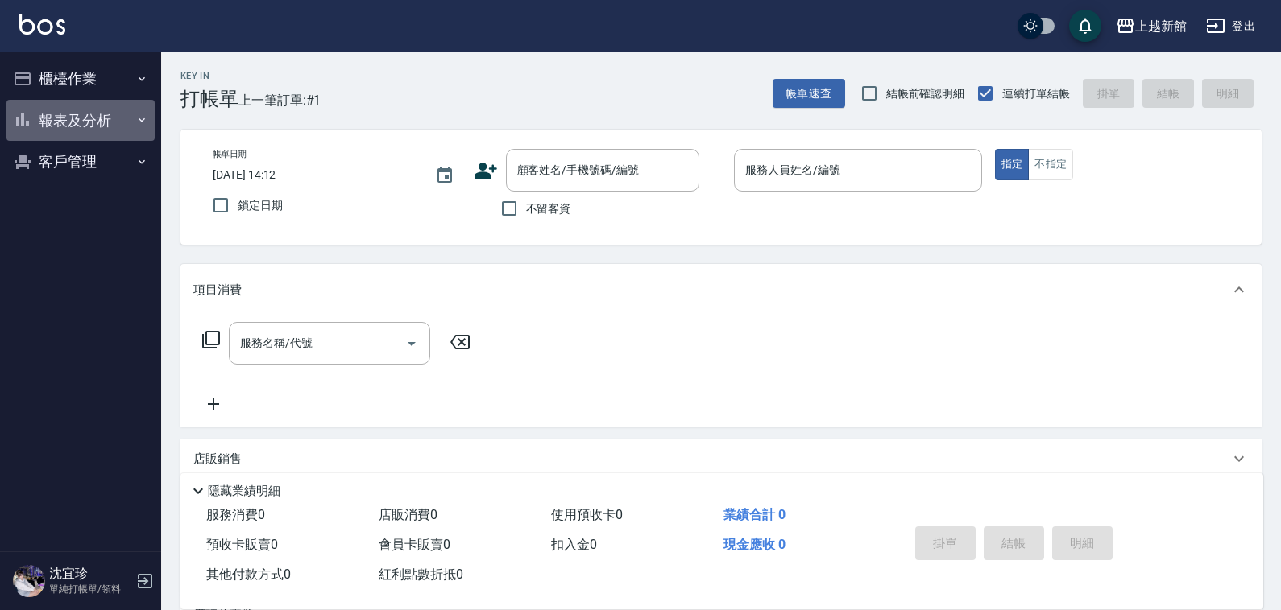
click at [77, 115] on button "報表及分析" at bounding box center [80, 121] width 148 height 42
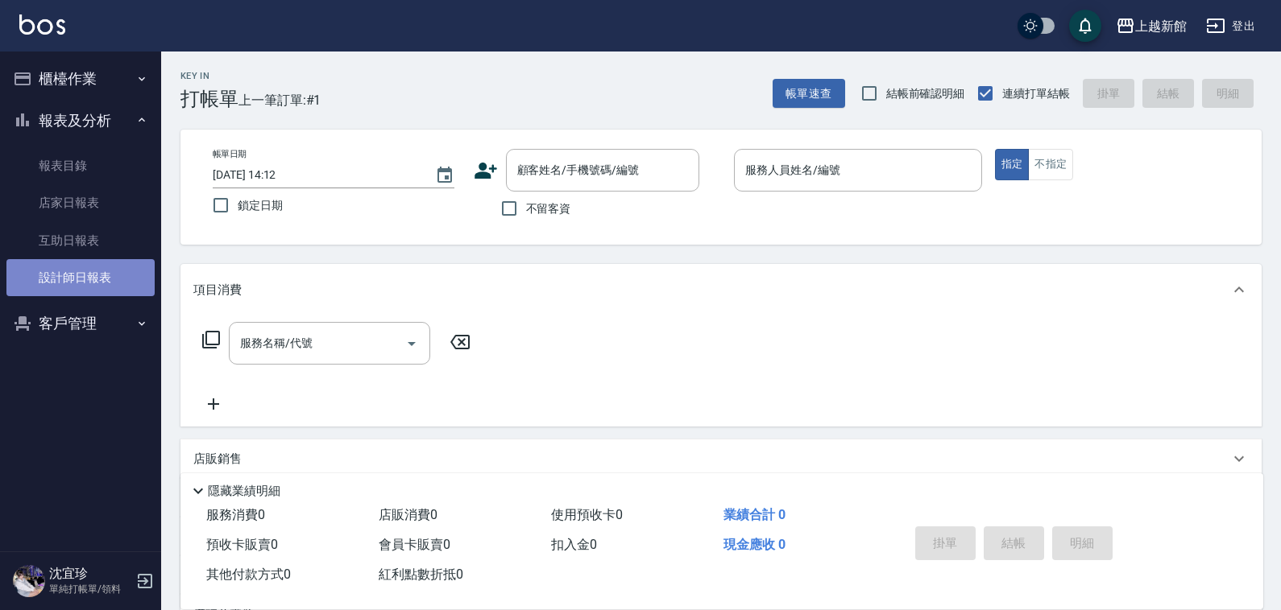
click at [109, 272] on link "設計師日報表" at bounding box center [80, 277] width 148 height 37
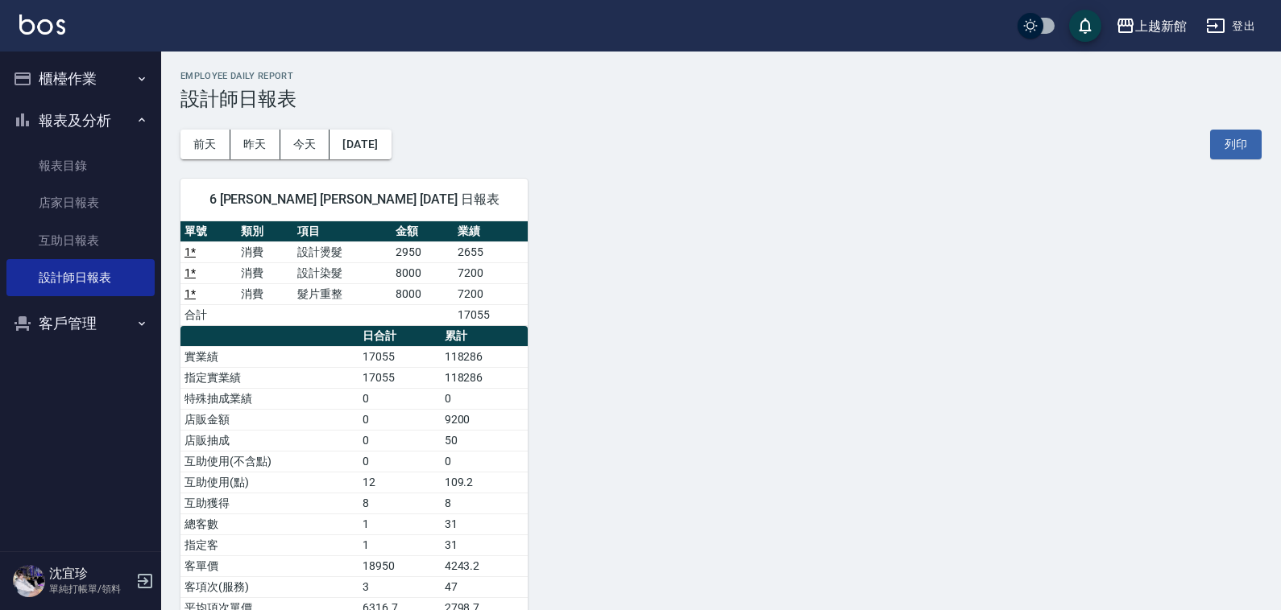
click at [147, 585] on icon "button" at bounding box center [144, 581] width 19 height 19
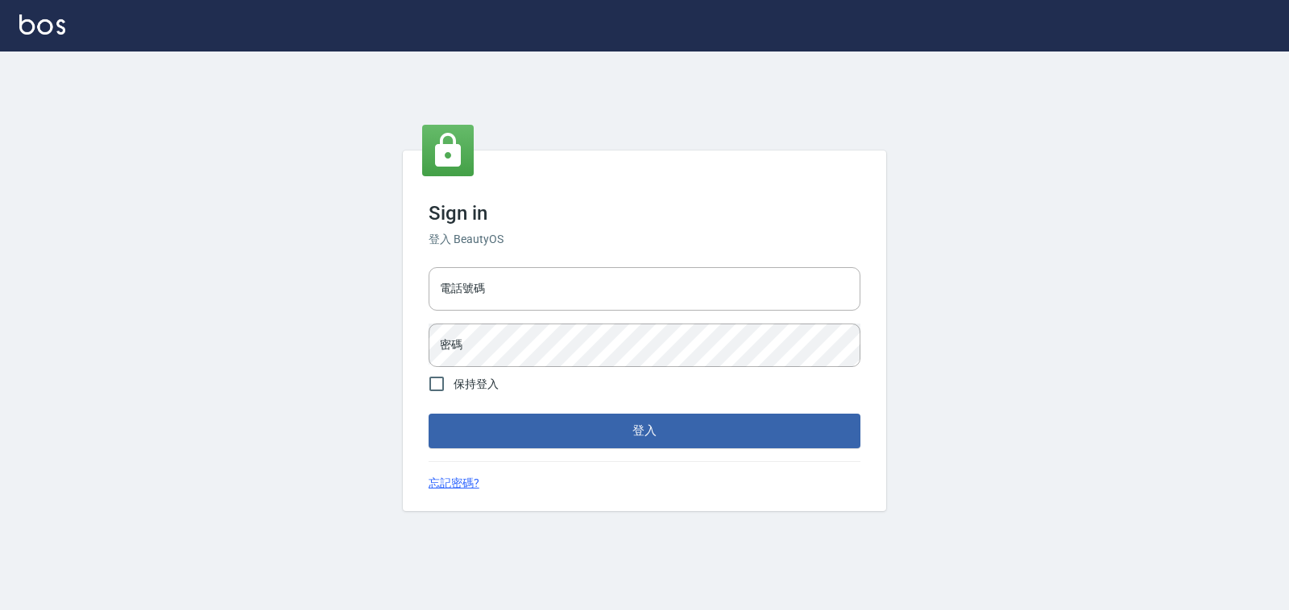
click at [621, 268] on input "電話號碼" at bounding box center [644, 288] width 432 height 43
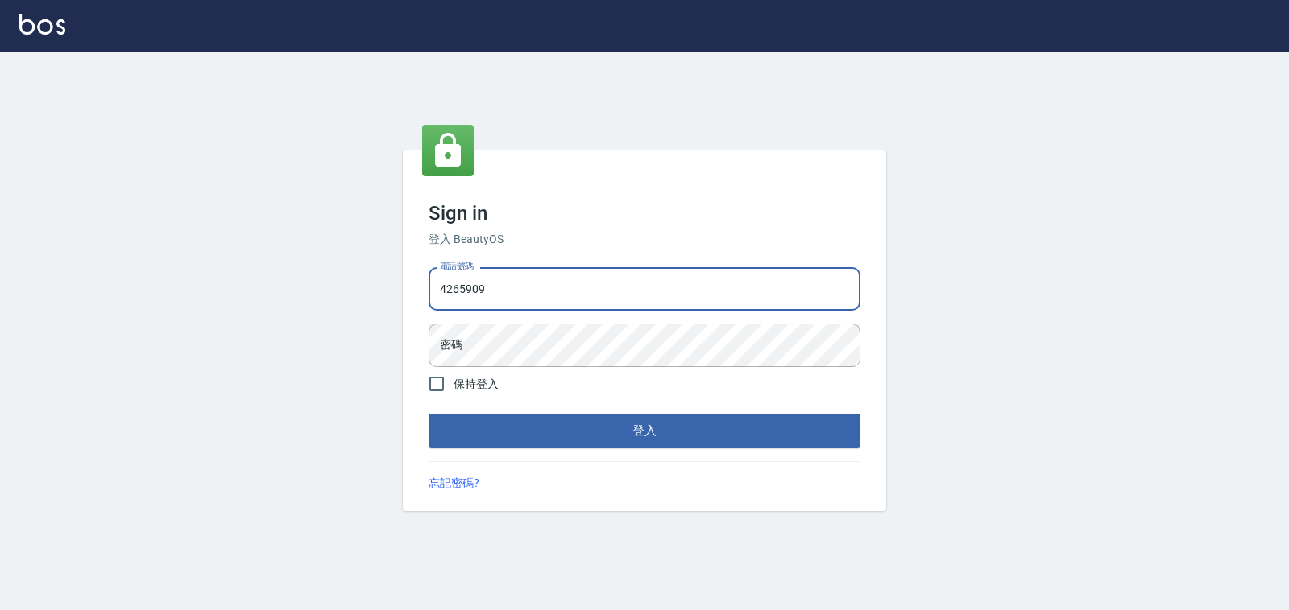
type input "4265909"
click at [428, 414] on button "登入" at bounding box center [644, 431] width 432 height 34
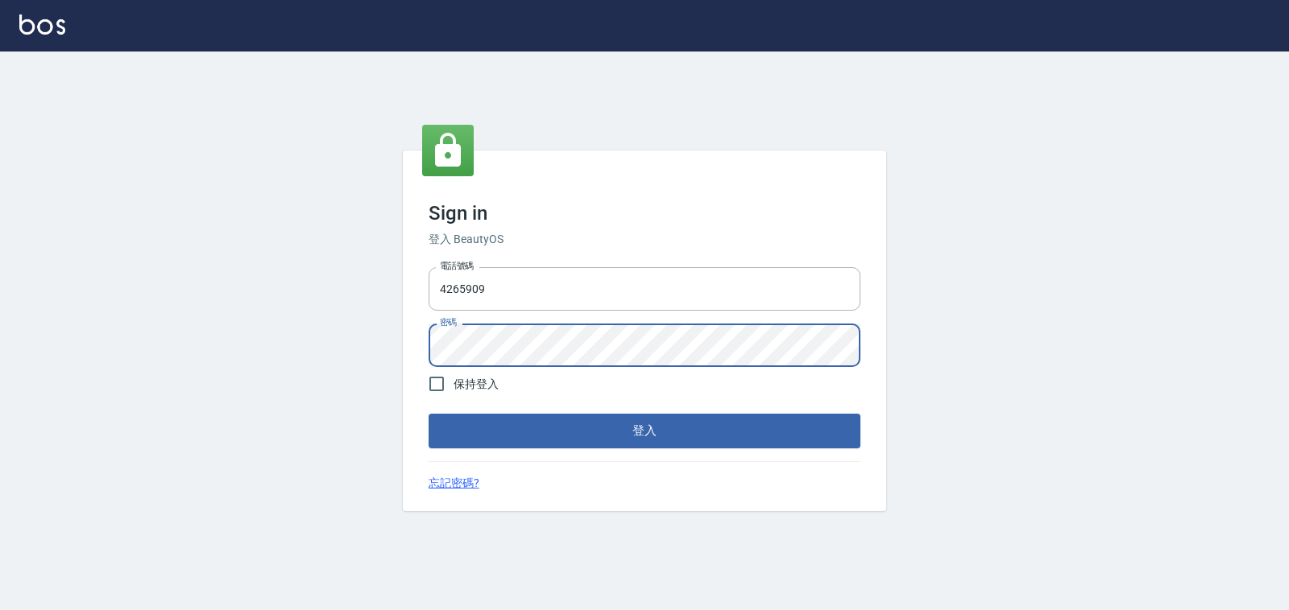
click at [428, 414] on button "登入" at bounding box center [644, 431] width 432 height 34
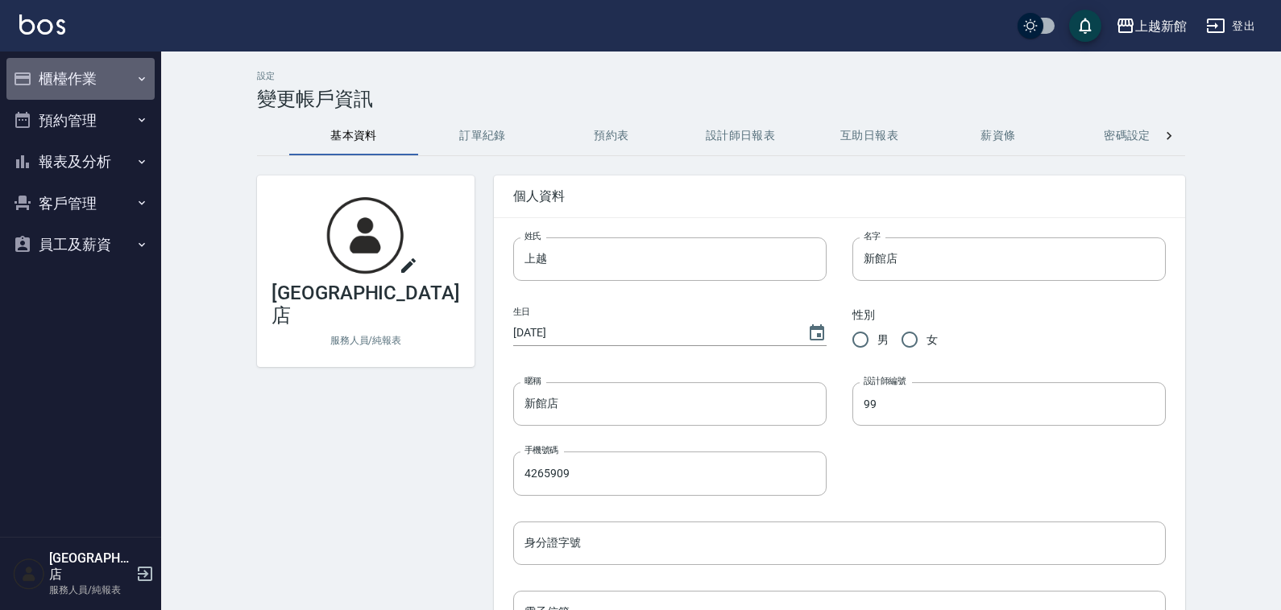
click at [61, 74] on button "櫃檯作業" at bounding box center [80, 79] width 148 height 42
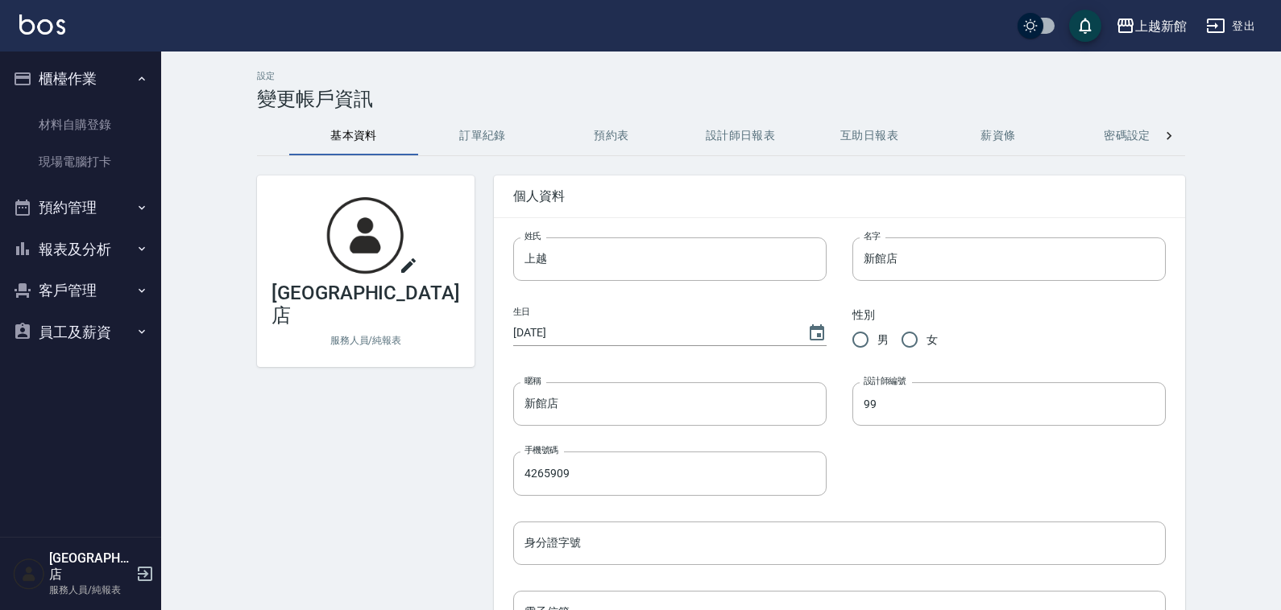
click at [1256, 22] on button "登出" at bounding box center [1230, 26] width 62 height 30
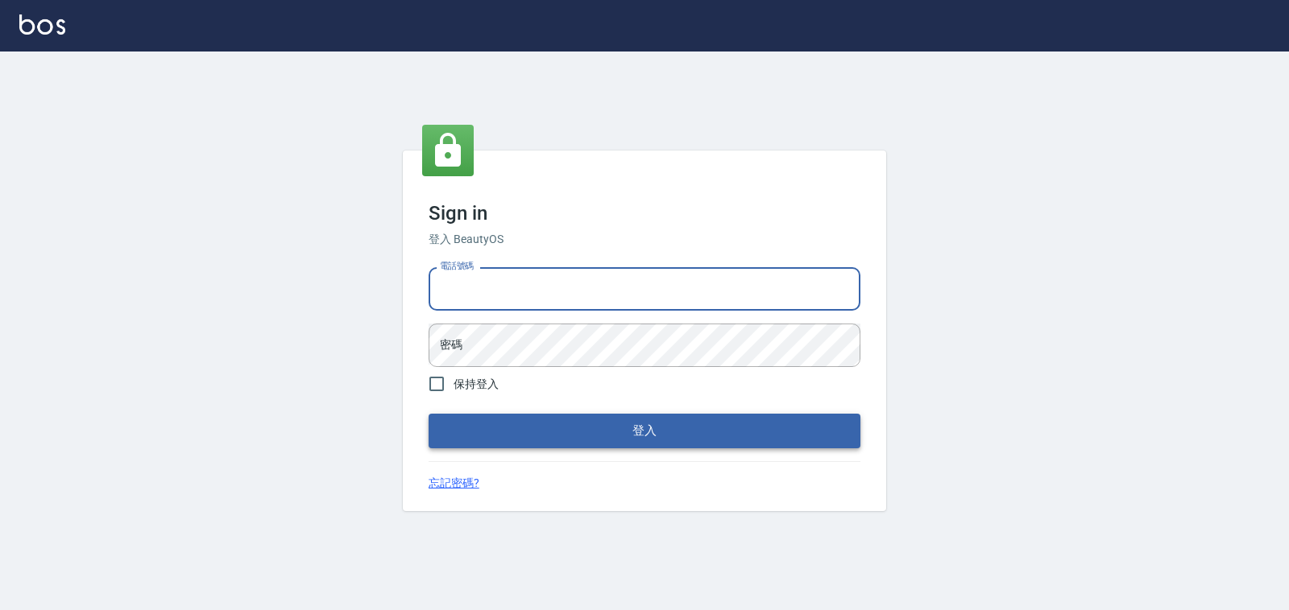
type input "0933303551"
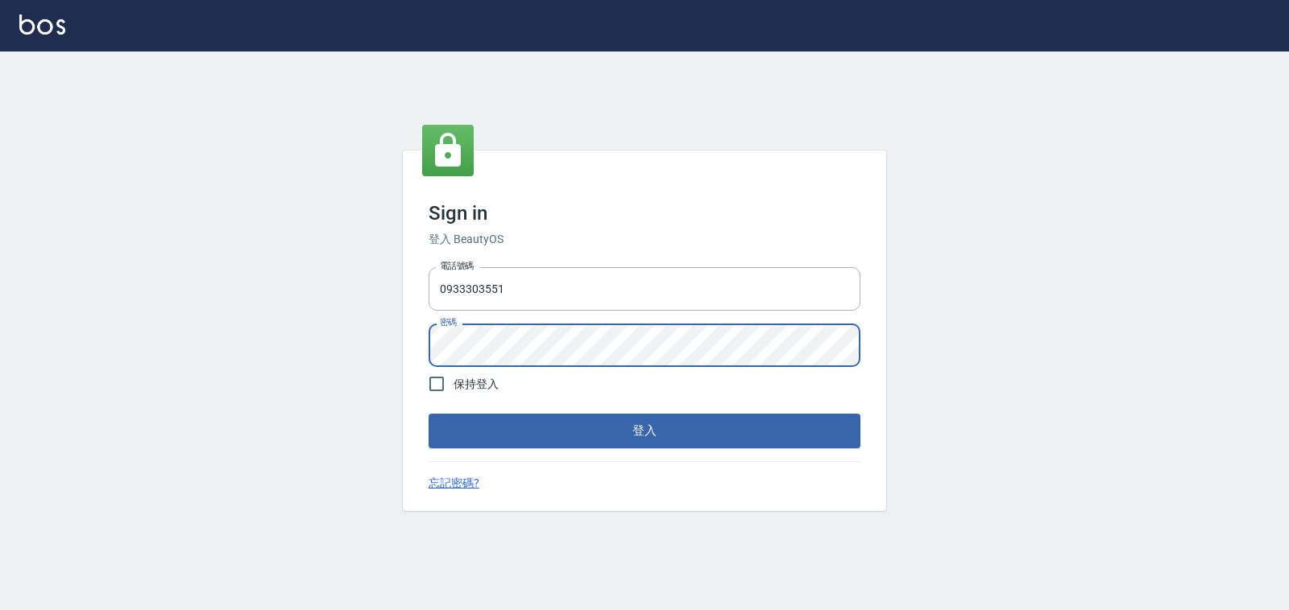
click at [428, 414] on button "登入" at bounding box center [644, 431] width 432 height 34
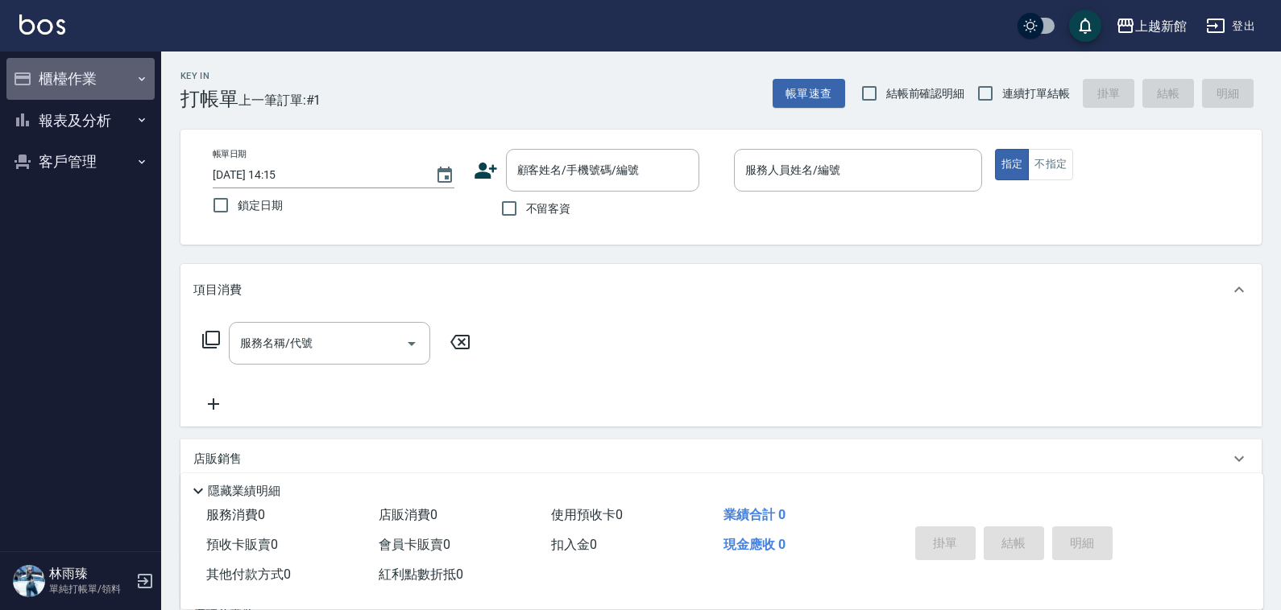
click at [103, 70] on button "櫃檯作業" at bounding box center [80, 79] width 148 height 42
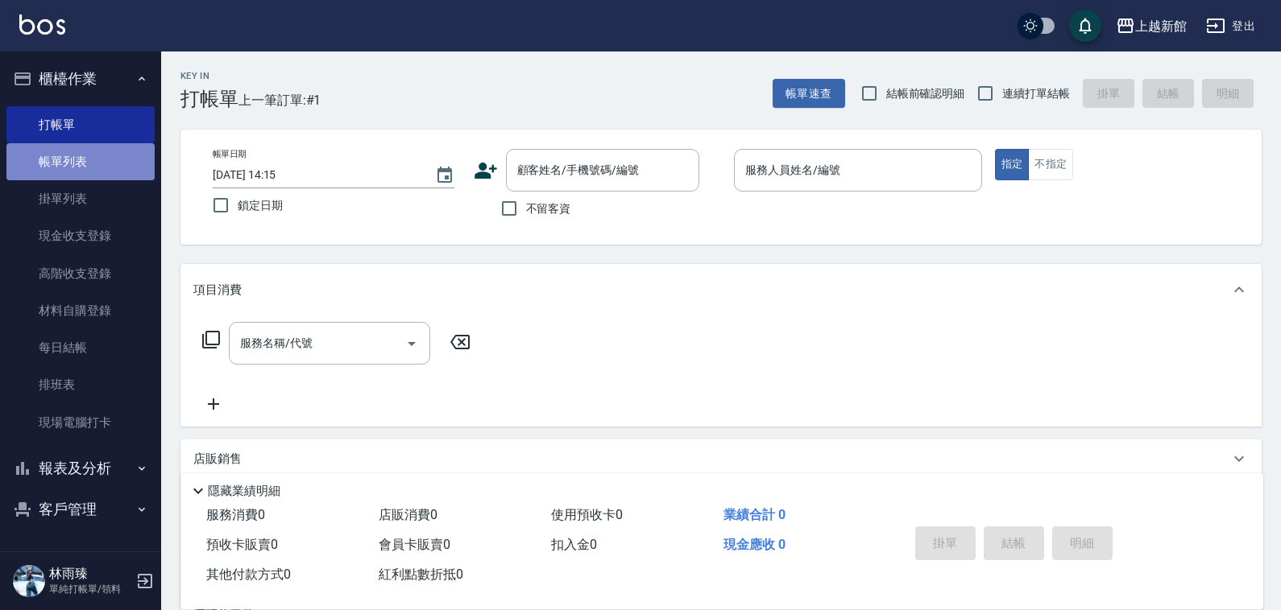
click at [105, 149] on link "帳單列表" at bounding box center [80, 161] width 148 height 37
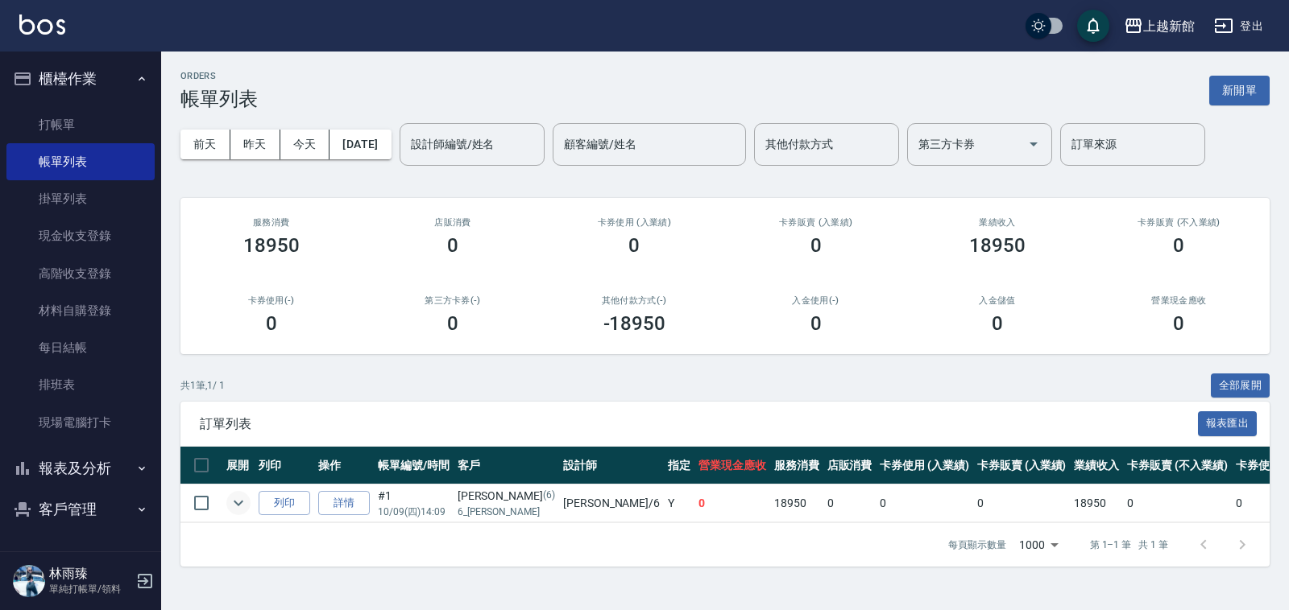
click at [234, 510] on icon "expand row" at bounding box center [238, 503] width 19 height 19
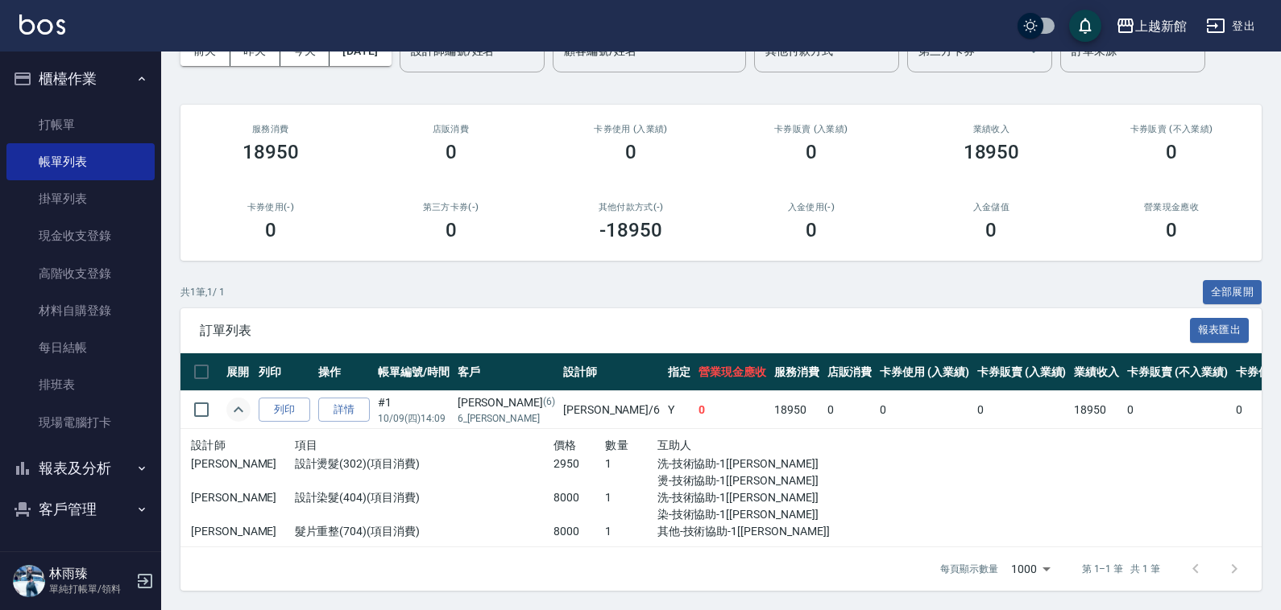
scroll to position [107, 0]
click at [362, 398] on link "詳情" at bounding box center [344, 410] width 52 height 25
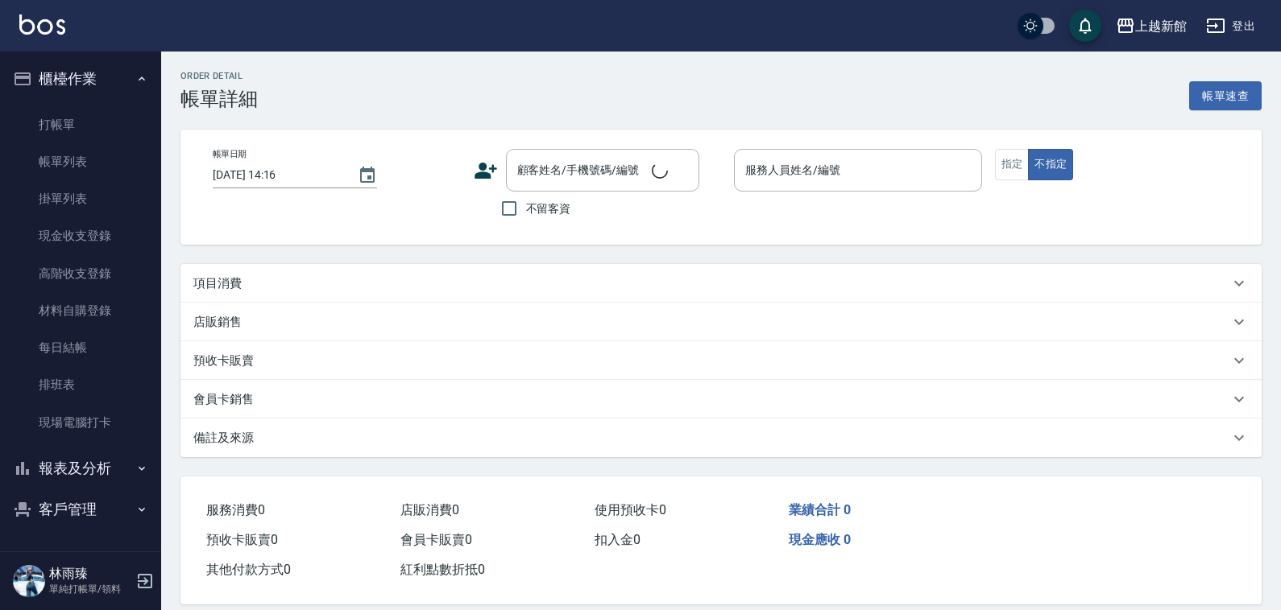
type input "[DATE] 14:09"
type input "[PERSON_NAME]-6"
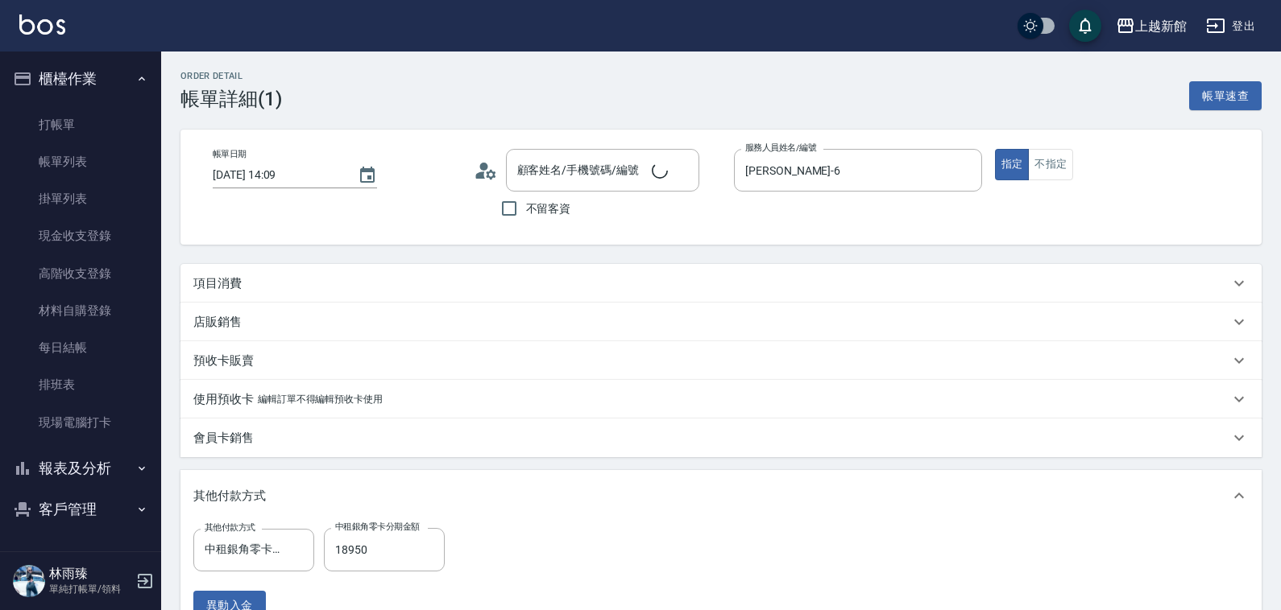
type input "[PERSON_NAME]/6_[PERSON_NAME]/6"
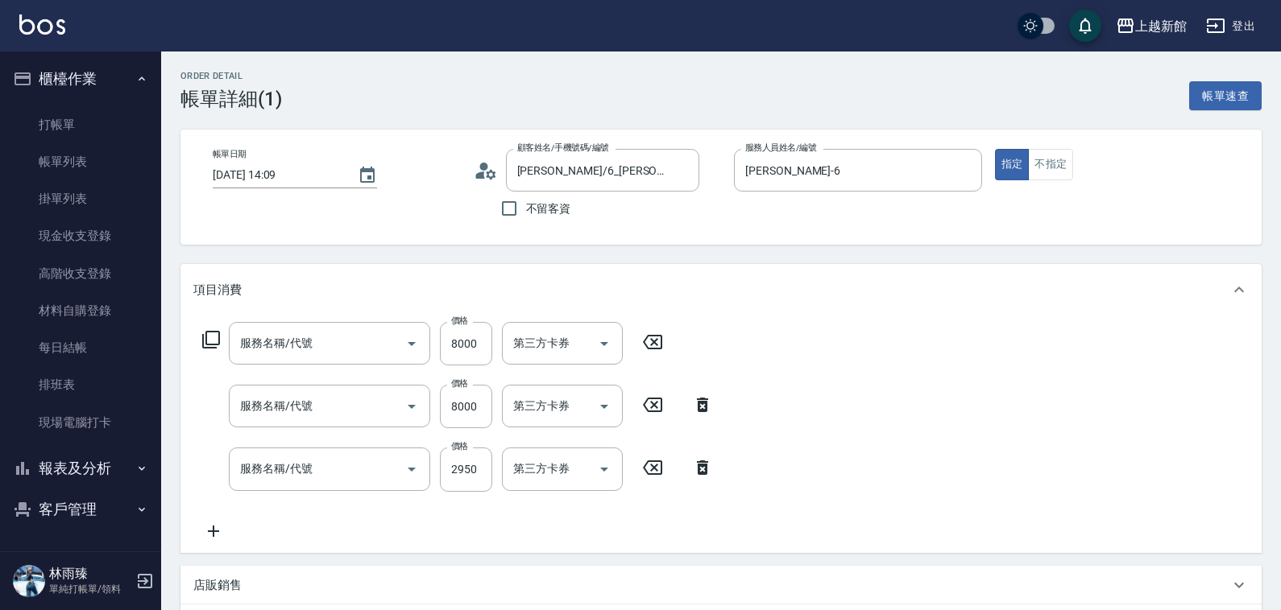
type input "髮片重整(704)"
type input "設計染髮(404)"
type input "設計燙髮(302)"
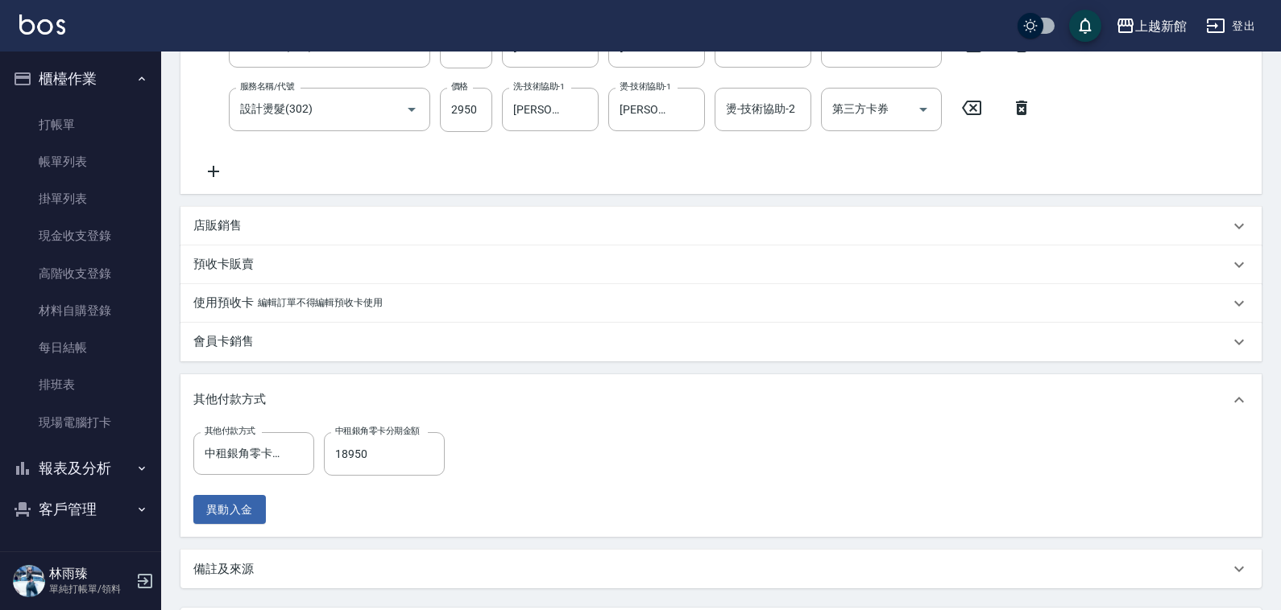
scroll to position [208, 0]
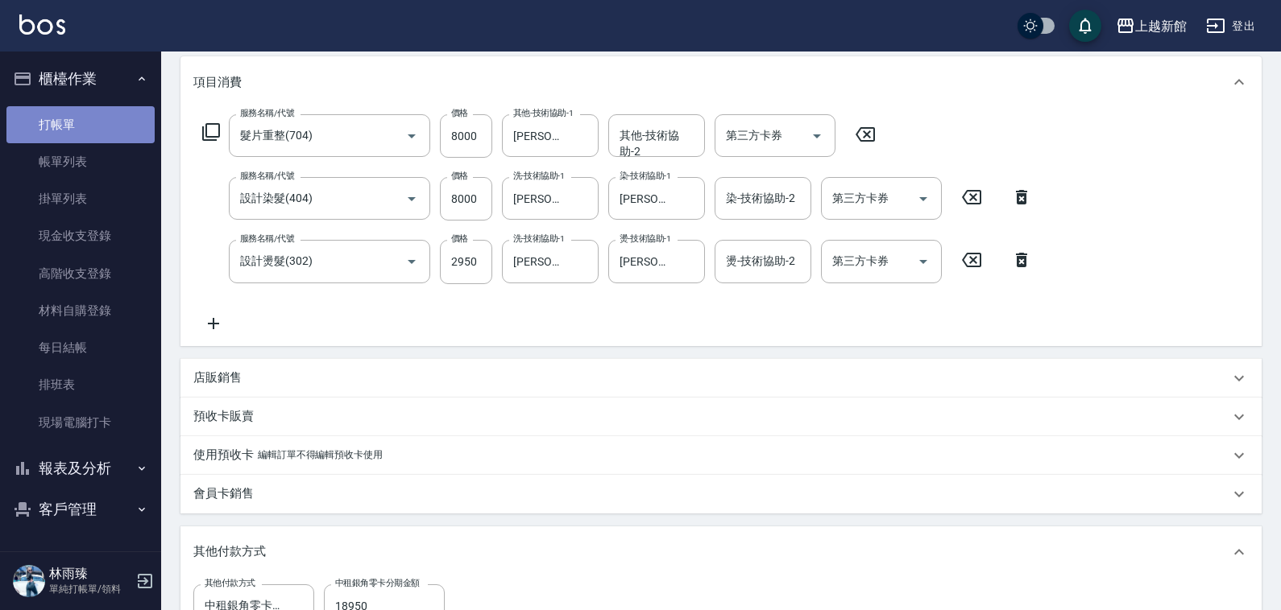
click at [64, 130] on link "打帳單" at bounding box center [80, 124] width 148 height 37
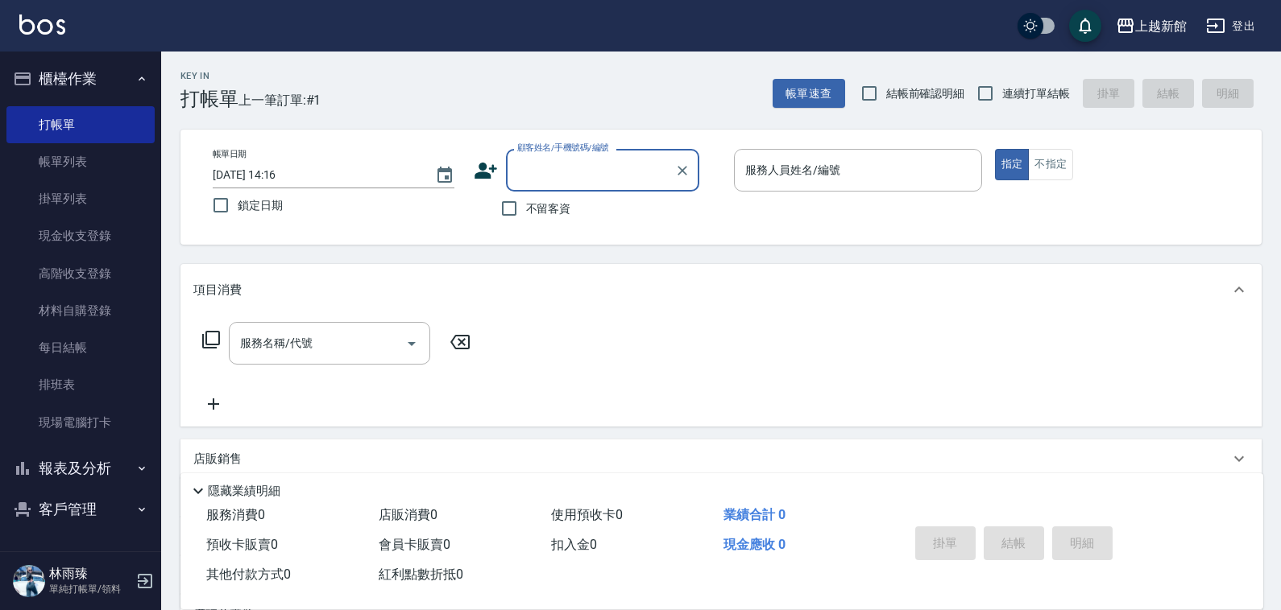
click at [1218, 14] on button "登出" at bounding box center [1230, 26] width 62 height 30
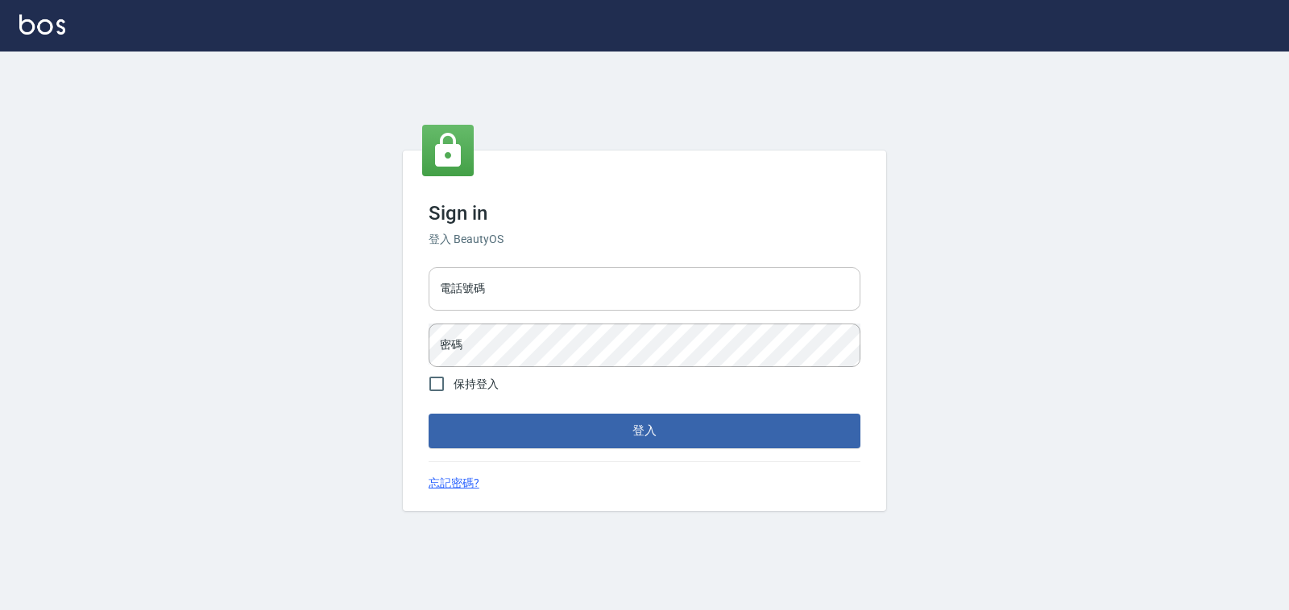
click at [832, 286] on input "電話號碼" at bounding box center [644, 288] width 432 height 43
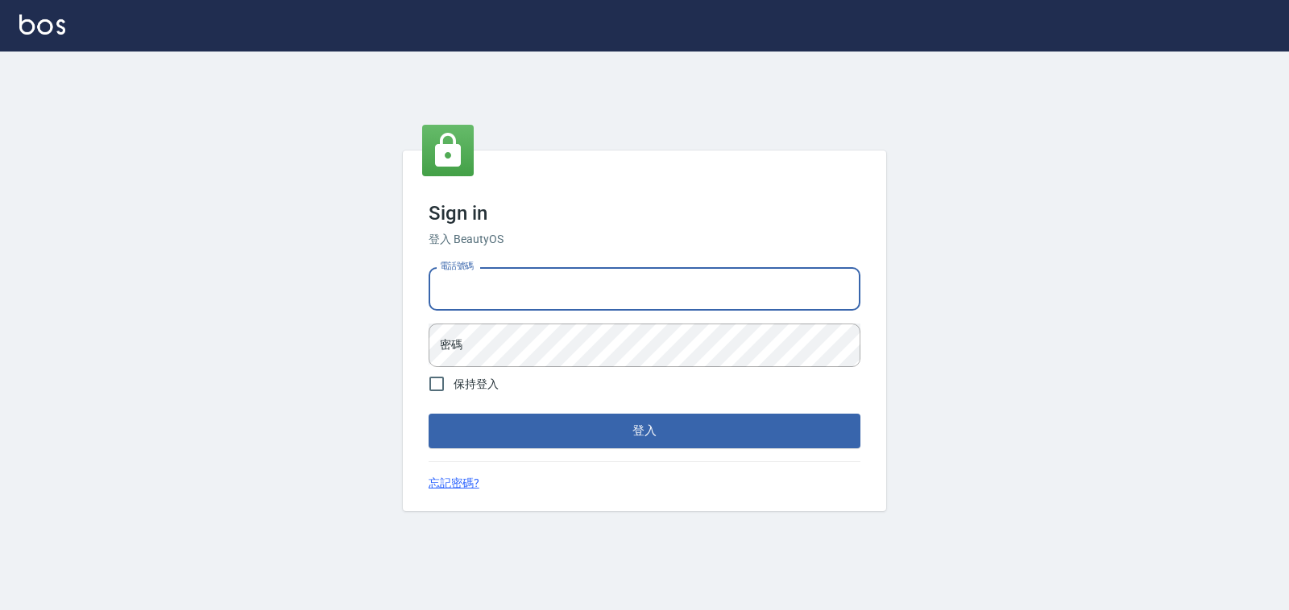
type input "4265909"
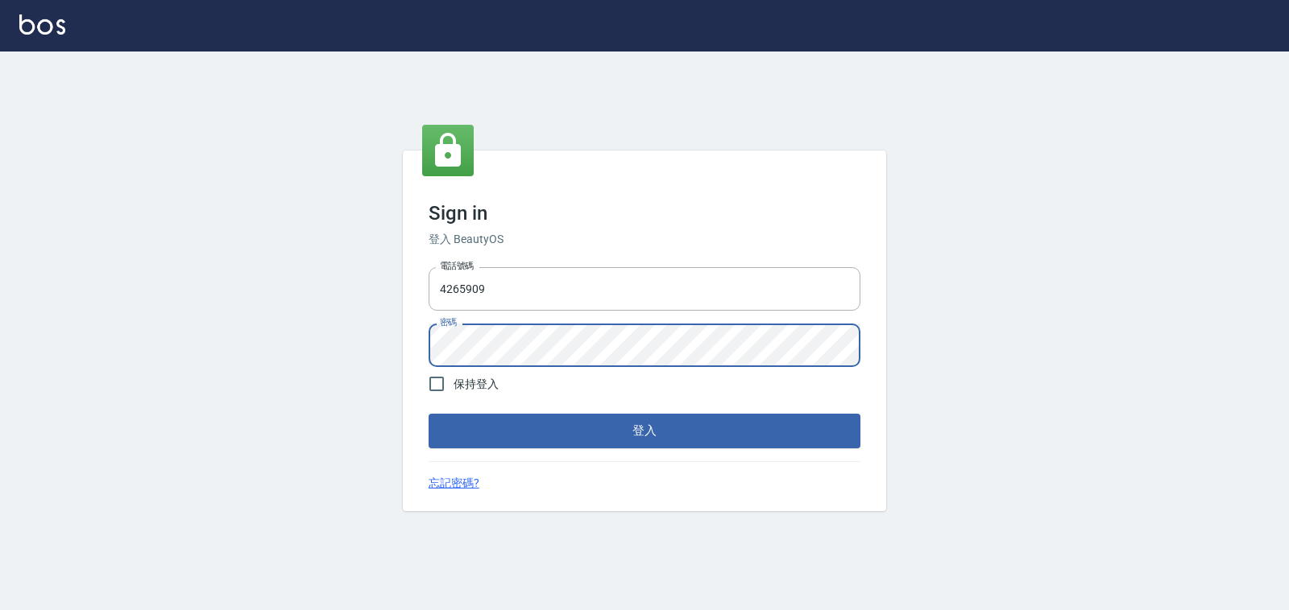
click at [428, 414] on button "登入" at bounding box center [644, 431] width 432 height 34
